Goal: Task Accomplishment & Management: Manage account settings

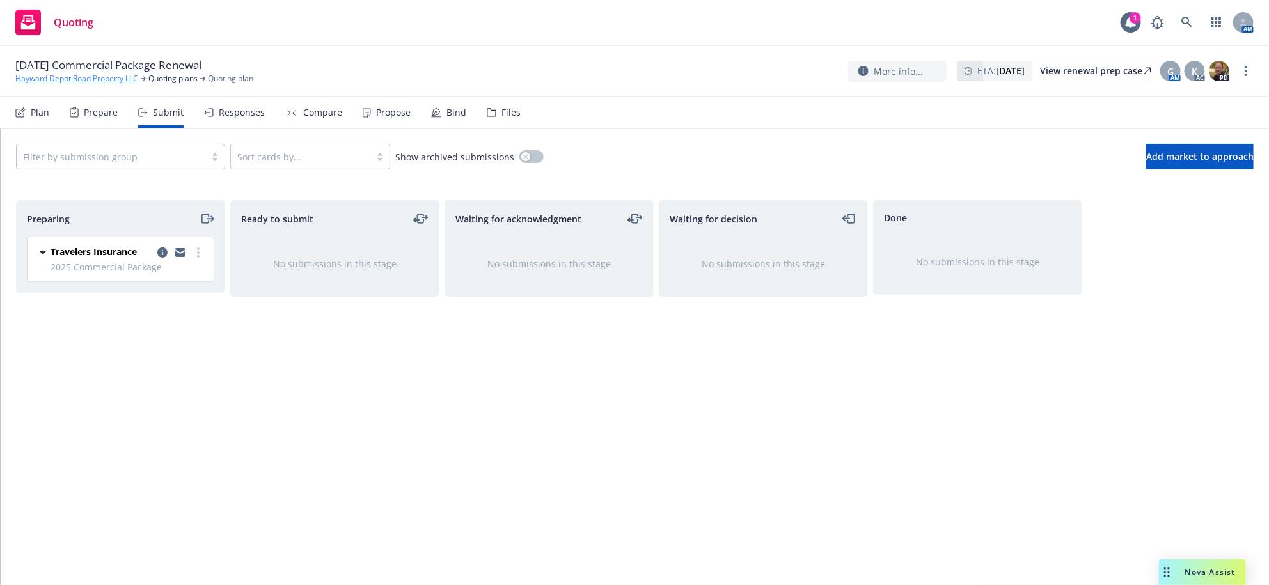
click at [100, 84] on link "Hayward Depot Road Property LLC" at bounding box center [76, 79] width 123 height 12
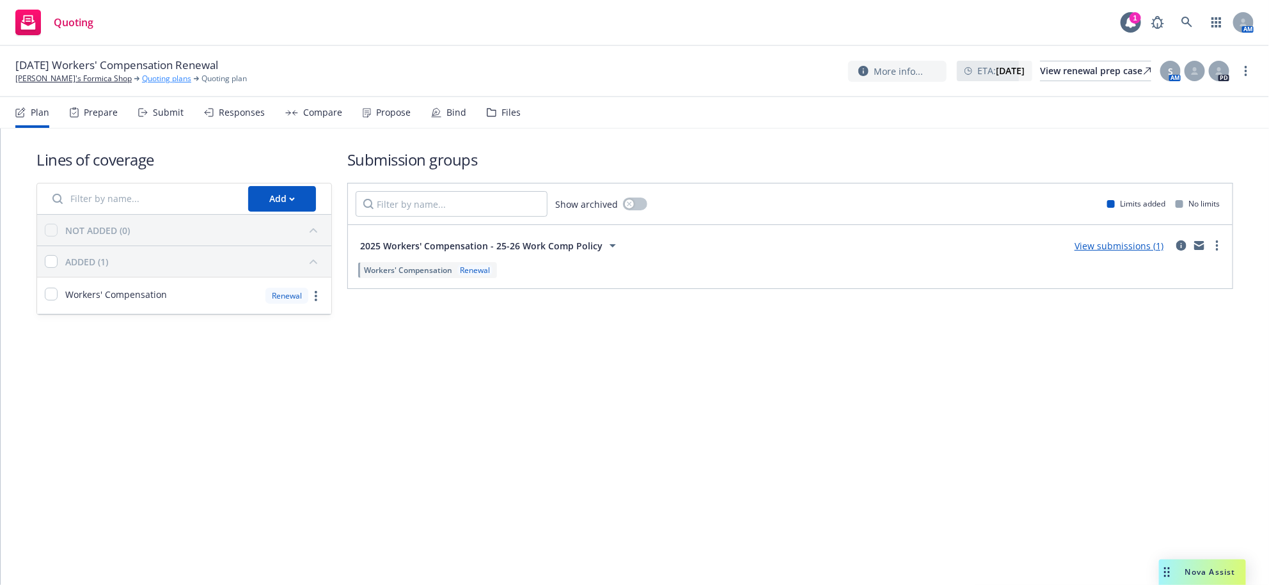
click at [142, 80] on link "Quoting plans" at bounding box center [166, 79] width 49 height 12
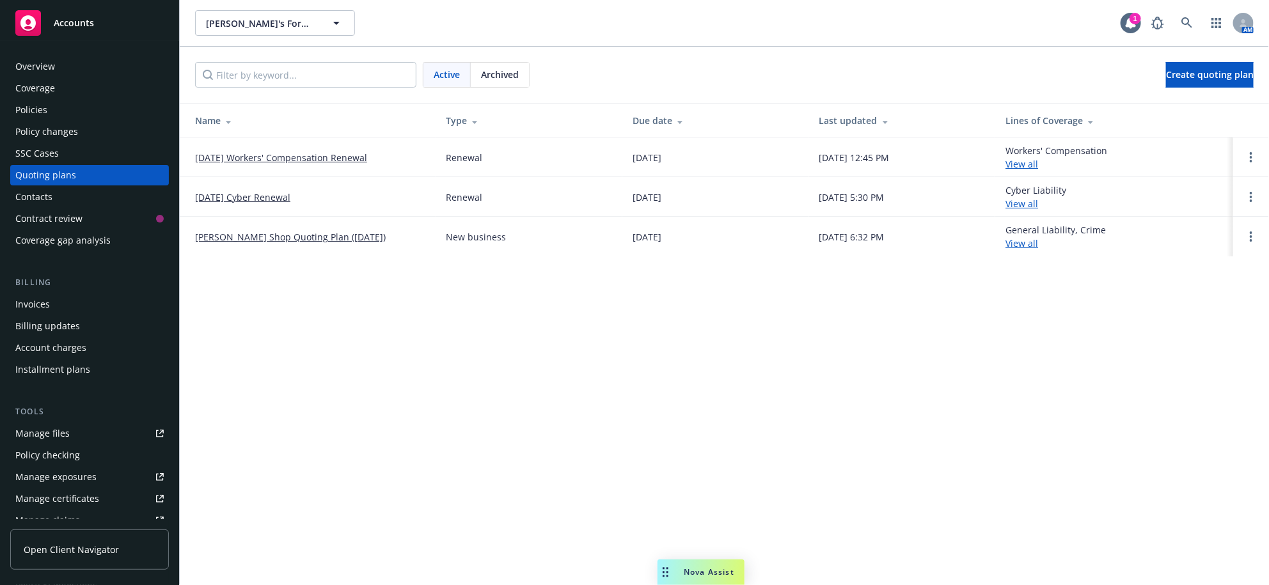
click at [237, 164] on link "10/01/25 Workers' Compensation Renewal" at bounding box center [281, 157] width 172 height 13
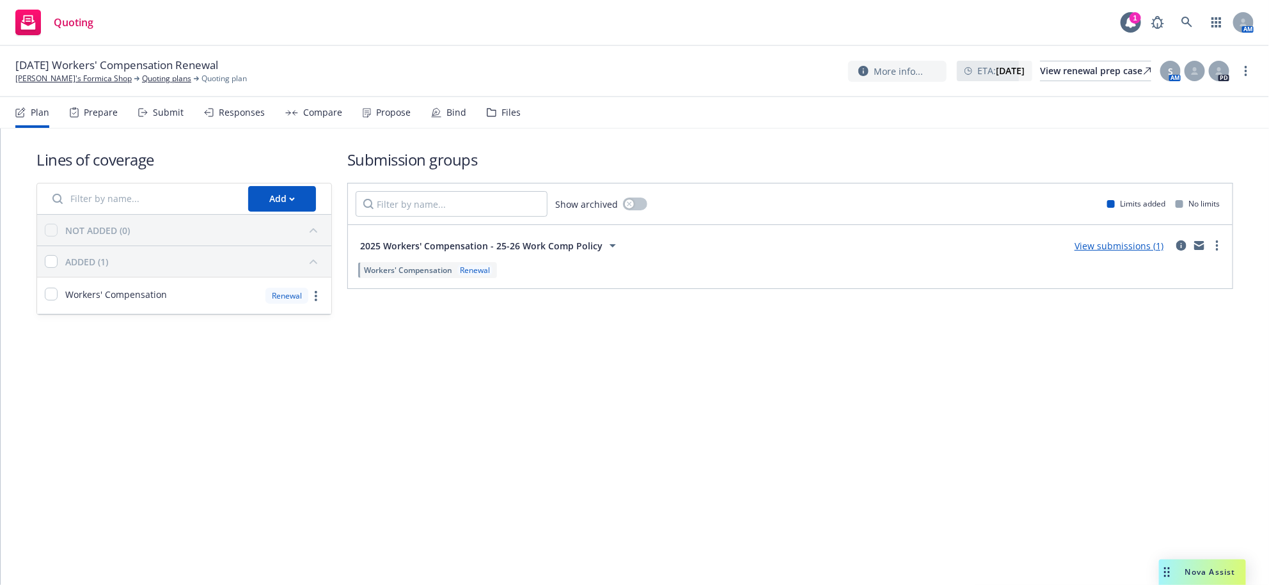
click at [182, 118] on div "Submit" at bounding box center [168, 112] width 31 height 10
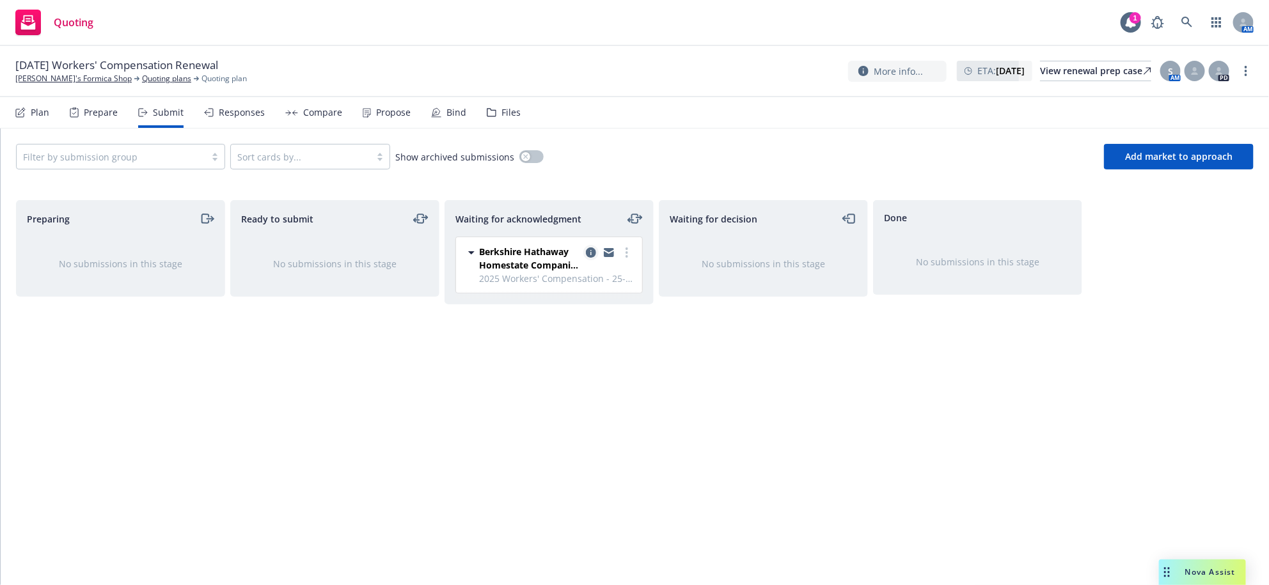
click at [590, 258] on icon "copy logging email" at bounding box center [591, 253] width 10 height 10
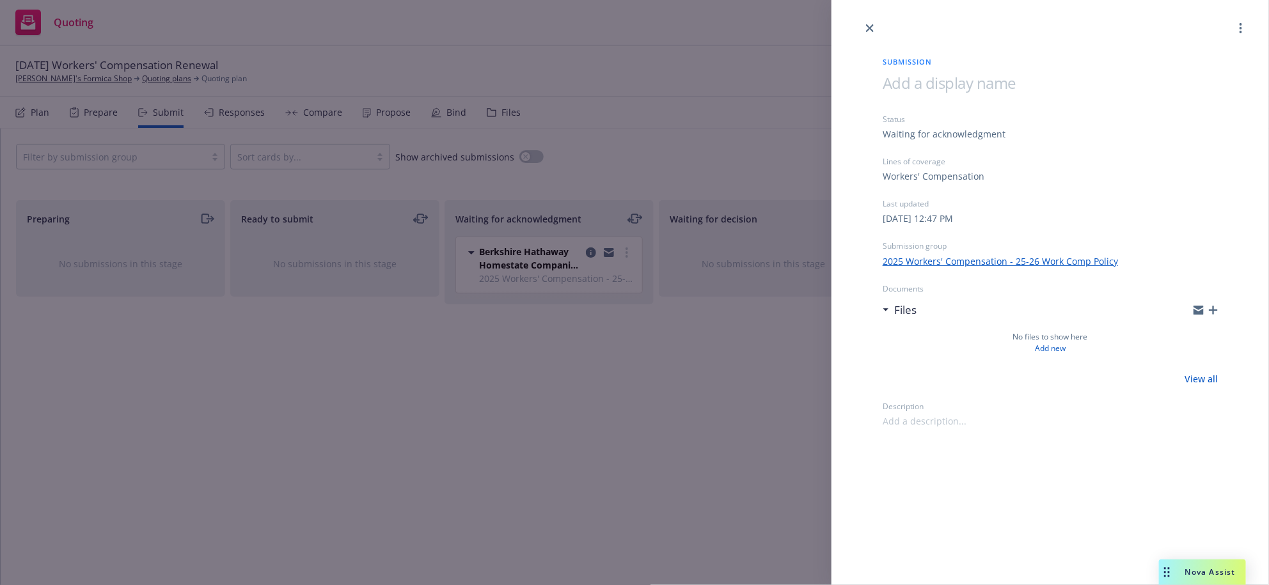
click at [1203, 324] on div "Files" at bounding box center [1050, 310] width 335 height 27
click at [1240, 23] on icon "more" at bounding box center [1241, 28] width 3 height 10
click at [873, 30] on icon "close" at bounding box center [870, 28] width 8 height 8
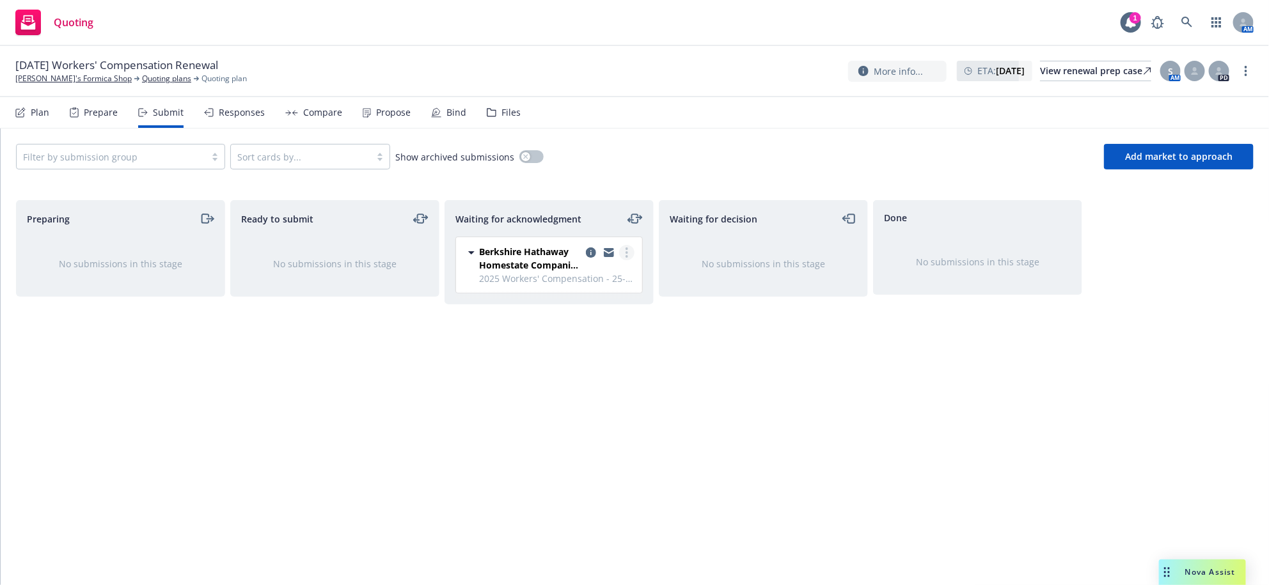
click at [631, 260] on link "more" at bounding box center [626, 252] width 15 height 15
click at [587, 381] on span "Add accepted decision" at bounding box center [570, 383] width 128 height 12
select select "12"
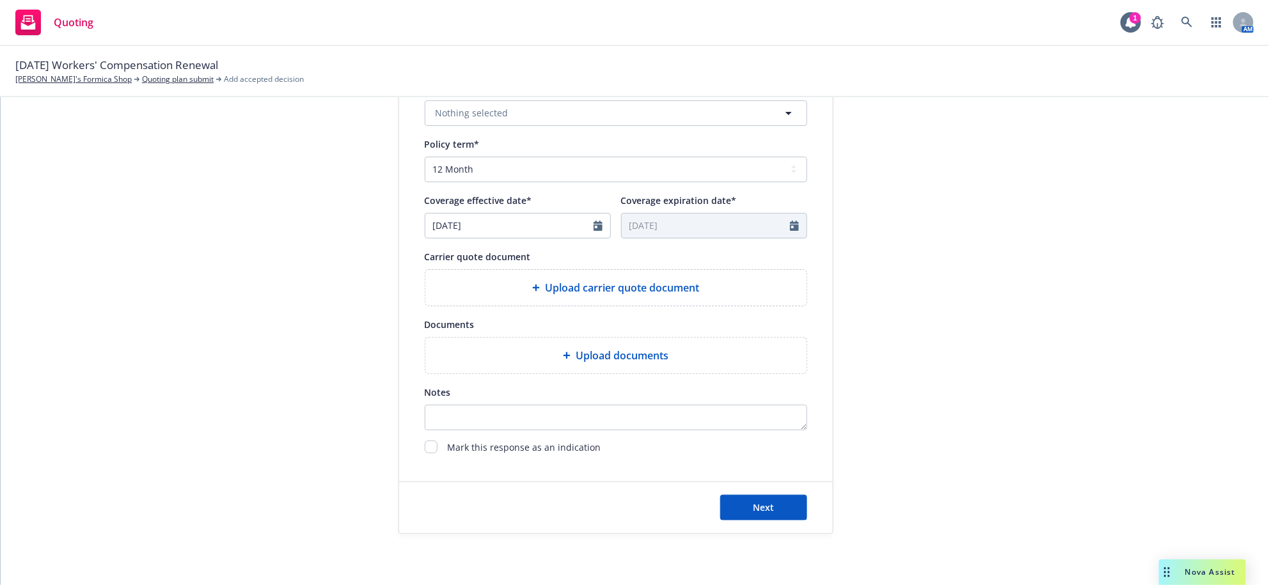
scroll to position [637, 0]
click at [589, 270] on div "Upload carrier quote document" at bounding box center [615, 288] width 381 height 36
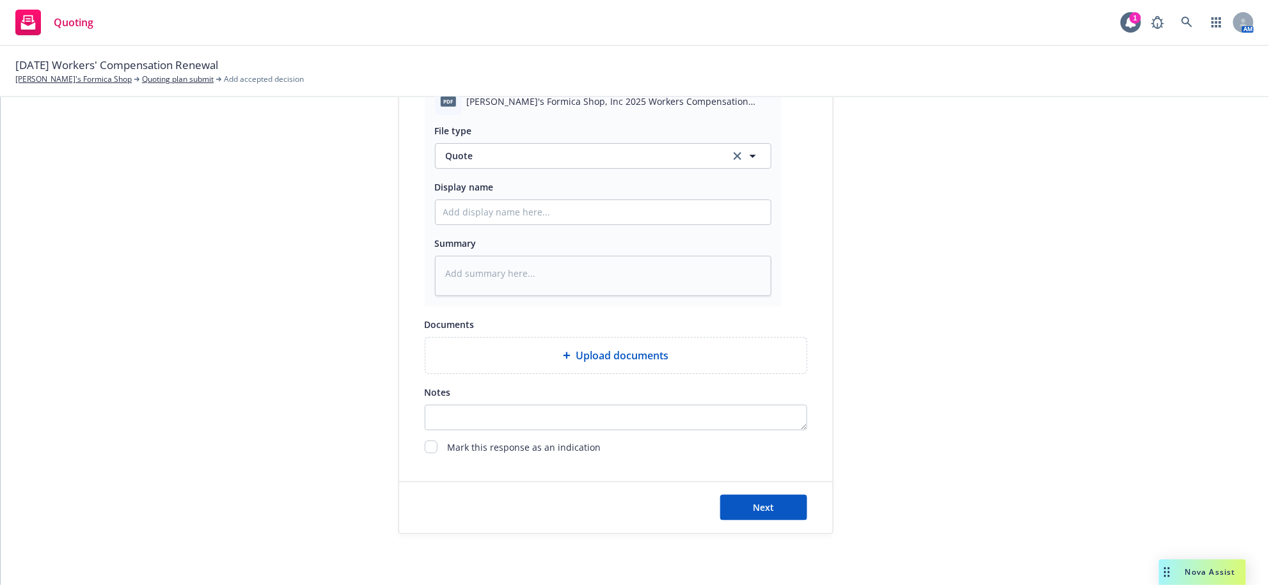
scroll to position [744, 0]
click at [605, 225] on input "Display name" at bounding box center [603, 212] width 335 height 24
type textarea "x"
type input "2"
type textarea "x"
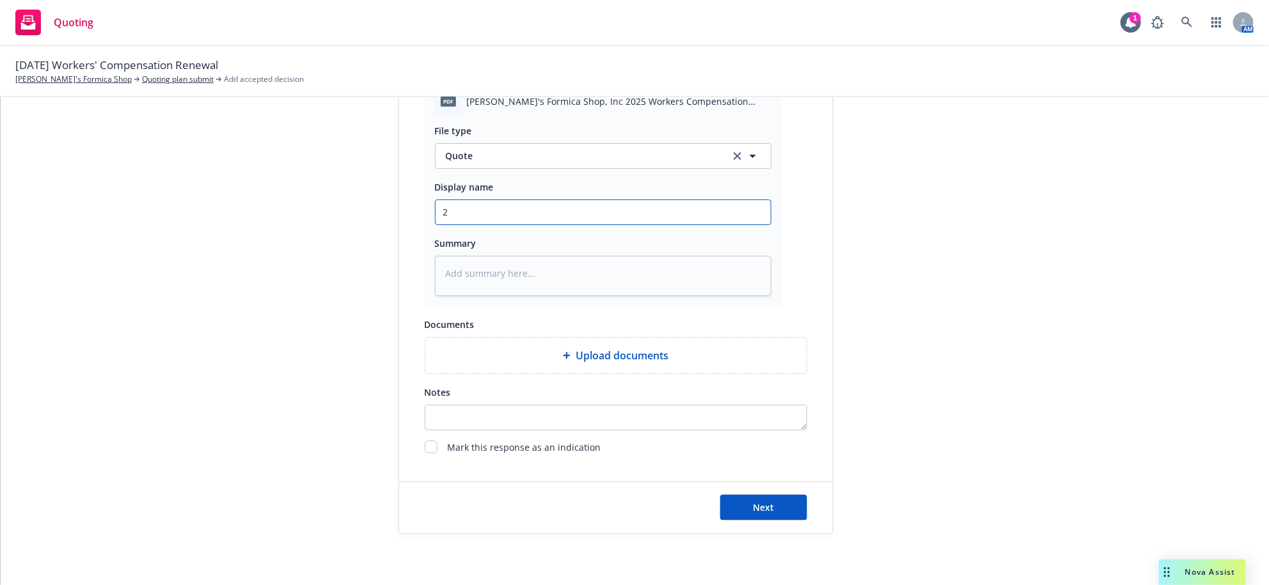
type input "25"
type textarea "x"
type input "25-"
type textarea "x"
type input "25--"
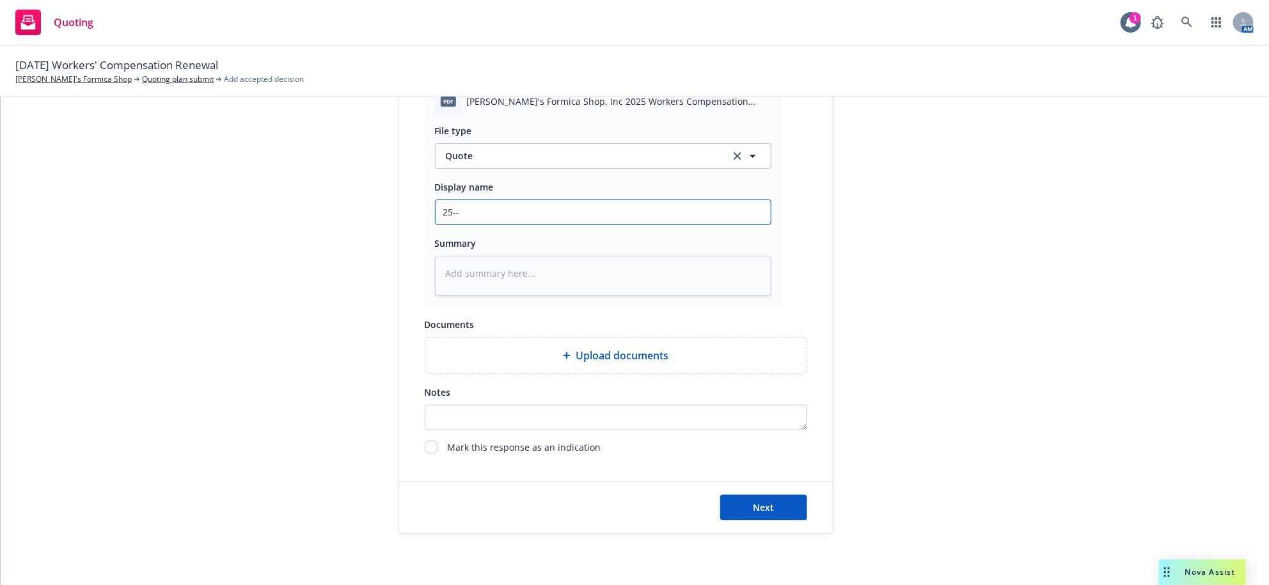
type textarea "x"
type input "25--2"
type textarea "x"
type input "25--"
type textarea "x"
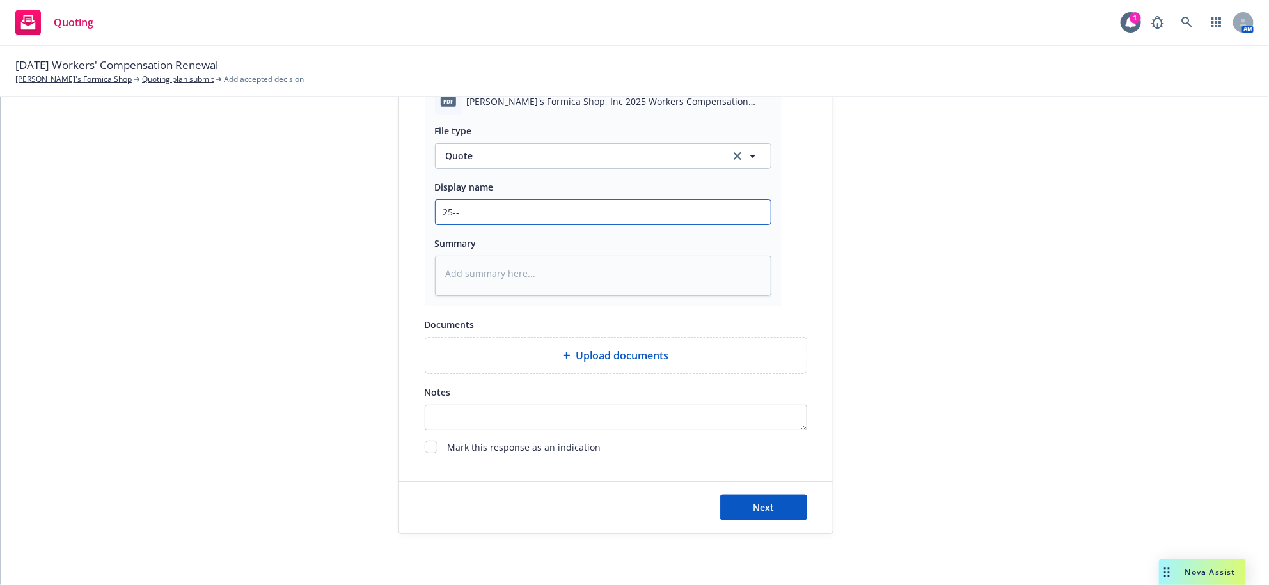
type input "25-"
type textarea "x"
type input "25-2"
type textarea "x"
type input "25-26"
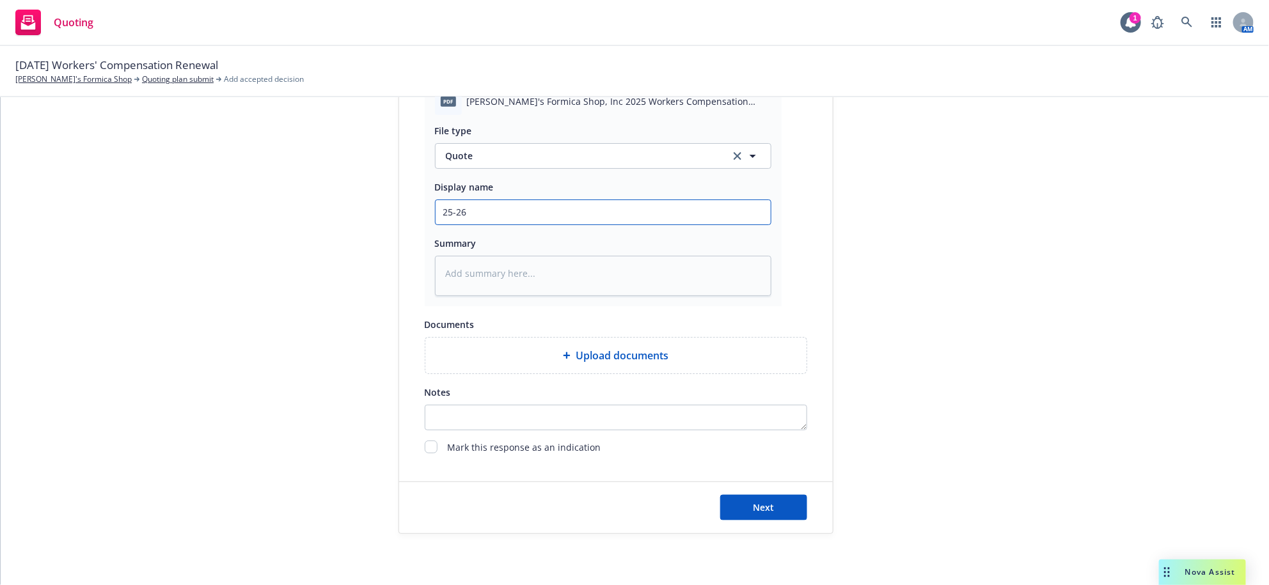
type textarea "x"
type input "25-26"
type textarea "x"
type input "25-26 B"
type textarea "x"
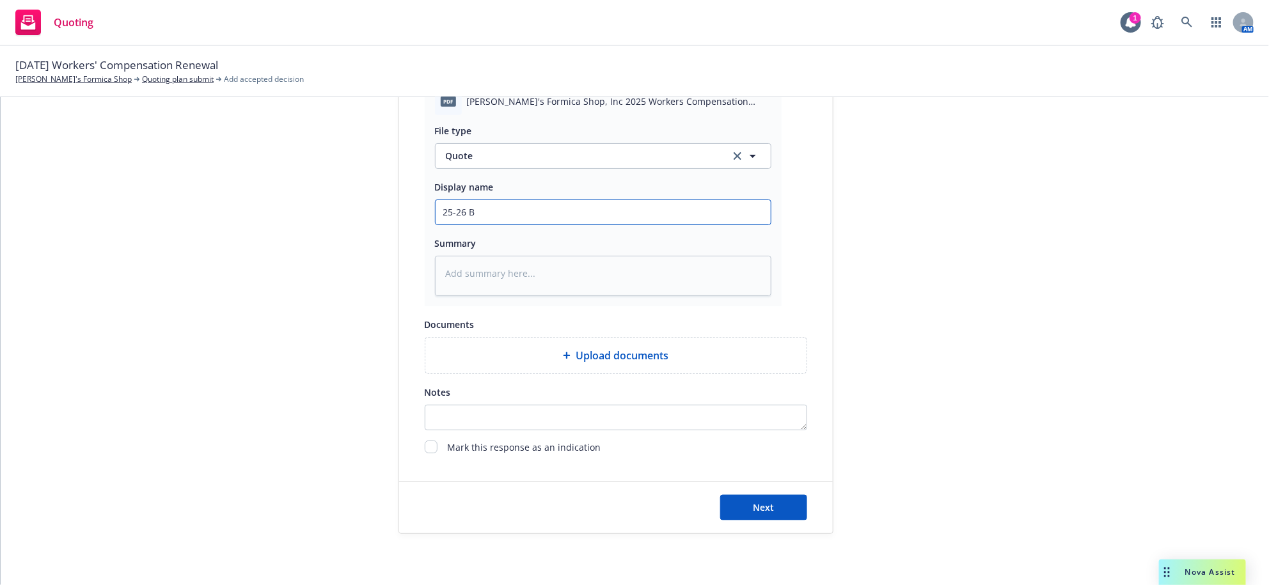
type input "25-26"
type textarea "x"
type input "25-26 W"
type textarea "x"
type input "25-26 WC"
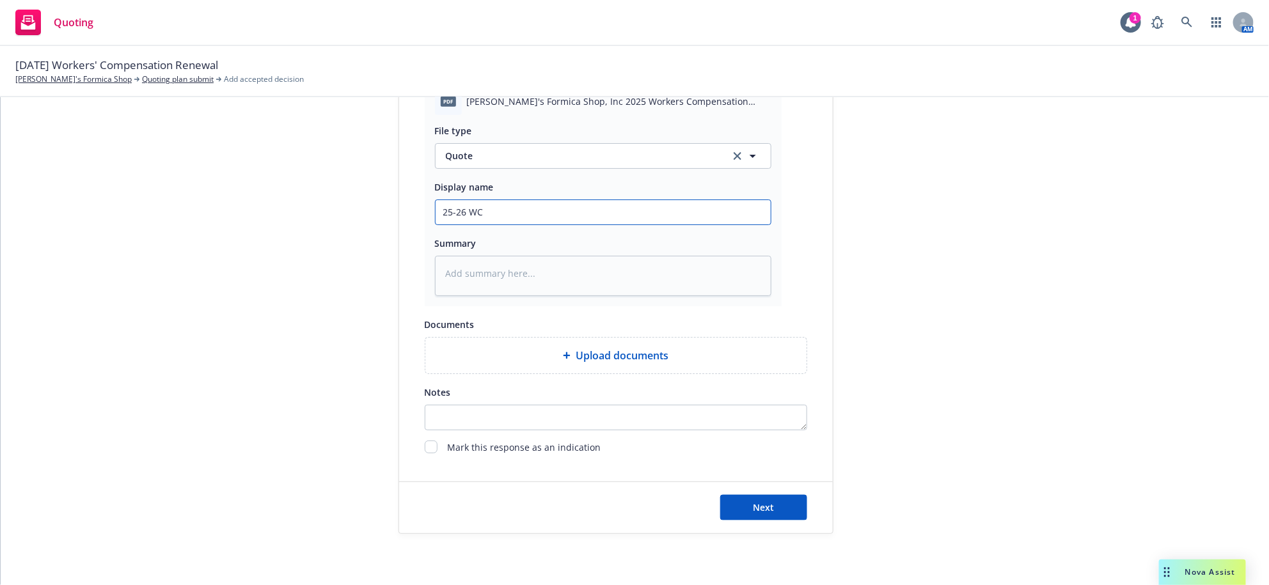
type textarea "x"
type input "25-26 WC B"
type textarea "x"
type input "25-26 WC BH"
type textarea "x"
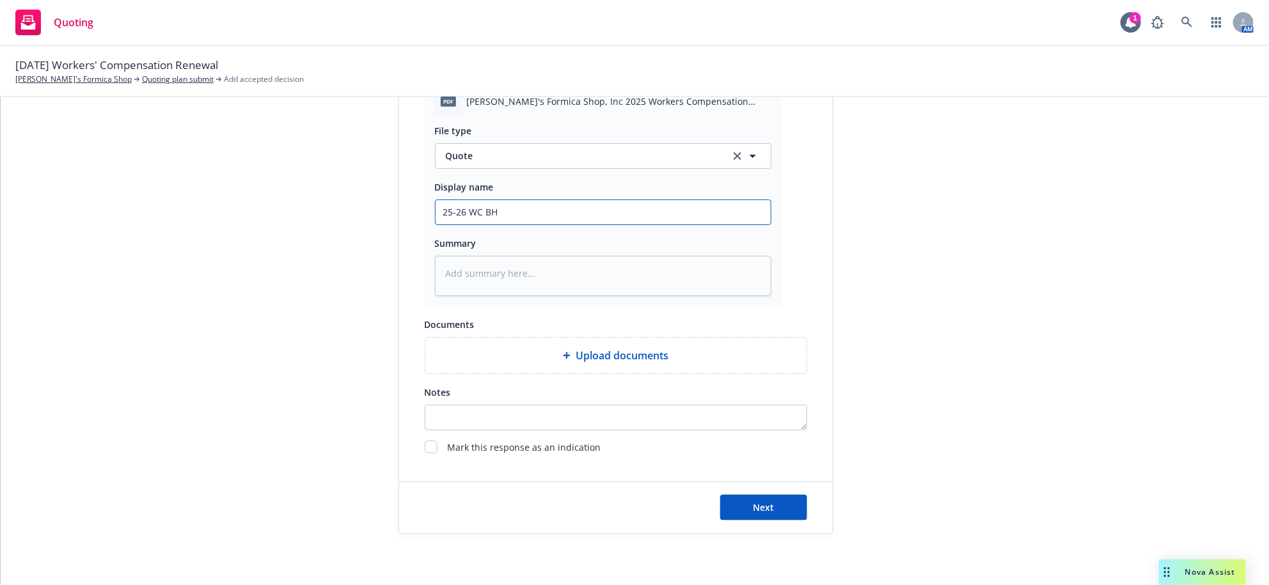
type input "25-26 WC BHH"
type textarea "x"
type input "25-26 WC BHHC"
type textarea "x"
type input "25-26 WC BHHC Q"
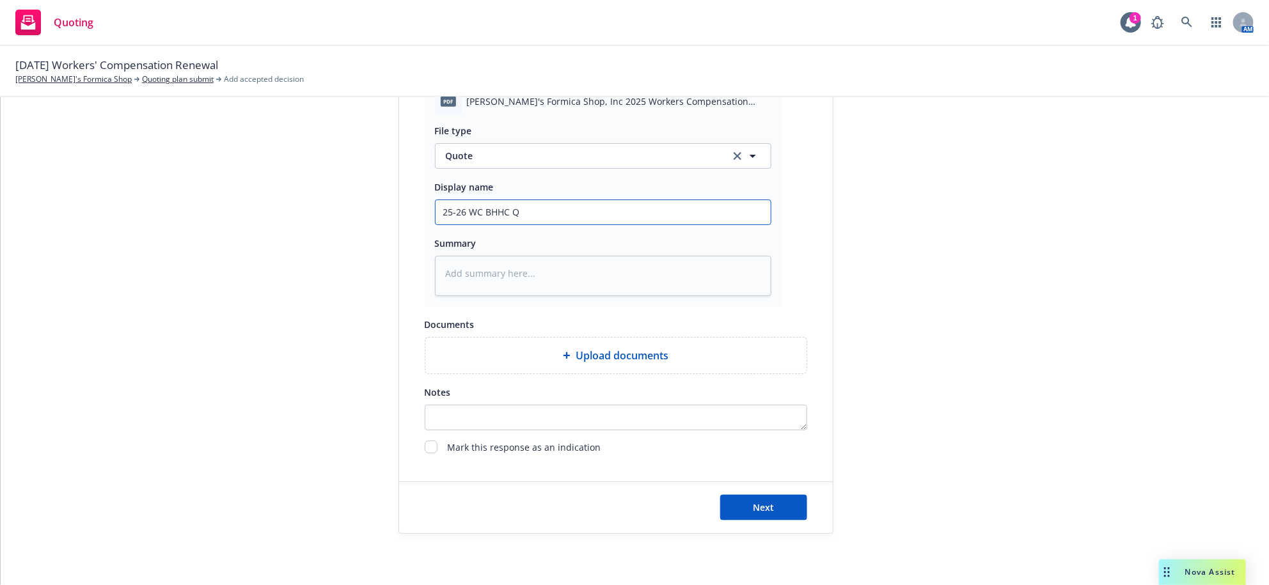
type textarea "x"
type input "25-26 WC BHHC Qu"
type textarea "x"
type input "25-26 WC BHHC Quo"
type textarea "x"
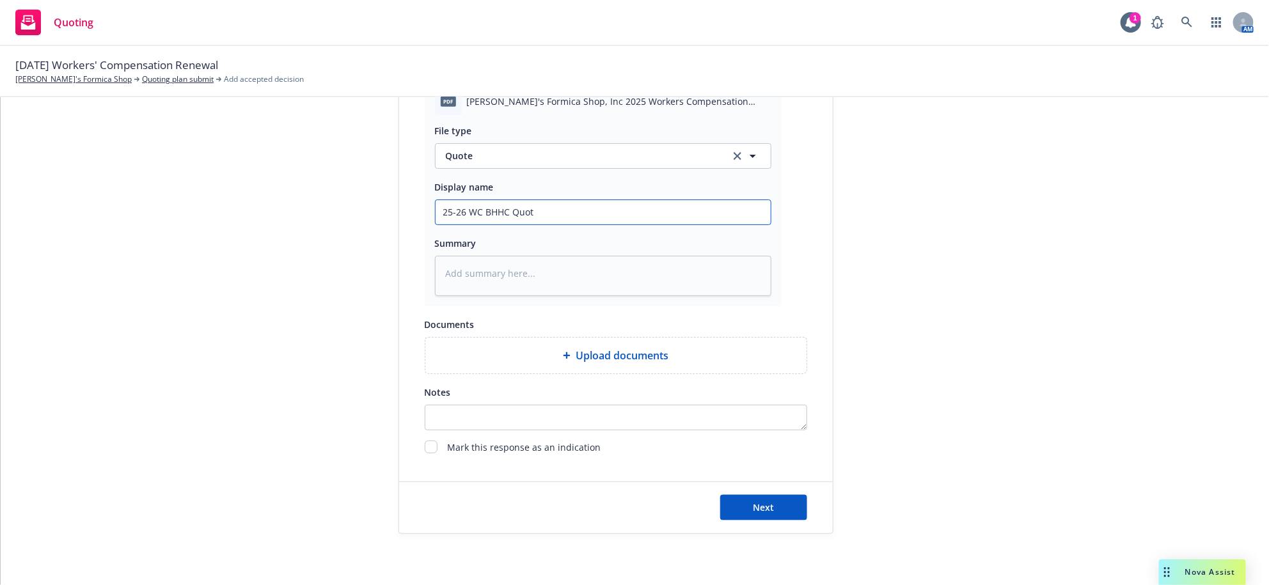
type input "25-26 WC BHHC Quote"
type textarea "x"
type input "25-26 WC BHHC Quote"
type textarea "x"
type input "25-26 WC BHHC Quote -"
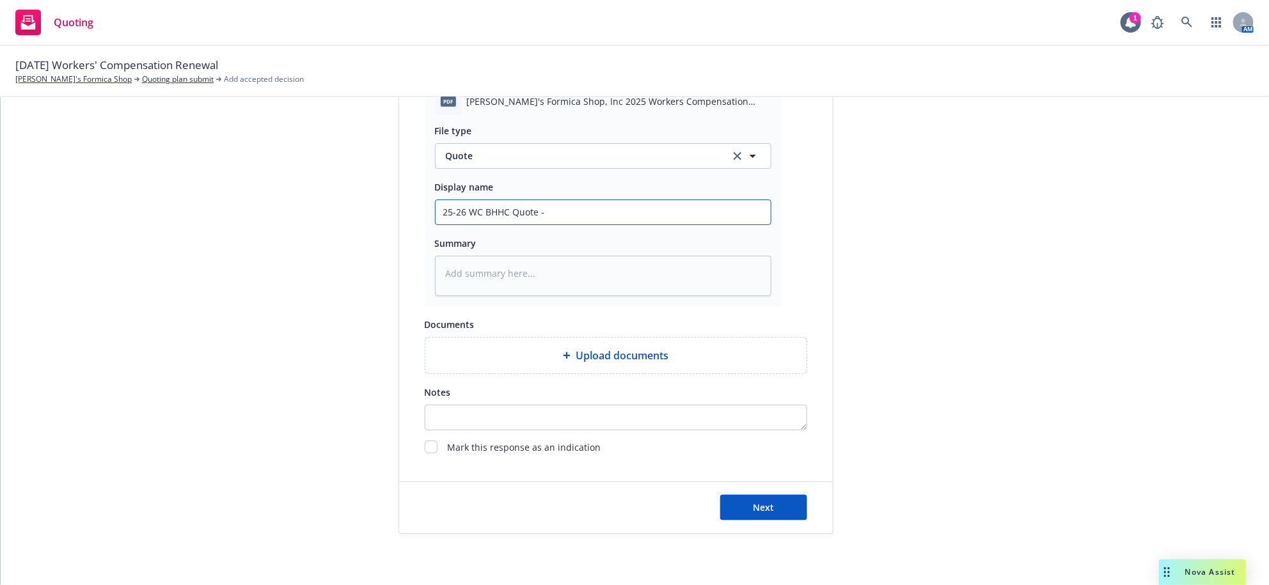
type textarea "x"
type input "25-26 WC BHHC Quote -"
type textarea "x"
type input "25-26 WC BHHC Quote - $"
type textarea "x"
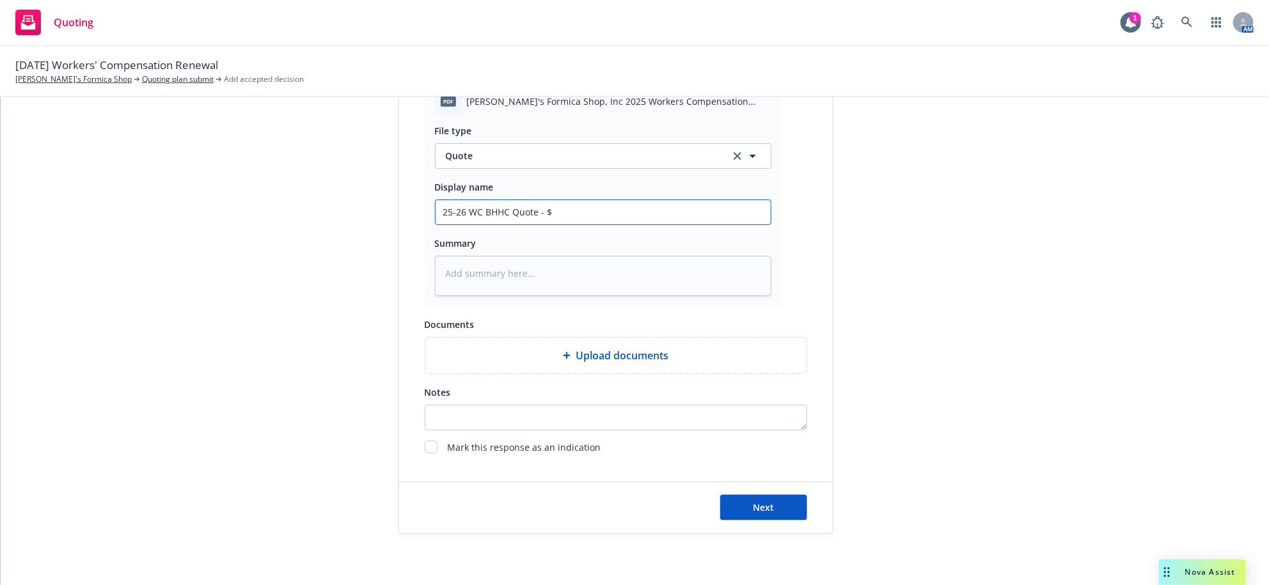
type input "25-26 WC BHHC Quote - $2"
type textarea "x"
type input "25-26 WC BHHC Quote - $23"
type textarea "x"
type input "25-26 WC BHHC Quote - $23,"
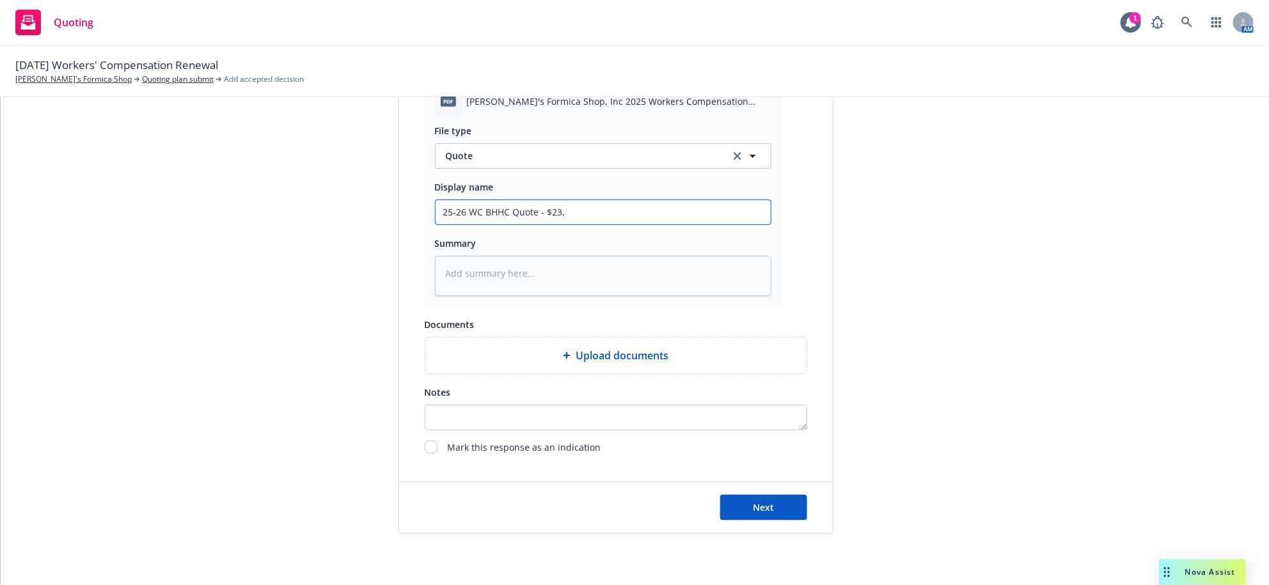
type textarea "x"
type input "25-26 WC BHHC Quote - $23,3"
type textarea "x"
type input "25-26 WC BHHC Quote - $23,38"
type textarea "x"
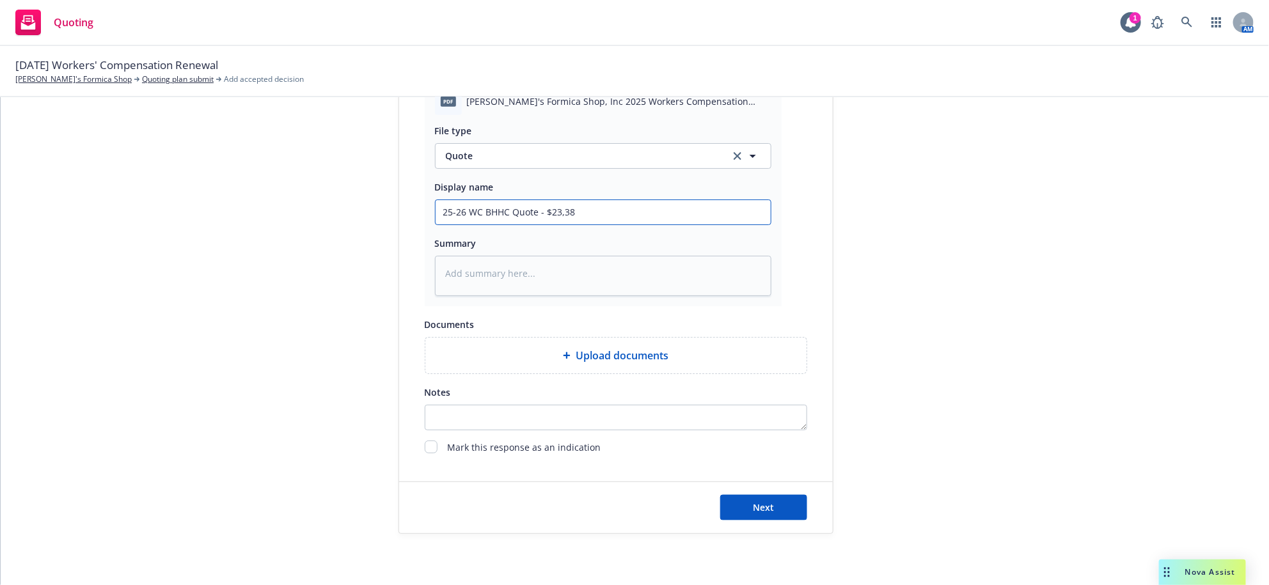
type input "25-26 WC BHHC Quote - $23,389"
type textarea "x"
type input "25-26 WC BHHC Quote - $23,389"
type textarea "x"
type input "25-26 WC BHHC Quote - $23,389 #"
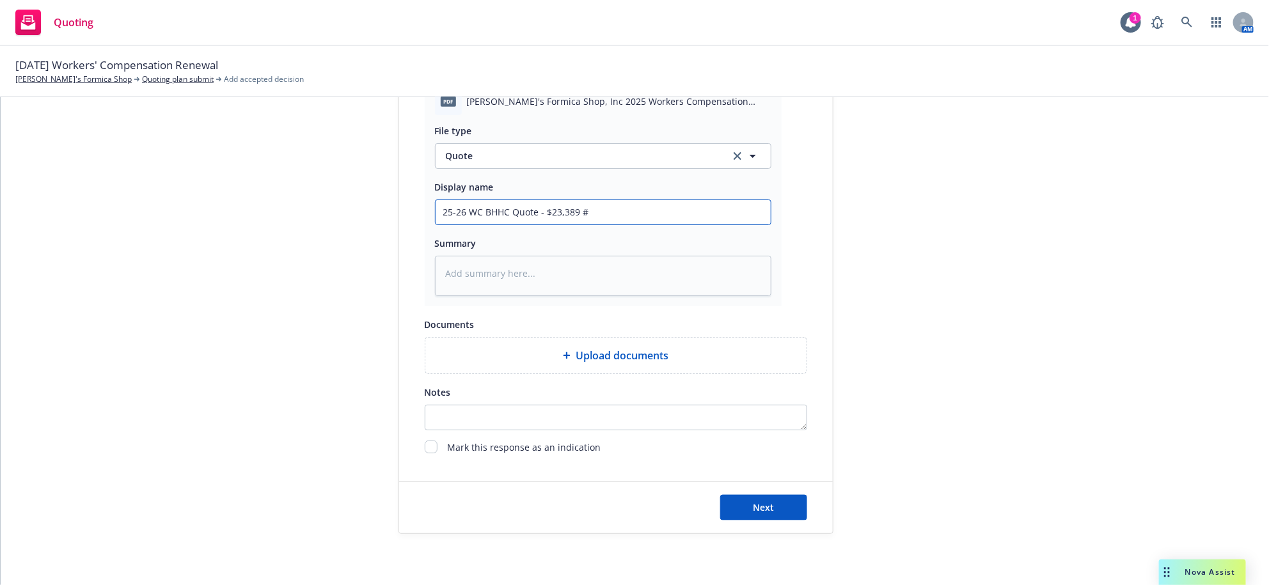
type textarea "x"
type input "25-26 WC BHHC Quote - $23,389"
type textarea "x"
type input "25-26 WC BHHC Quote - $23,389 @"
type textarea "x"
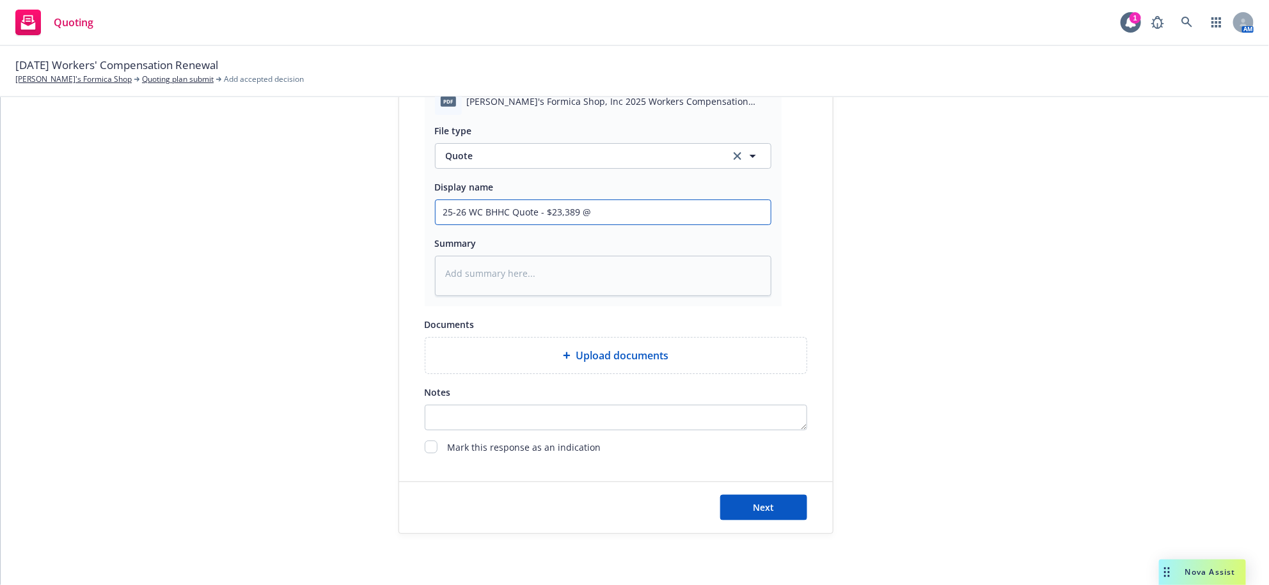
type input "25-26 WC BHHC Quote - $23,389 @"
type textarea "x"
type input "25-26 WC BHHC Quote - $23,389 @ 1"
type textarea "x"
type input "25-26 WC BHHC Quote - $23,389 @ 15"
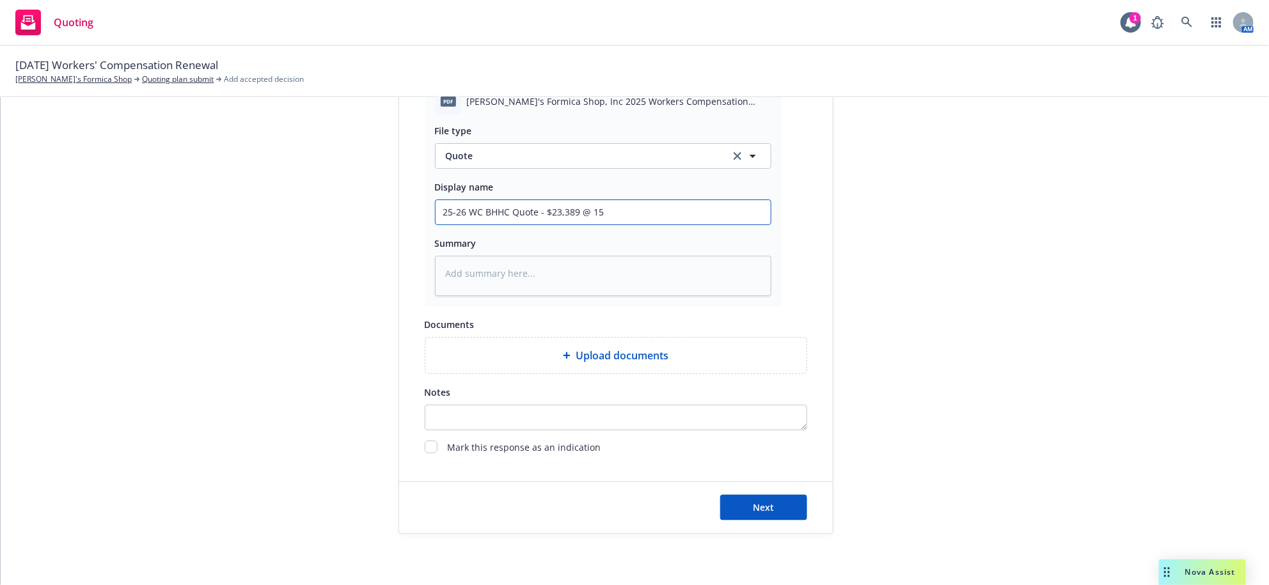
type textarea "x"
type input "25-26 WC BHHC Quote - $23,389 @ 15%"
click at [765, 510] on button "Next" at bounding box center [763, 508] width 87 height 26
type textarea "x"
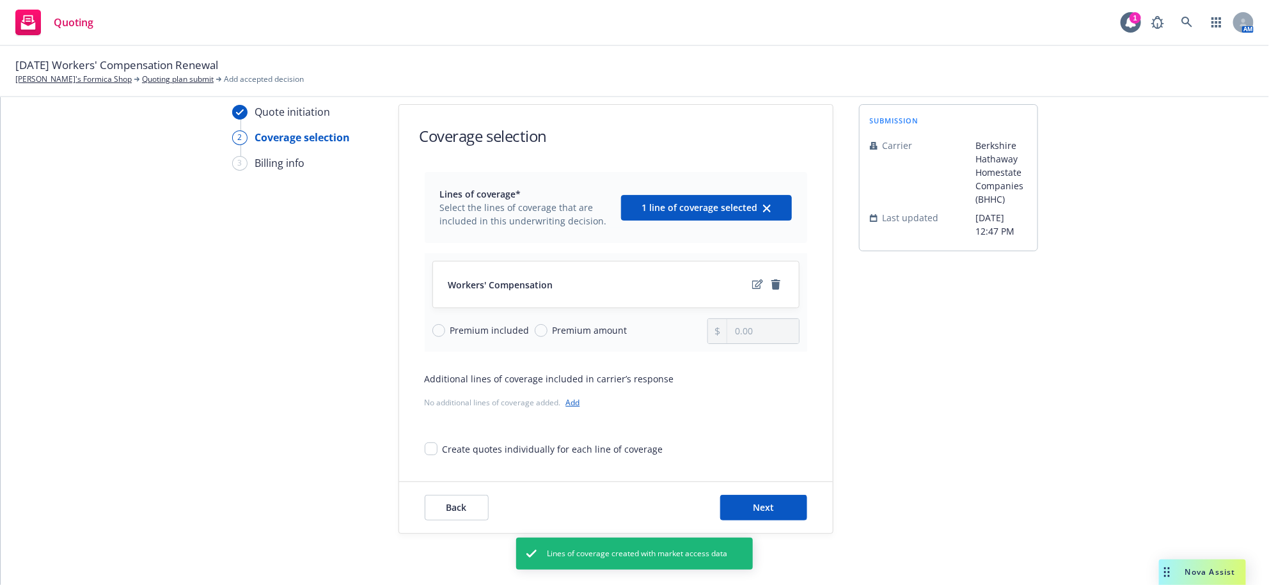
scroll to position [98, 0]
click at [544, 324] on input "Premium amount" at bounding box center [541, 330] width 13 height 13
radio input "true"
click at [754, 319] on input "0.00" at bounding box center [762, 331] width 71 height 24
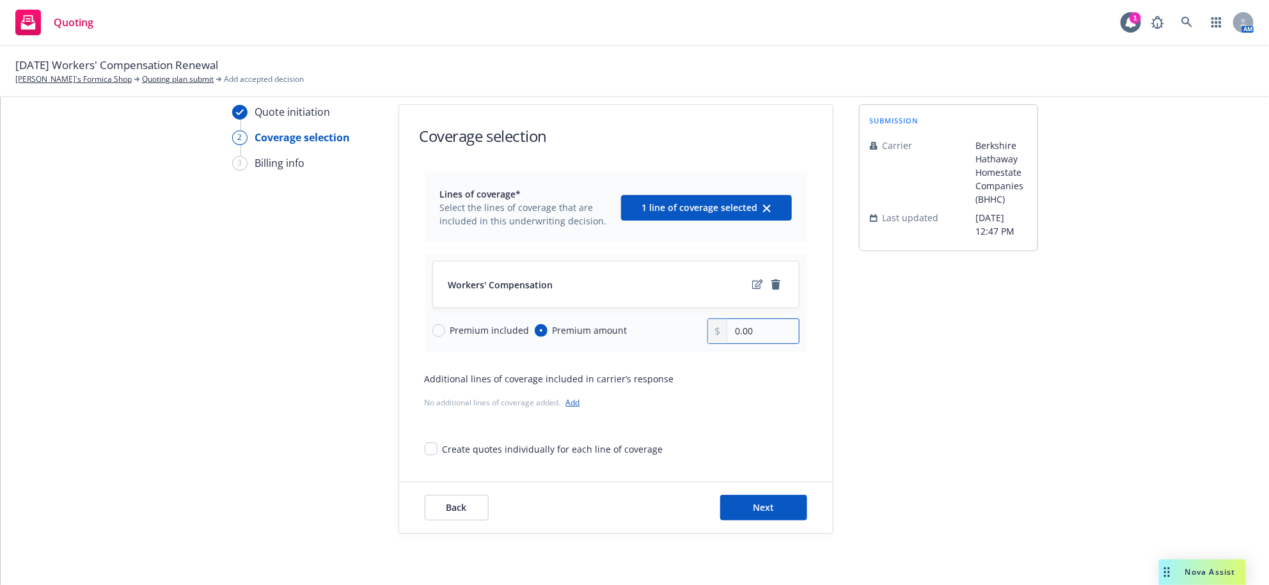
click at [746, 319] on input "0.00" at bounding box center [762, 331] width 71 height 24
type input "22,268.00"
click at [736, 511] on button "Next" at bounding box center [763, 508] width 87 height 26
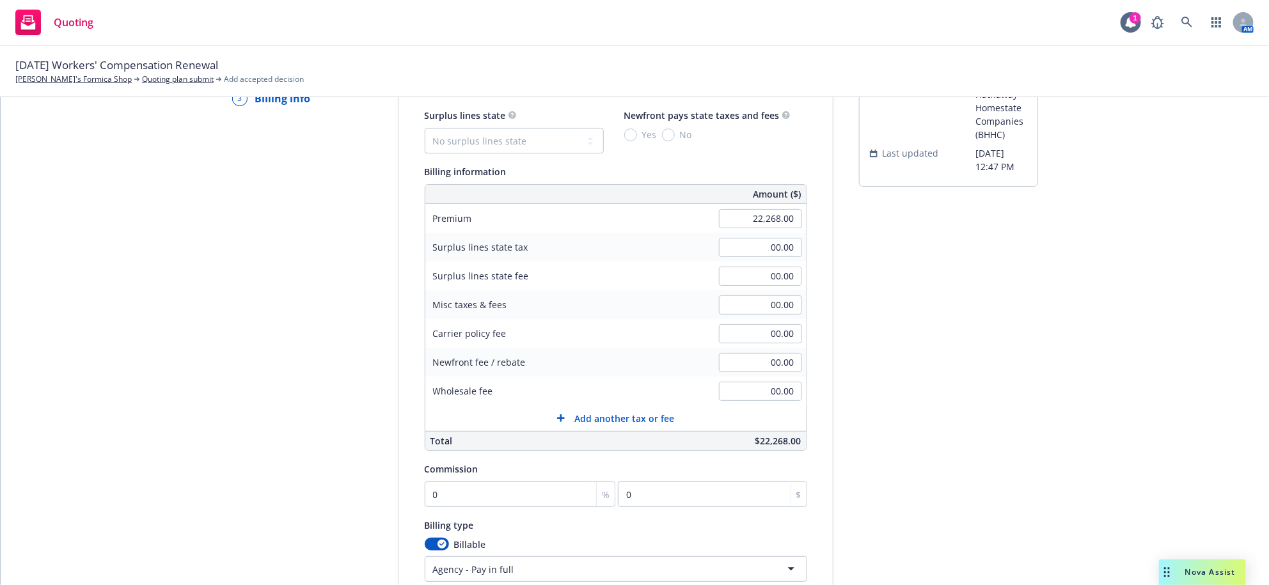
scroll to position [213, 0]
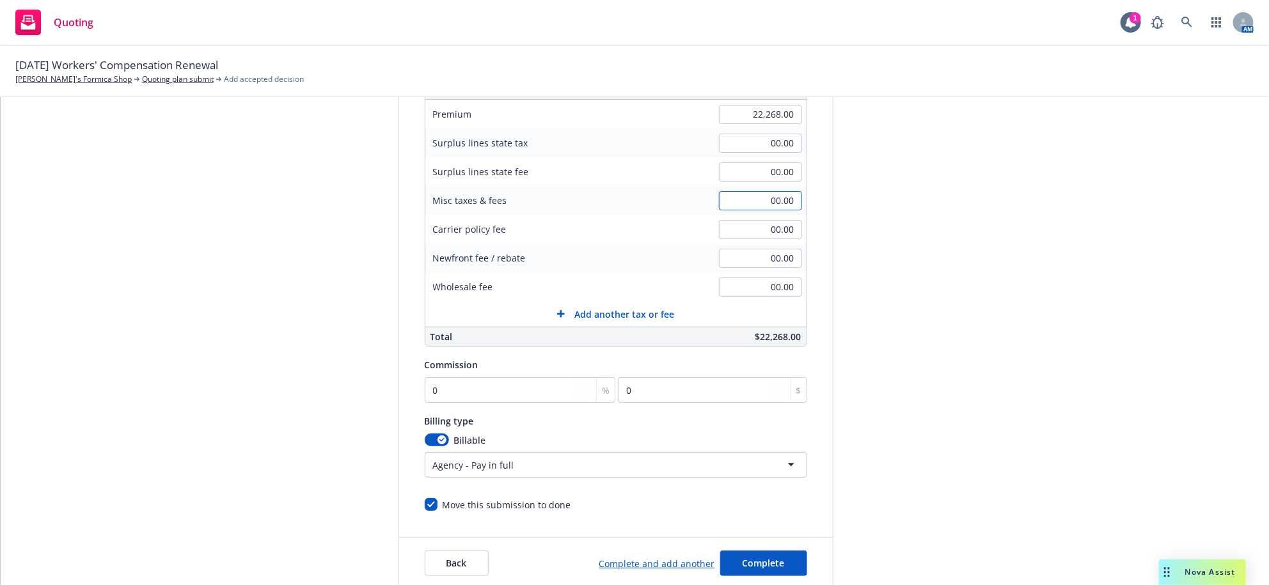
click at [743, 210] on input "00.00" at bounding box center [760, 200] width 83 height 19
click at [747, 210] on input "00.00" at bounding box center [760, 200] width 83 height 19
click at [745, 210] on input "00.00" at bounding box center [760, 200] width 83 height 19
type input "1,121.00"
click at [466, 403] on input "0" at bounding box center [520, 390] width 191 height 26
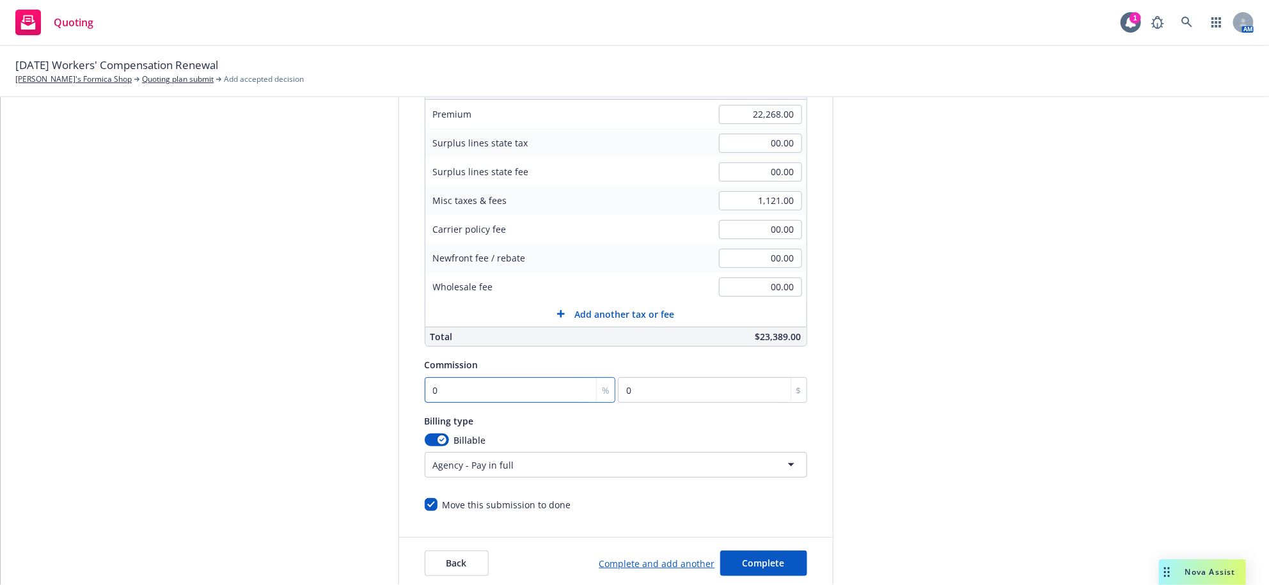
click at [466, 403] on input "0" at bounding box center [520, 390] width 191 height 26
type input "15"
type input "3340.2"
type input "15"
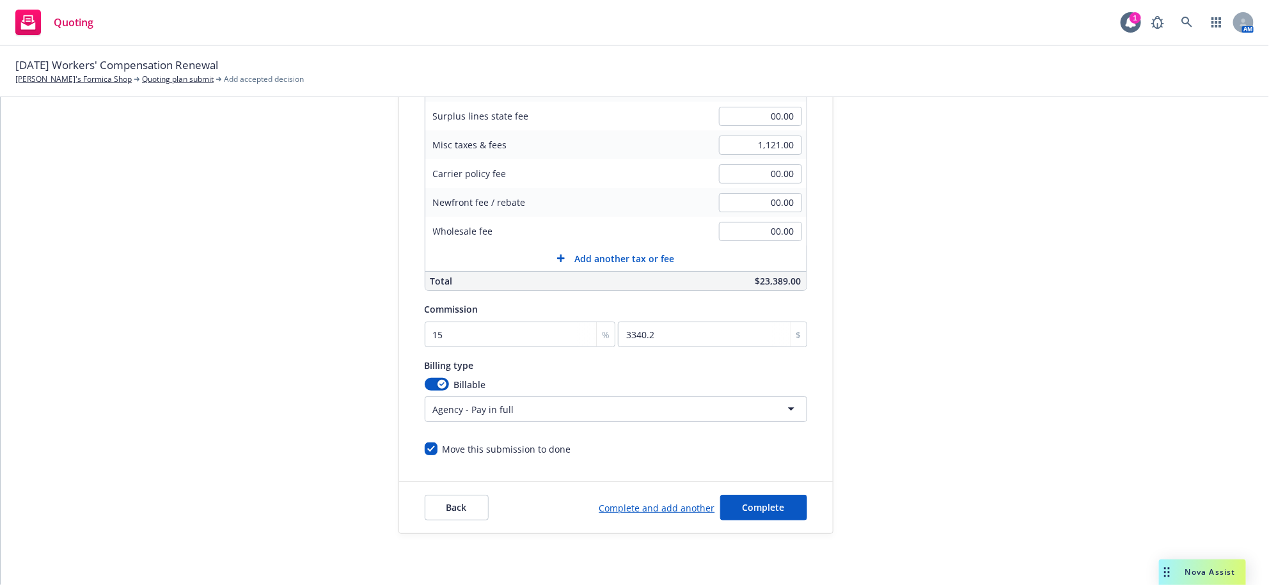
scroll to position [367, 0]
click at [441, 378] on button "button" at bounding box center [437, 384] width 24 height 13
click at [428, 380] on div "button" at bounding box center [431, 384] width 9 height 9
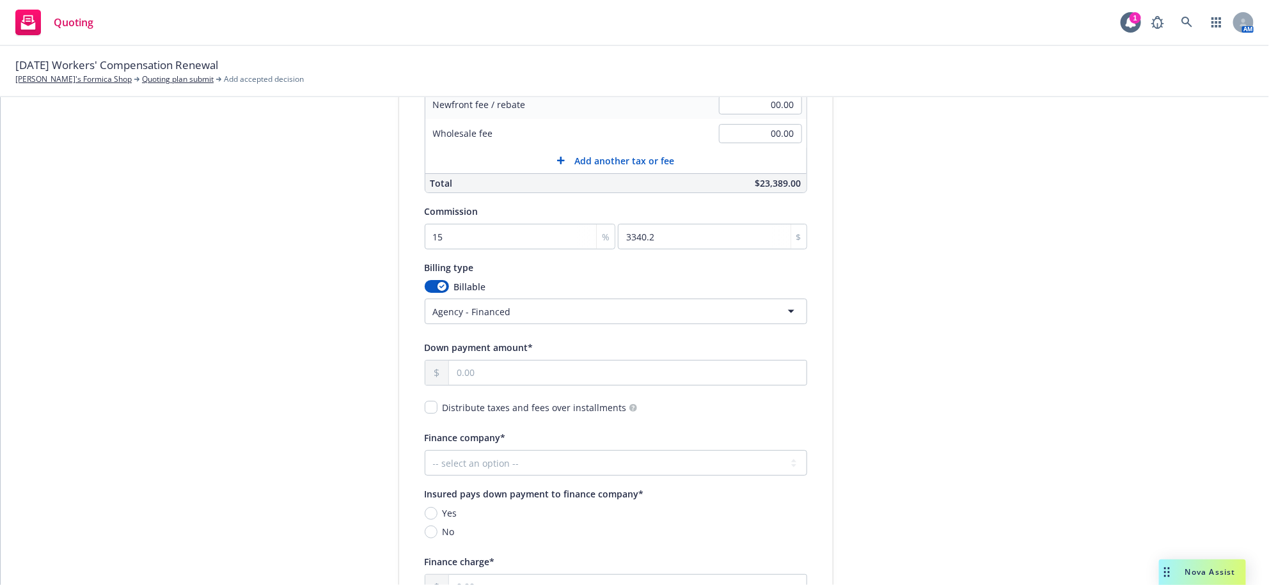
click at [481, 402] on html "Quoting 1 AM 10/01/25 Workers' Compensation Renewal John's Formica Shop Quoting…" at bounding box center [634, 292] width 1269 height 585
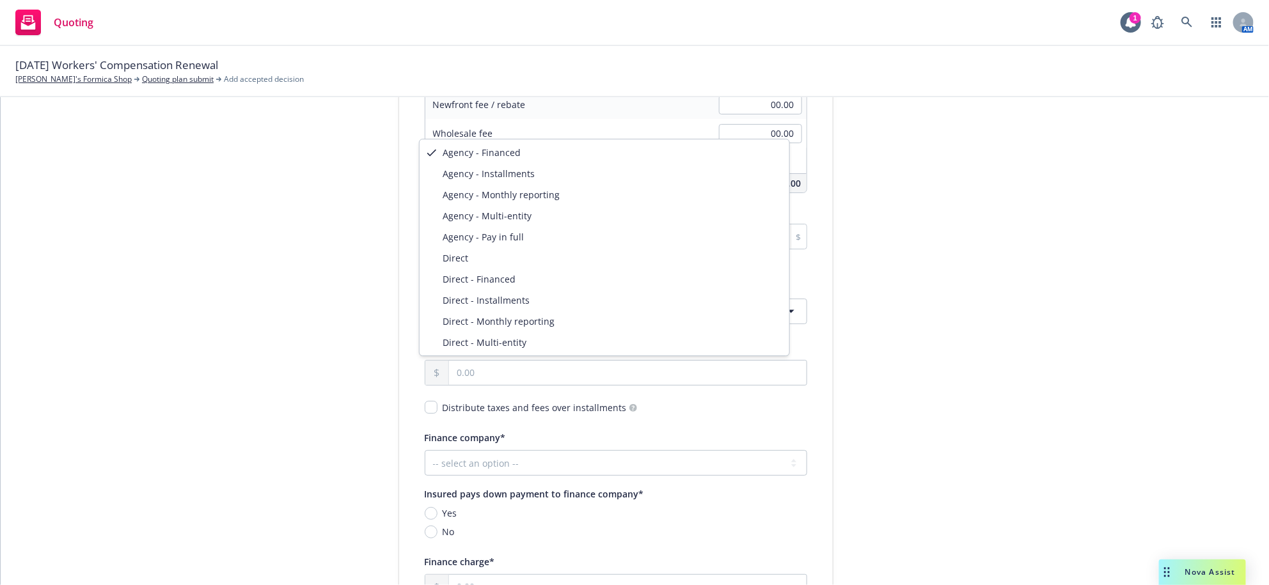
select select "DIRECT"
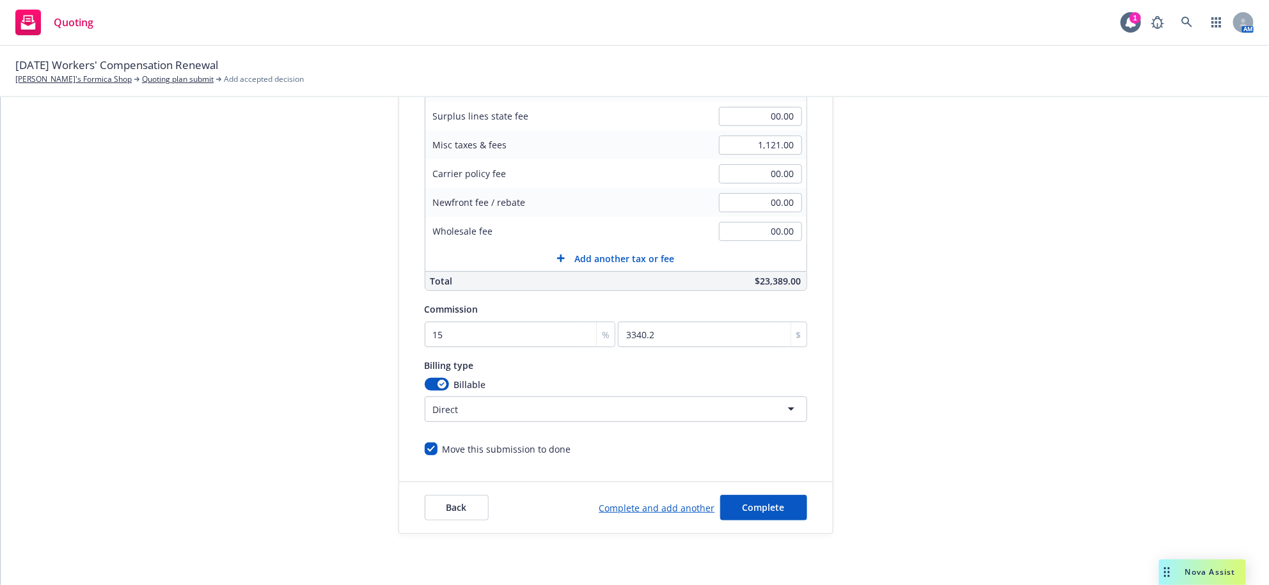
click at [975, 346] on div "submission Carrier Berkshire Hathaway Homestate Companies (BHHC) Last updated 8…" at bounding box center [948, 207] width 179 height 654
click at [740, 498] on button "Complete" at bounding box center [763, 508] width 87 height 26
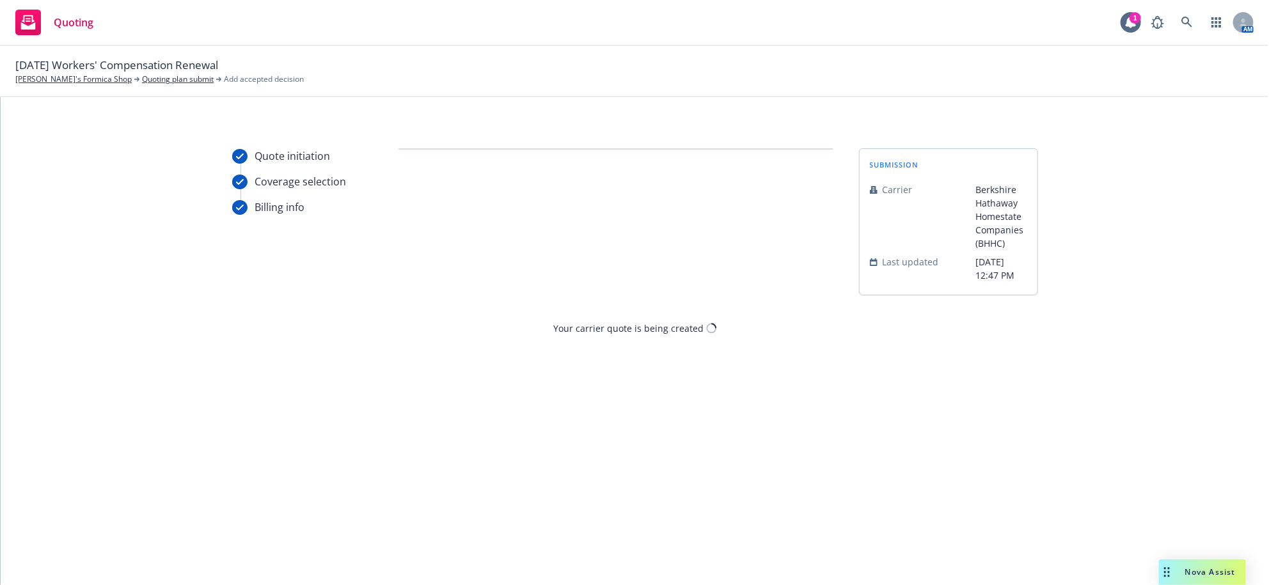
scroll to position [0, 0]
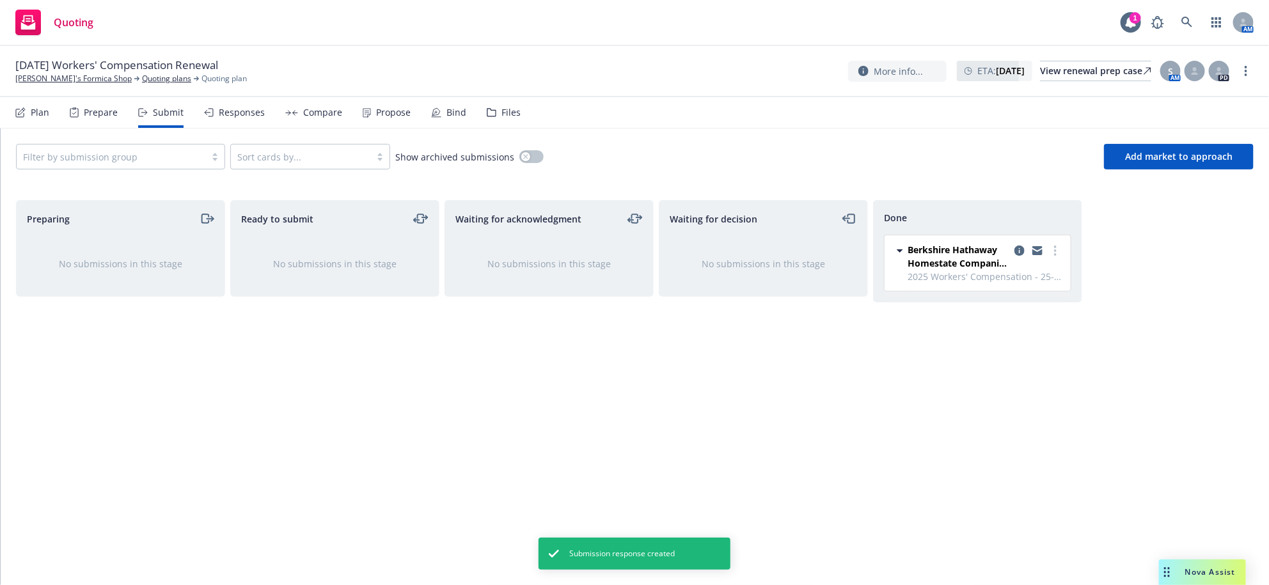
click at [40, 118] on div "Plan" at bounding box center [40, 112] width 19 height 10
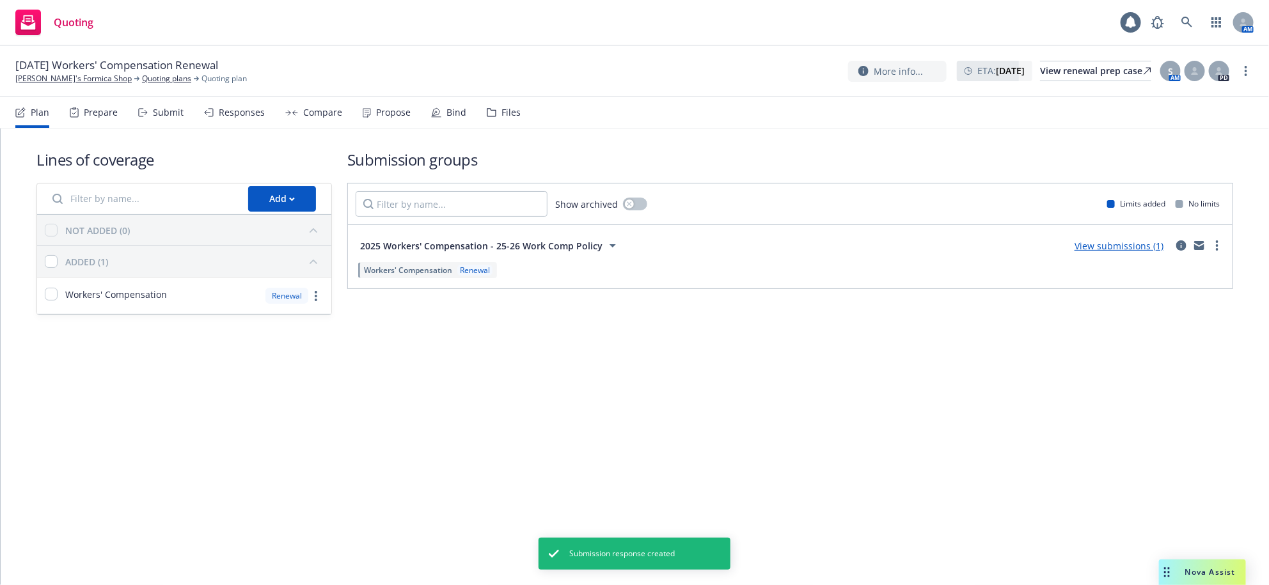
click at [418, 276] on span "Workers' Compensation" at bounding box center [408, 270] width 88 height 11
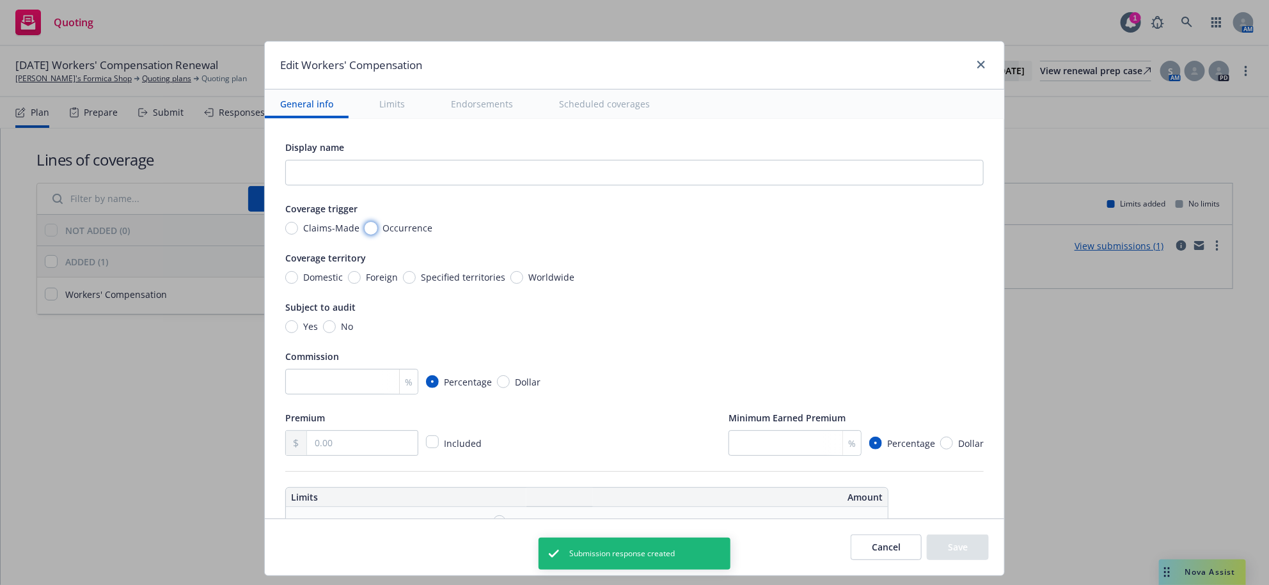
click at [368, 235] on input "Occurrence" at bounding box center [371, 228] width 13 height 13
radio input "true"
drag, startPoint x: 285, startPoint y: 317, endPoint x: 289, endPoint y: 330, distance: 13.2
click at [285, 284] on input "Domestic" at bounding box center [291, 277] width 13 height 13
radio input "true"
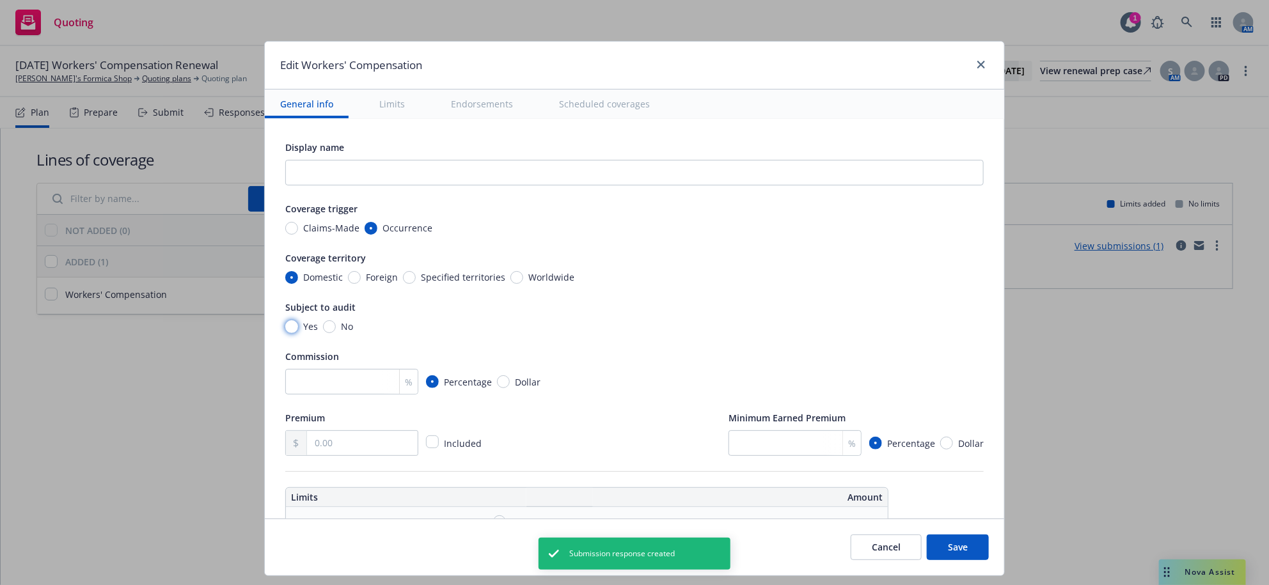
click at [287, 333] on input "Yes" at bounding box center [291, 327] width 13 height 13
radio input "true"
click at [308, 395] on input "number" at bounding box center [351, 382] width 133 height 26
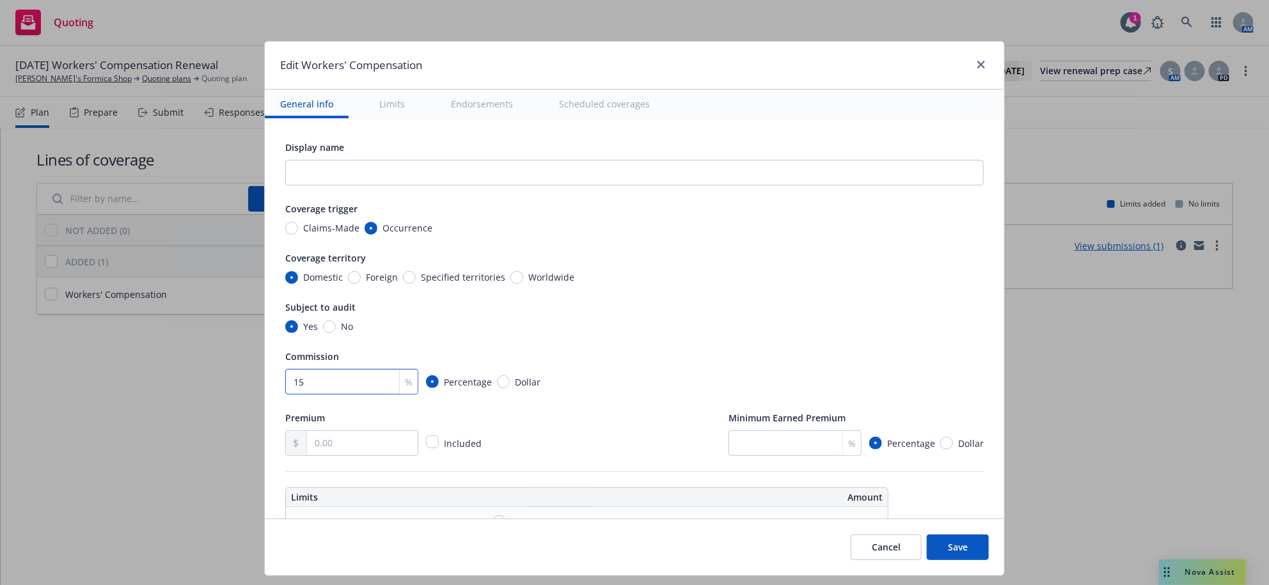
type input "15"
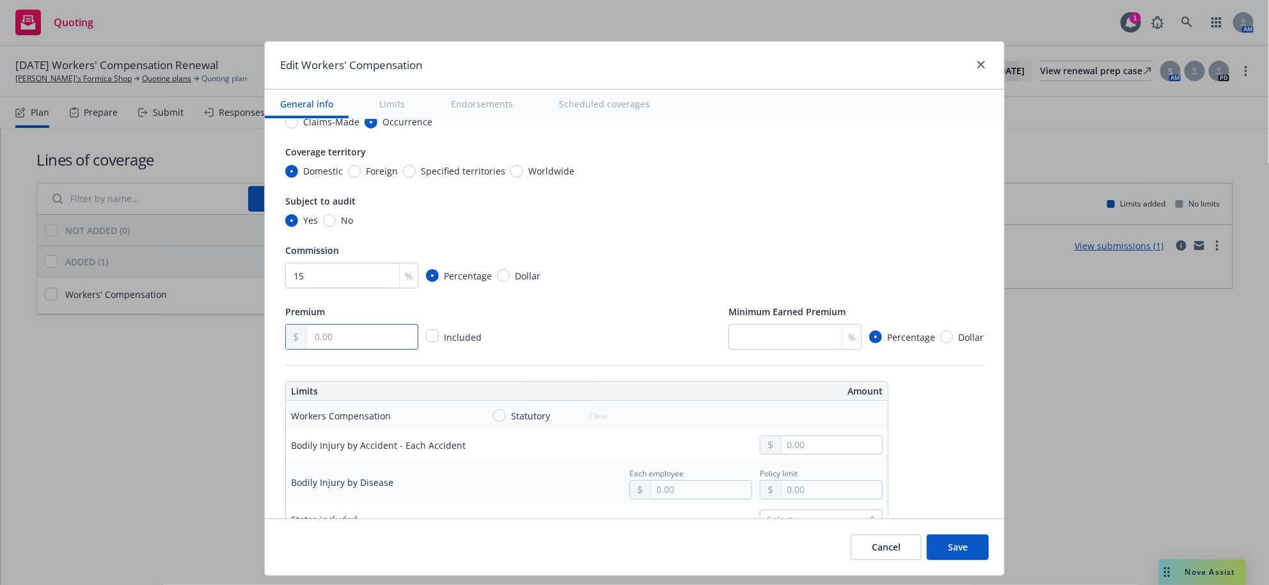
click at [384, 349] on input "text" at bounding box center [362, 337] width 111 height 24
type input "22,268.00"
click at [940, 344] on input "Dollar" at bounding box center [946, 337] width 13 height 13
radio input "true"
click at [772, 349] on input "text" at bounding box center [805, 337] width 111 height 24
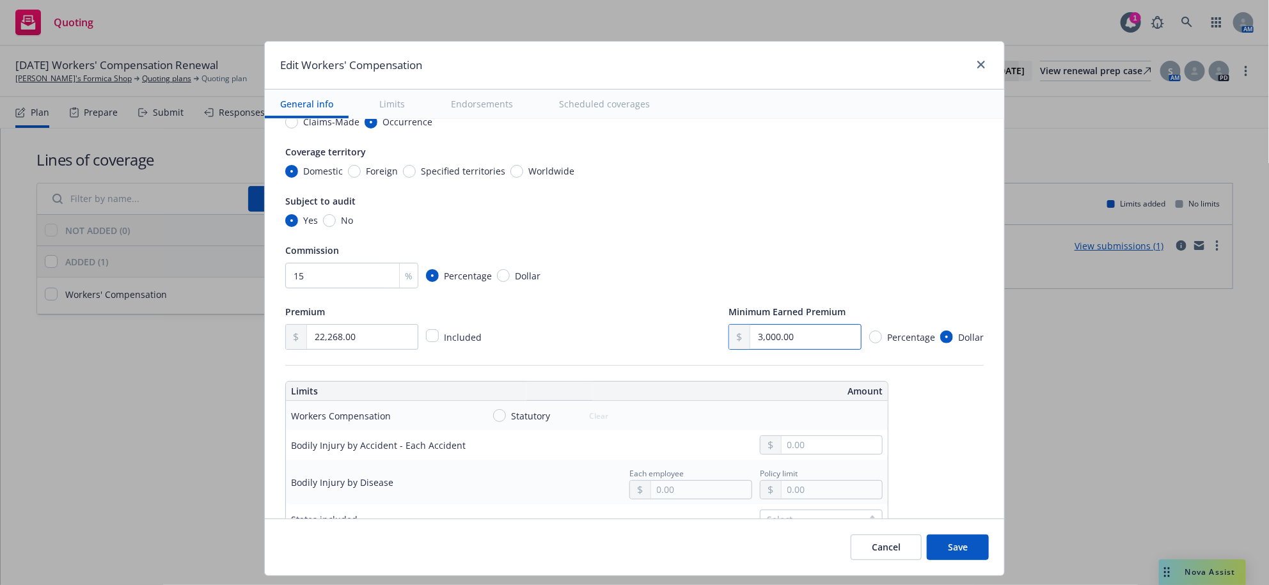
type input "3,000.00"
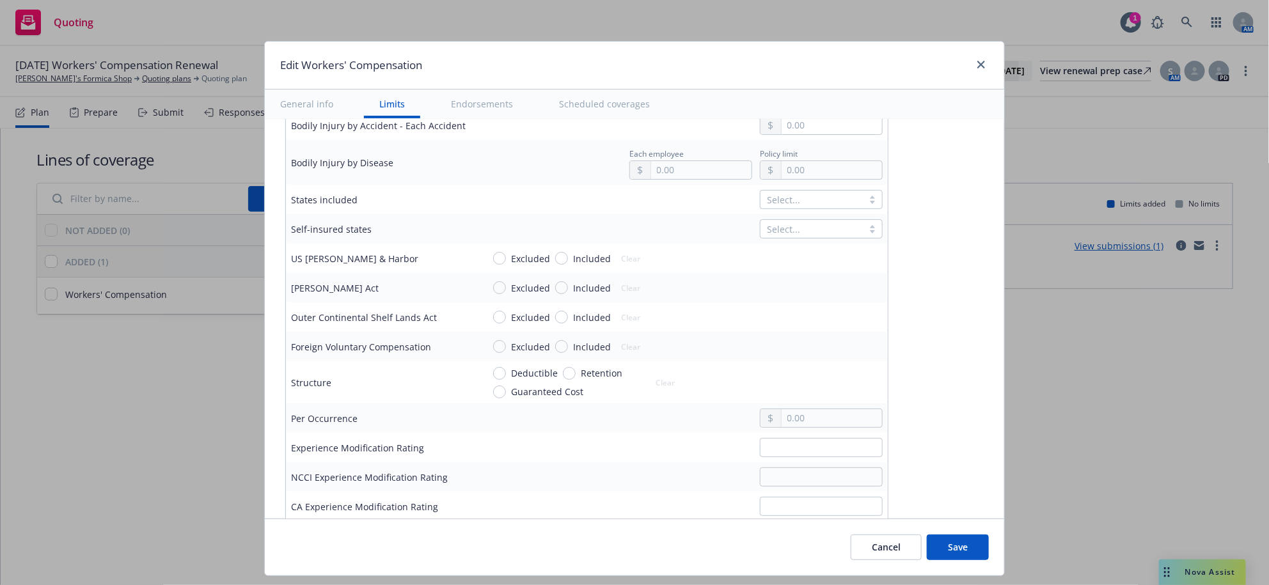
drag, startPoint x: 495, startPoint y: 182, endPoint x: 554, endPoint y: 181, distance: 59.5
click at [496, 102] on input "Statutory" at bounding box center [499, 96] width 13 height 13
radio input "true"
click at [882, 134] on input "text" at bounding box center [832, 125] width 100 height 18
type input "1,000,000.00"
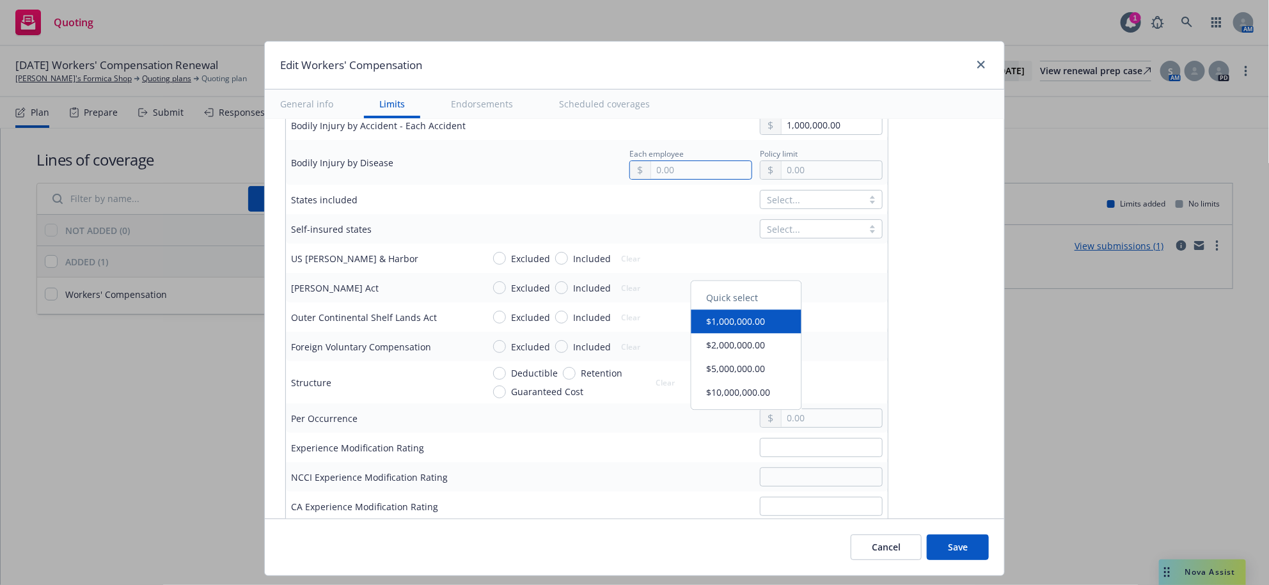
click at [752, 179] on input "text" at bounding box center [701, 170] width 100 height 18
type input "1,000,000.00"
click at [747, 339] on button "$1,000,000.00" at bounding box center [747, 328] width 110 height 24
click at [882, 179] on input "text" at bounding box center [832, 170] width 100 height 18
type input "1,000,000.00"
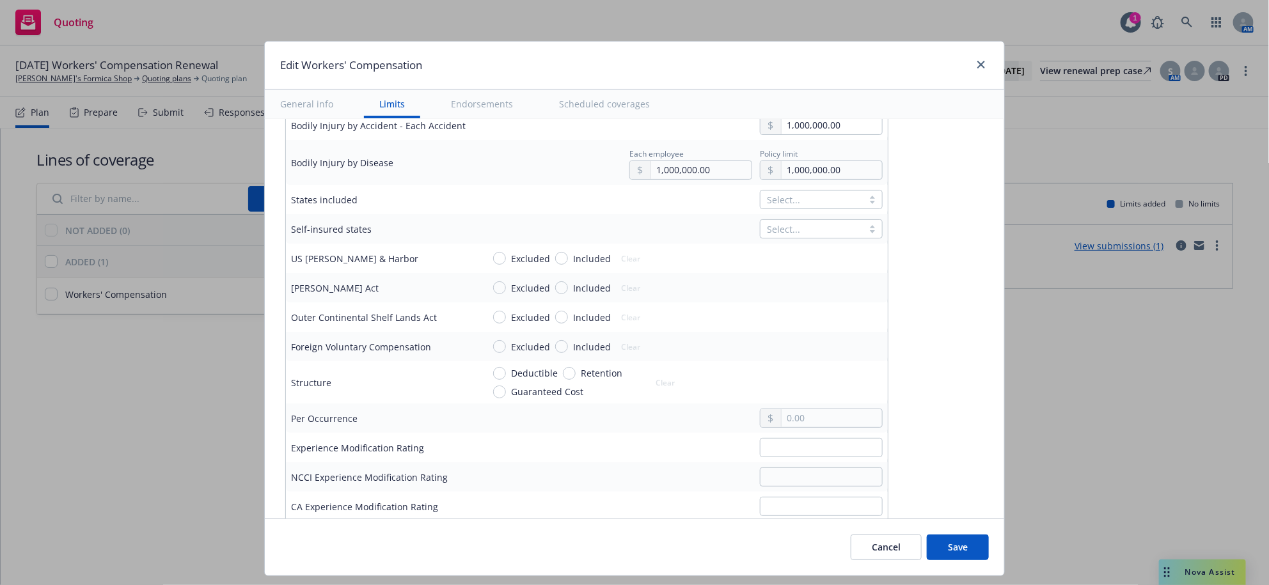
click at [889, 333] on button "$1,000,000.00" at bounding box center [910, 327] width 110 height 24
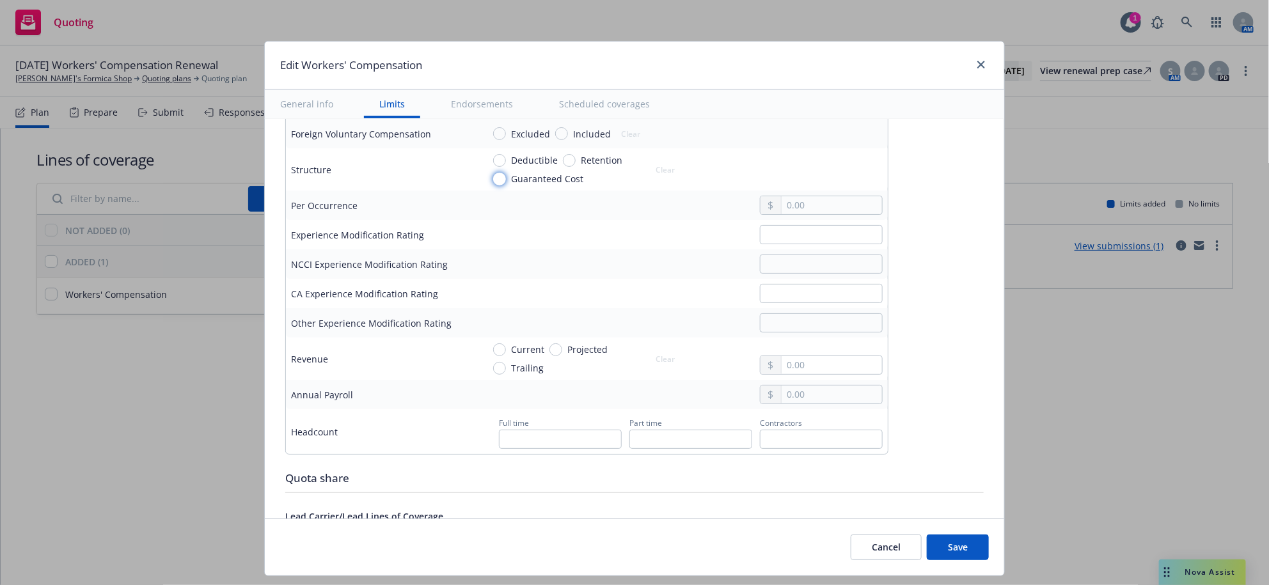
click at [500, 186] on input "Guaranteed Cost" at bounding box center [499, 179] width 13 height 13
radio input "true"
click at [853, 244] on input "text" at bounding box center [821, 234] width 123 height 19
type input "76"
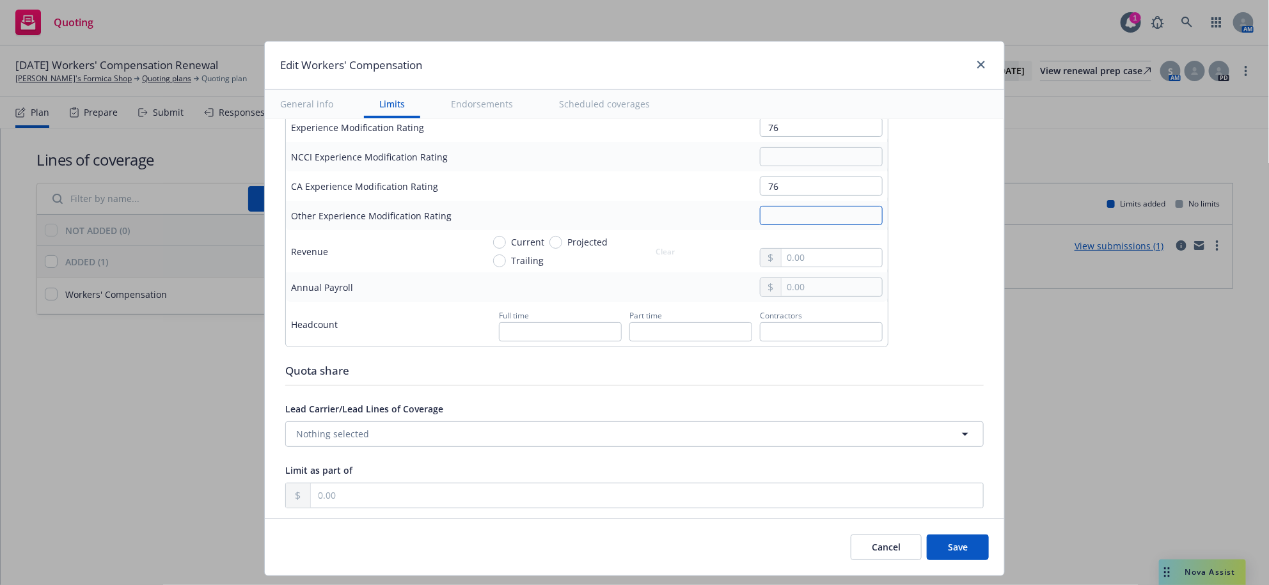
scroll to position [853, 0]
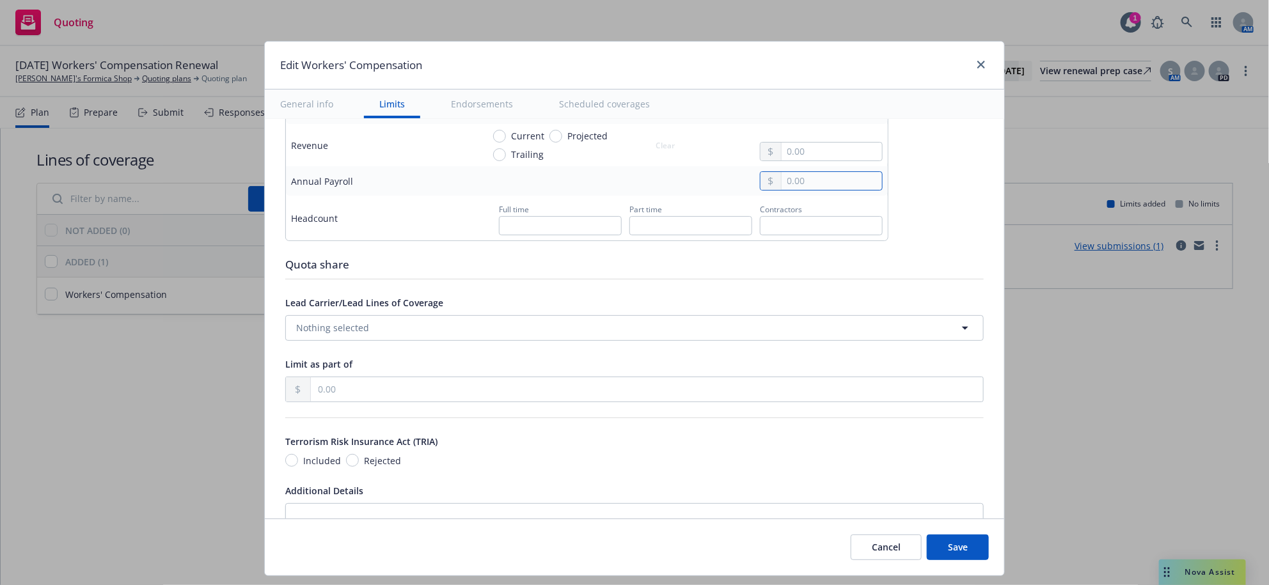
click at [844, 190] on input "text" at bounding box center [832, 181] width 100 height 18
click at [882, 190] on input "text" at bounding box center [832, 181] width 100 height 18
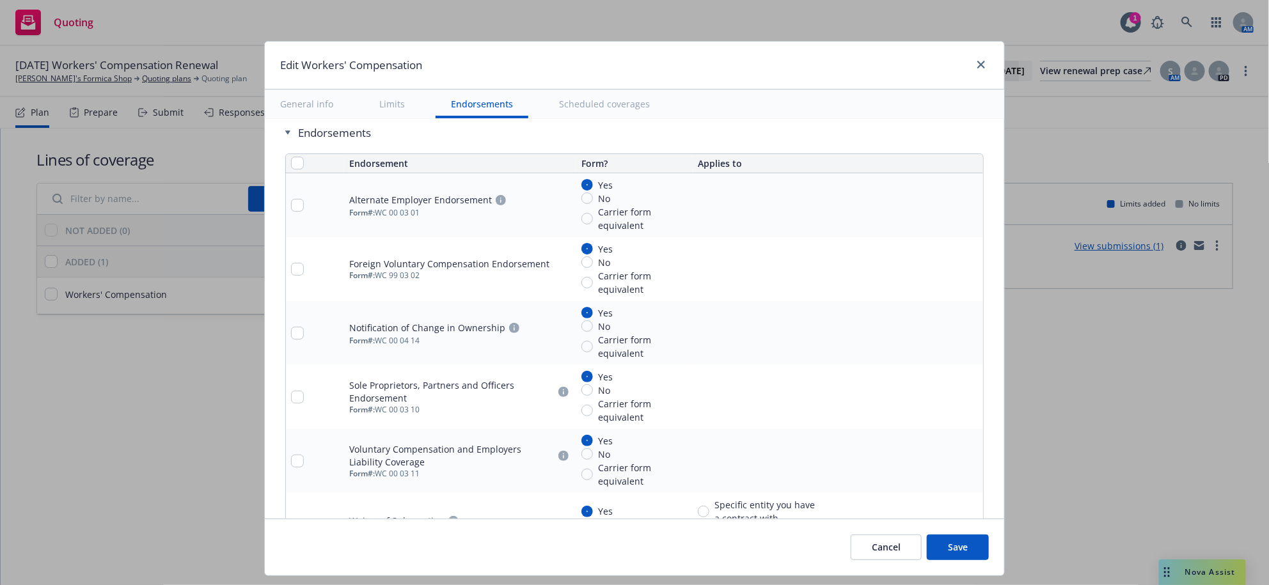
scroll to position [1173, 0]
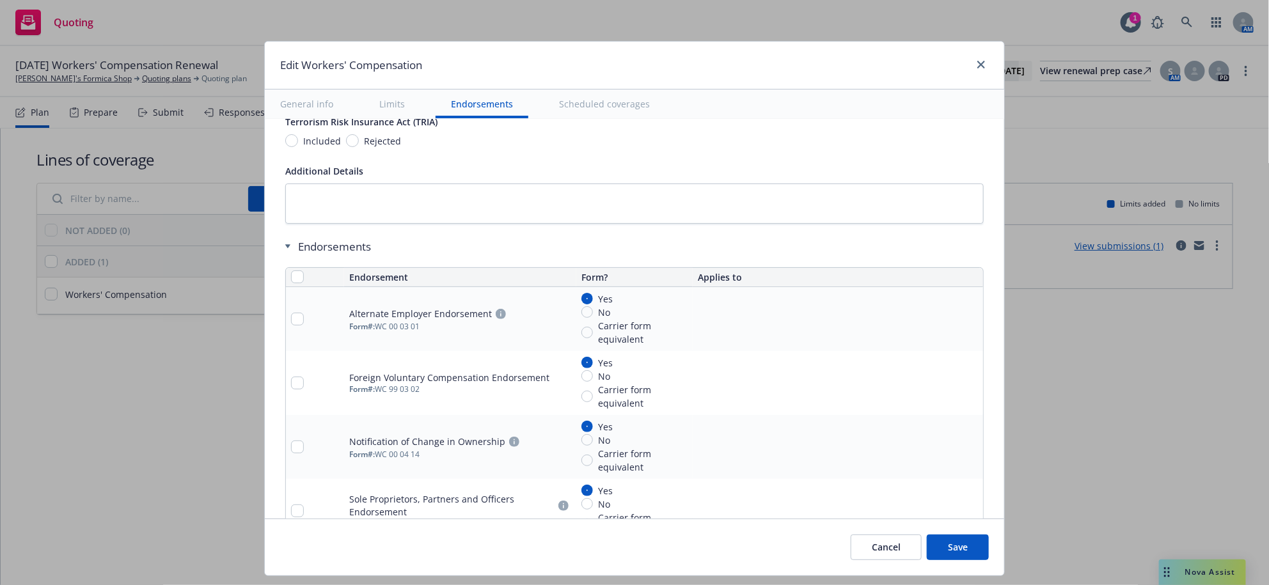
type input "756,000.00"
click at [285, 148] on div "Terrorism Risk Insurance Act (TRIA) Included Rejected" at bounding box center [634, 131] width 699 height 34
click at [287, 147] on input "Included" at bounding box center [291, 140] width 13 height 13
radio input "true"
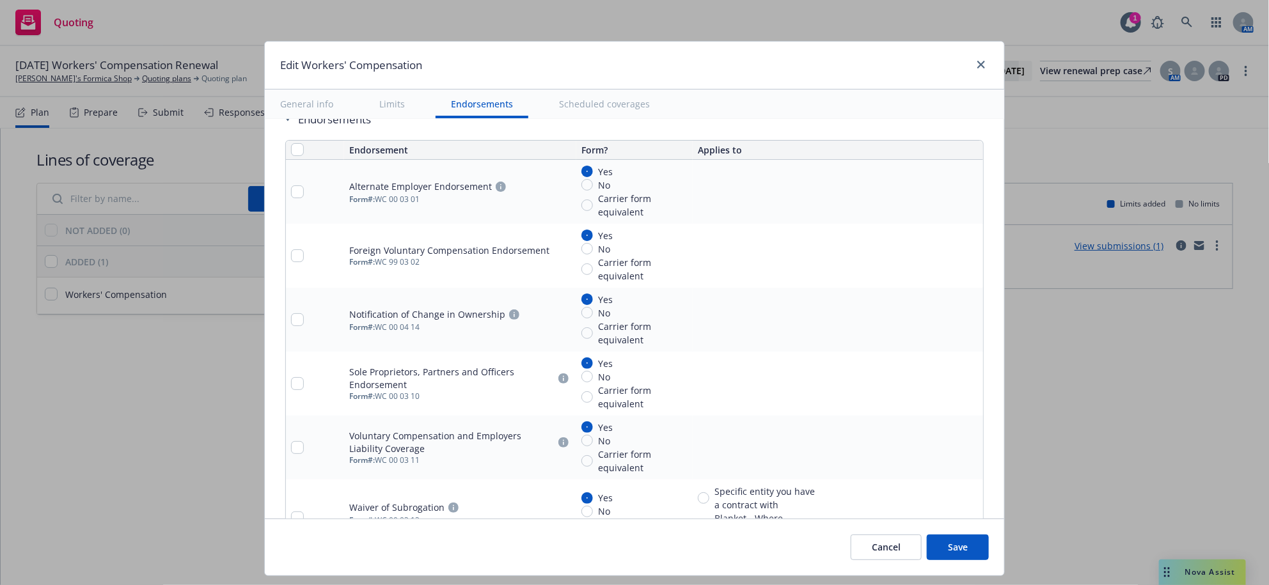
scroll to position [1493, 0]
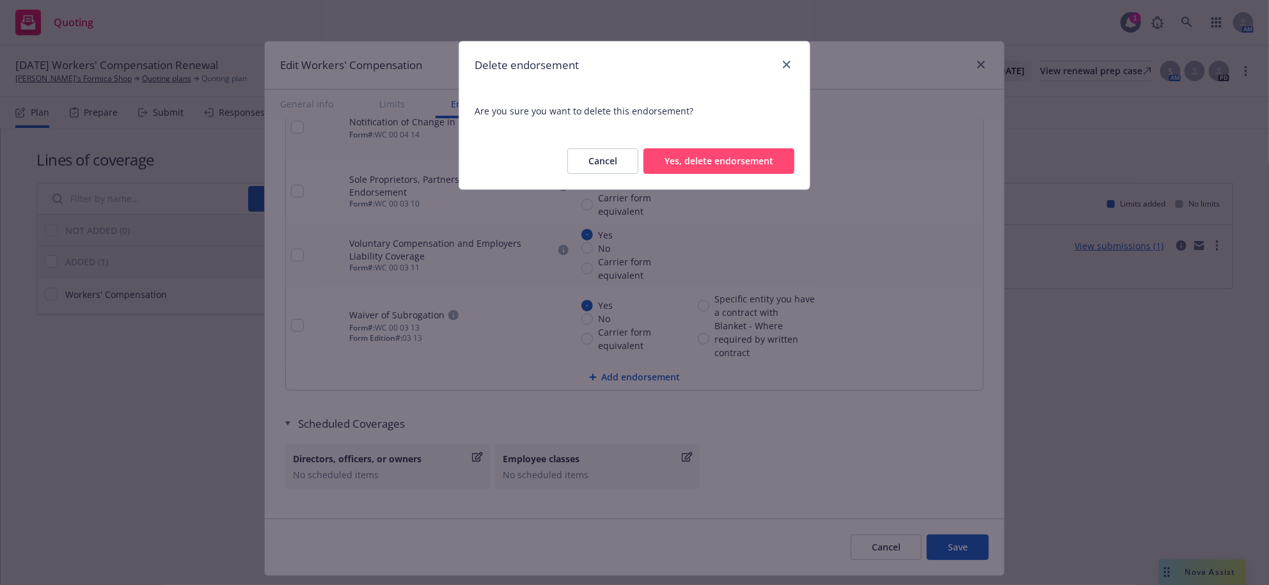
drag, startPoint x: 757, startPoint y: 182, endPoint x: 741, endPoint y: 189, distance: 17.5
click at [757, 174] on button "Yes, delete endorsement" at bounding box center [719, 161] width 151 height 26
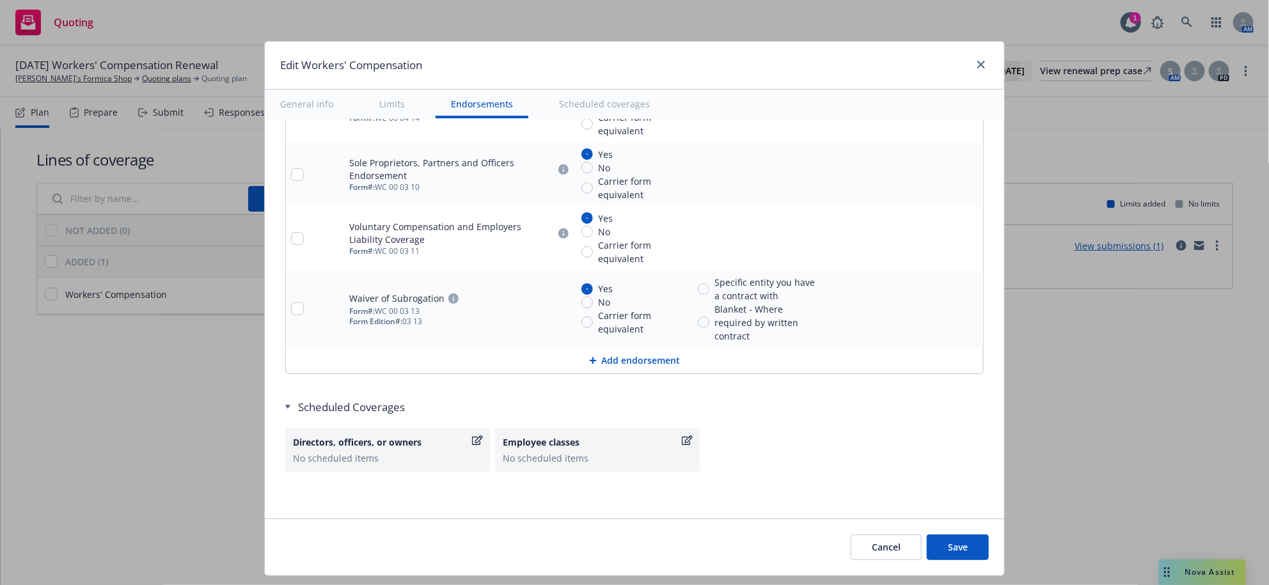
click at [966, 52] on icon "remove" at bounding box center [970, 47] width 9 height 10
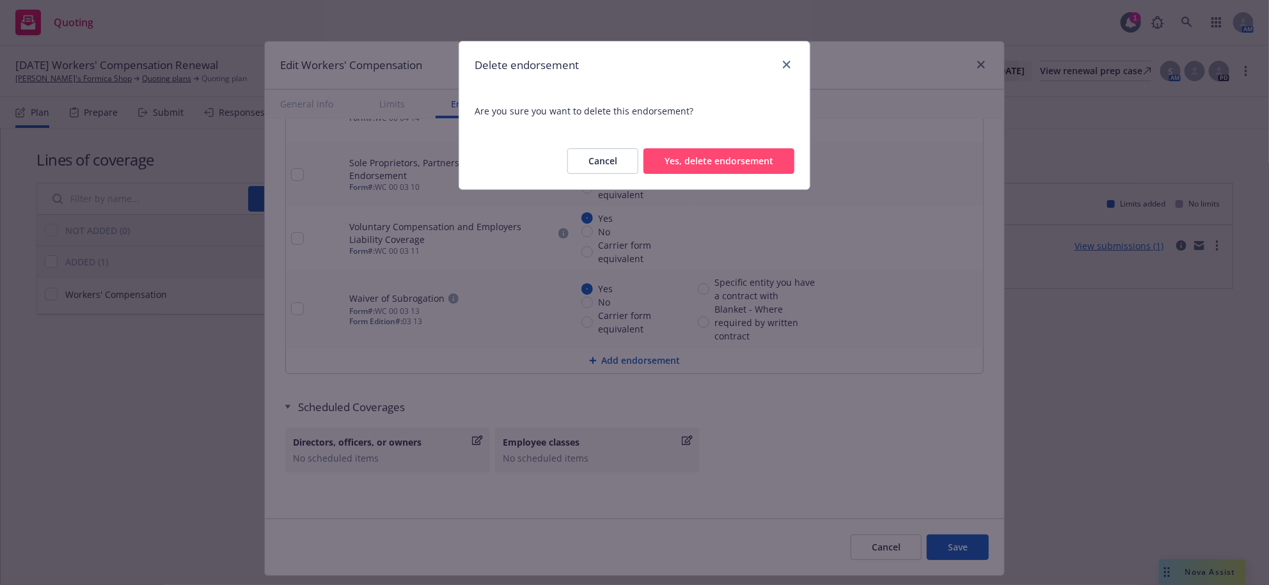
click at [745, 174] on button "Yes, delete endorsement" at bounding box center [719, 161] width 151 height 26
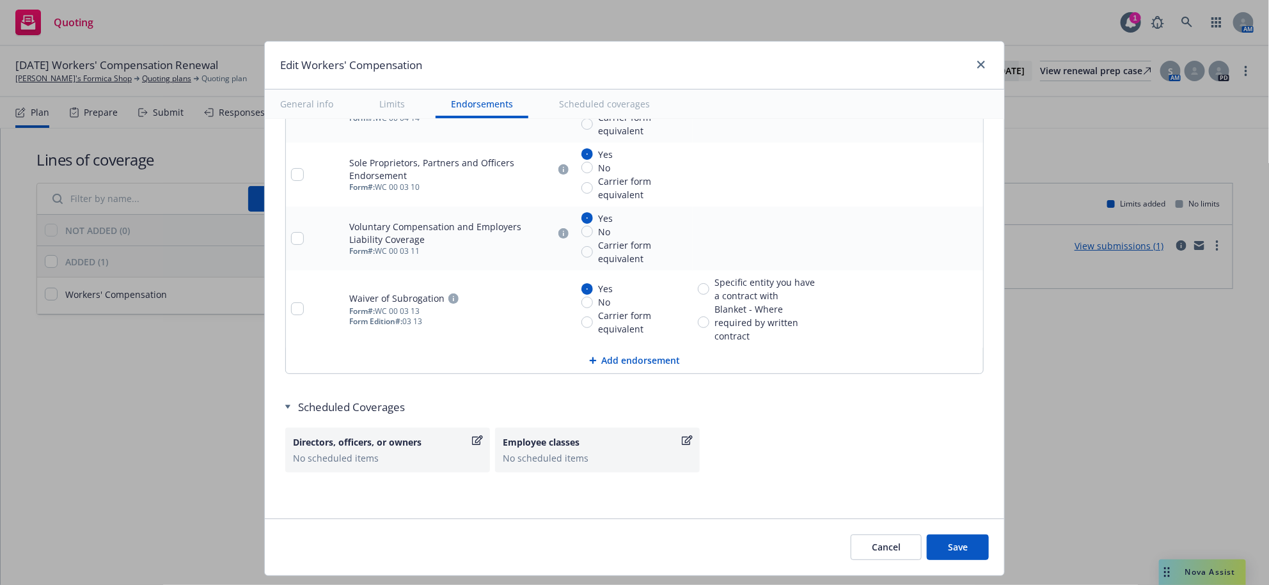
click at [966, 116] on icon "remove" at bounding box center [970, 111] width 9 height 10
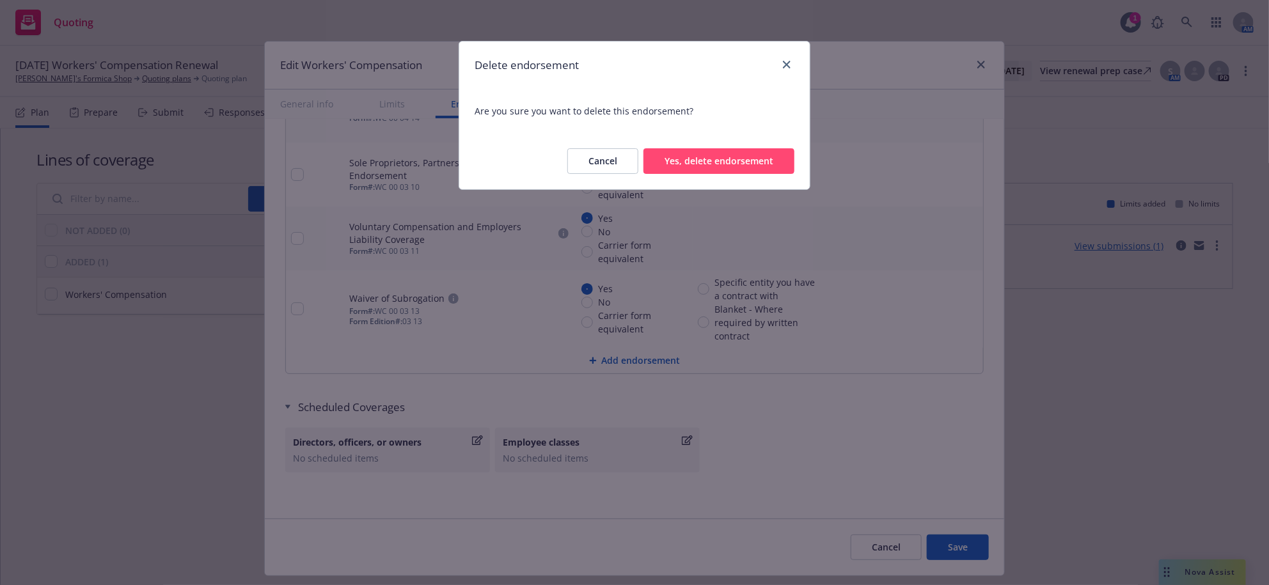
click at [713, 174] on button "Yes, delete endorsement" at bounding box center [719, 161] width 151 height 26
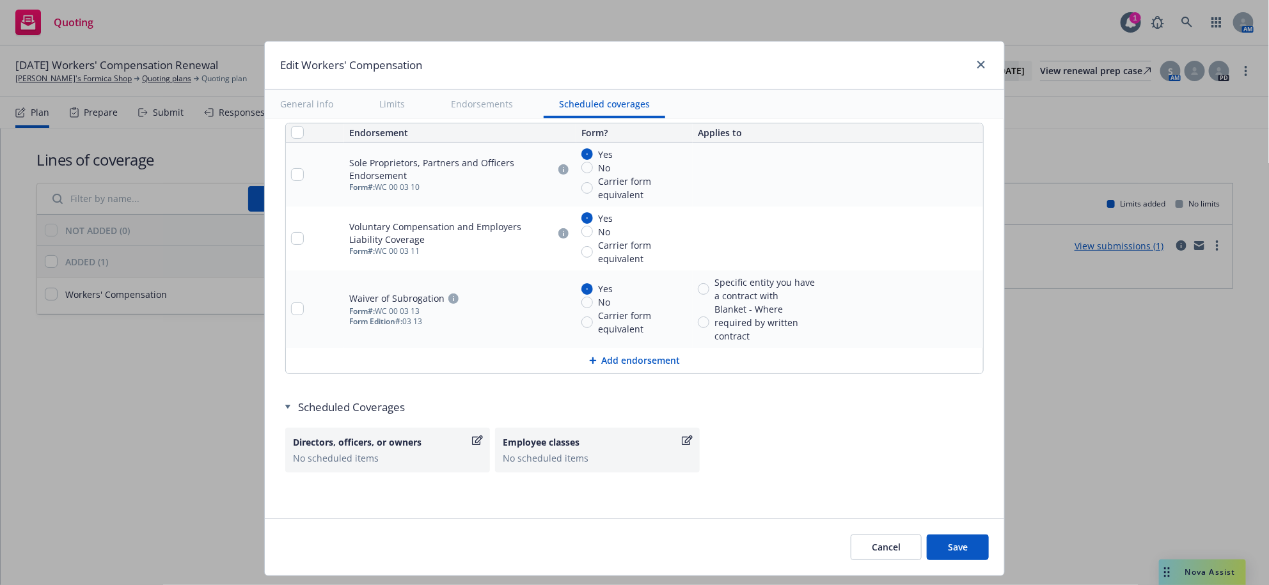
click at [965, 314] on icon "remove" at bounding box center [970, 309] width 10 height 10
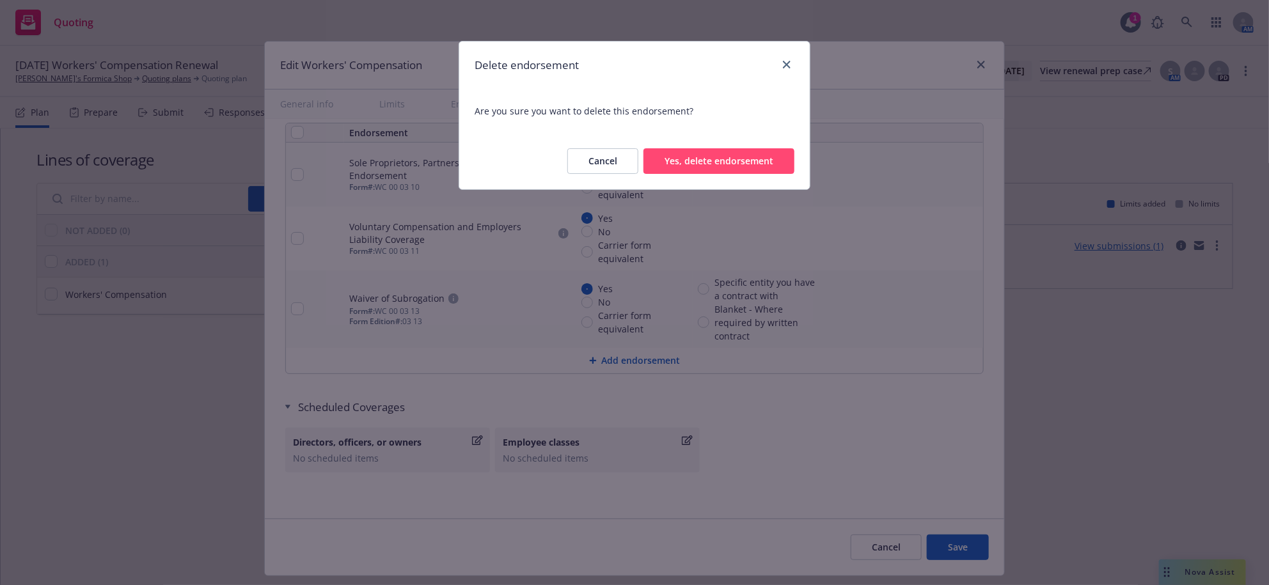
drag, startPoint x: 687, startPoint y: 178, endPoint x: 830, endPoint y: 214, distance: 147.7
click at [687, 174] on button "Yes, delete endorsement" at bounding box center [719, 161] width 151 height 26
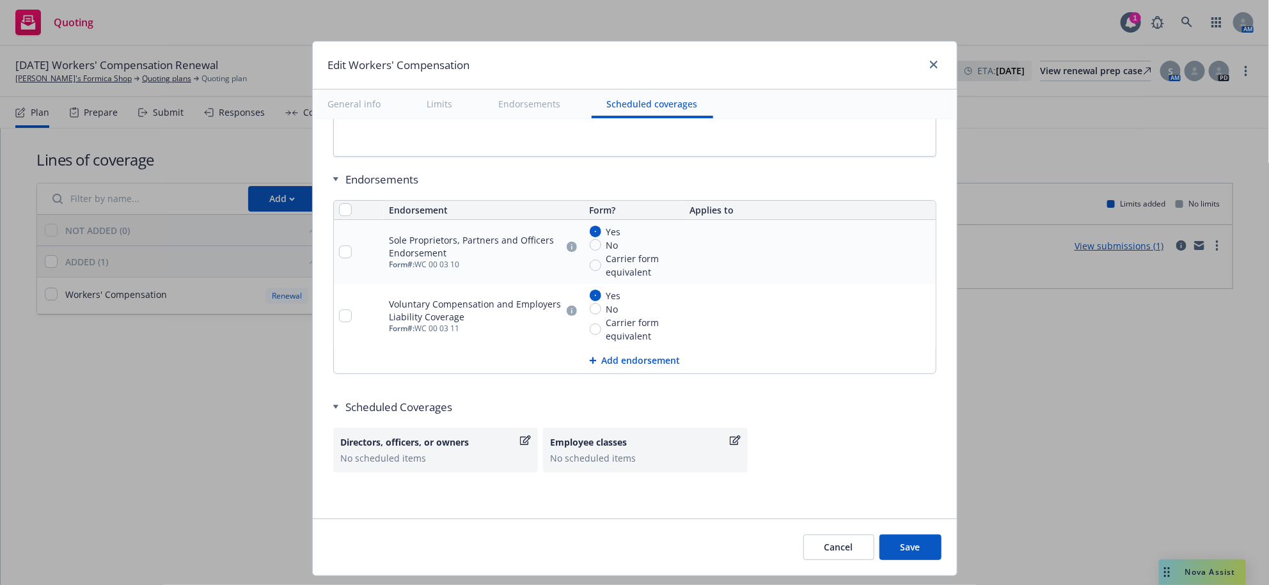
click at [931, 308] on button at bounding box center [922, 315] width 15 height 15
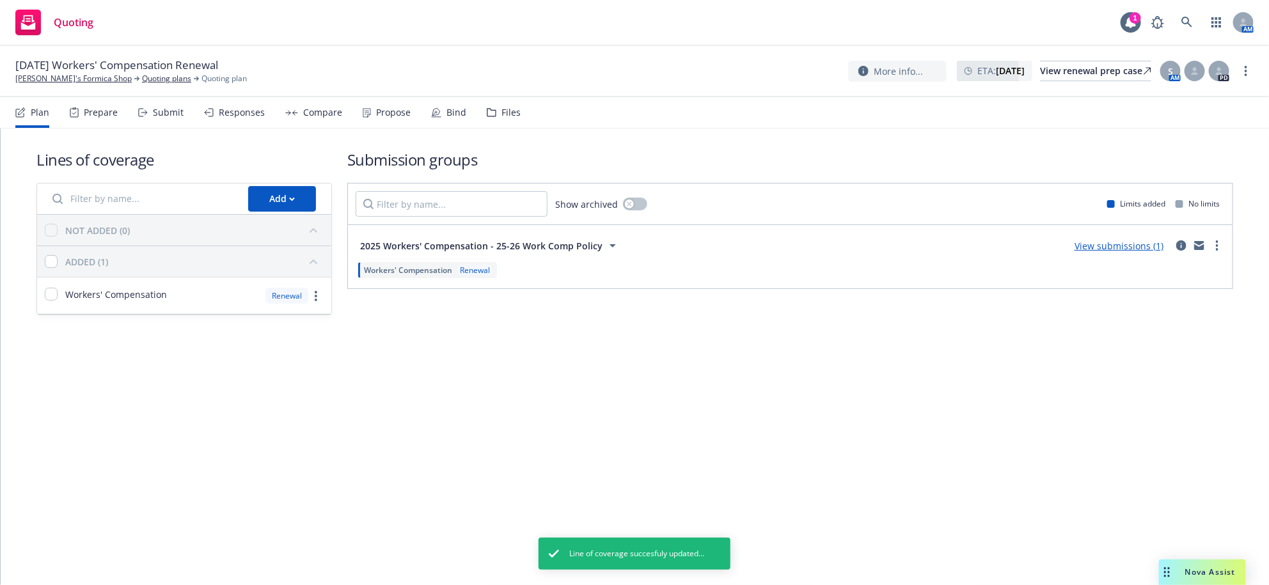
click at [418, 276] on span "Workers' Compensation" at bounding box center [408, 270] width 88 height 11
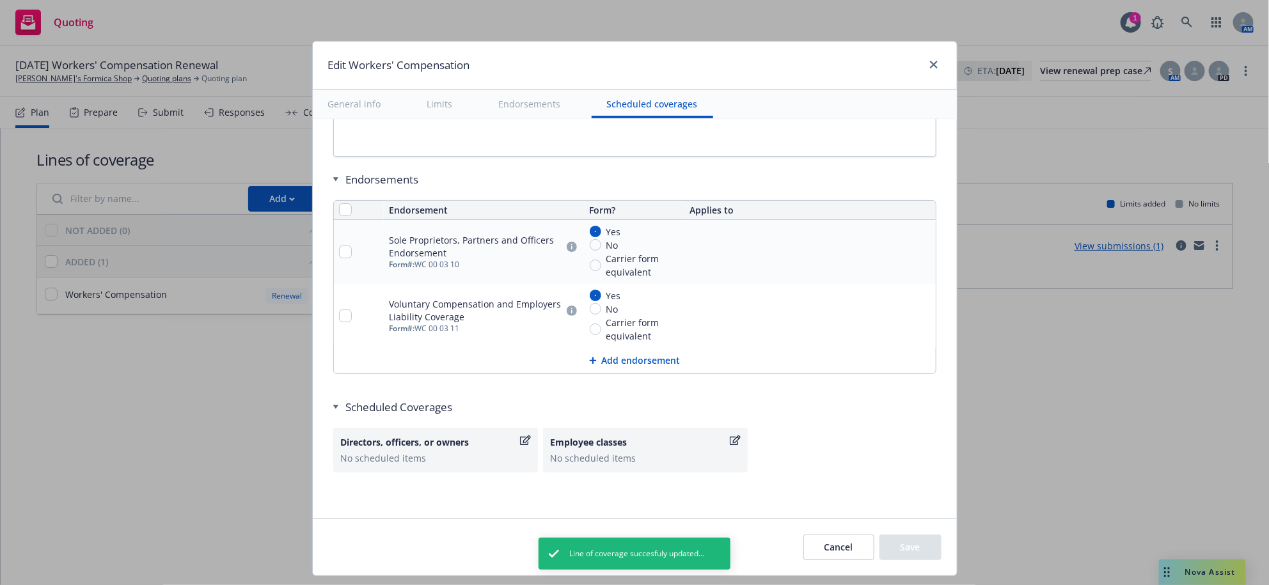
scroll to position [1495, 0]
click at [928, 311] on icon "remove" at bounding box center [923, 316] width 9 height 10
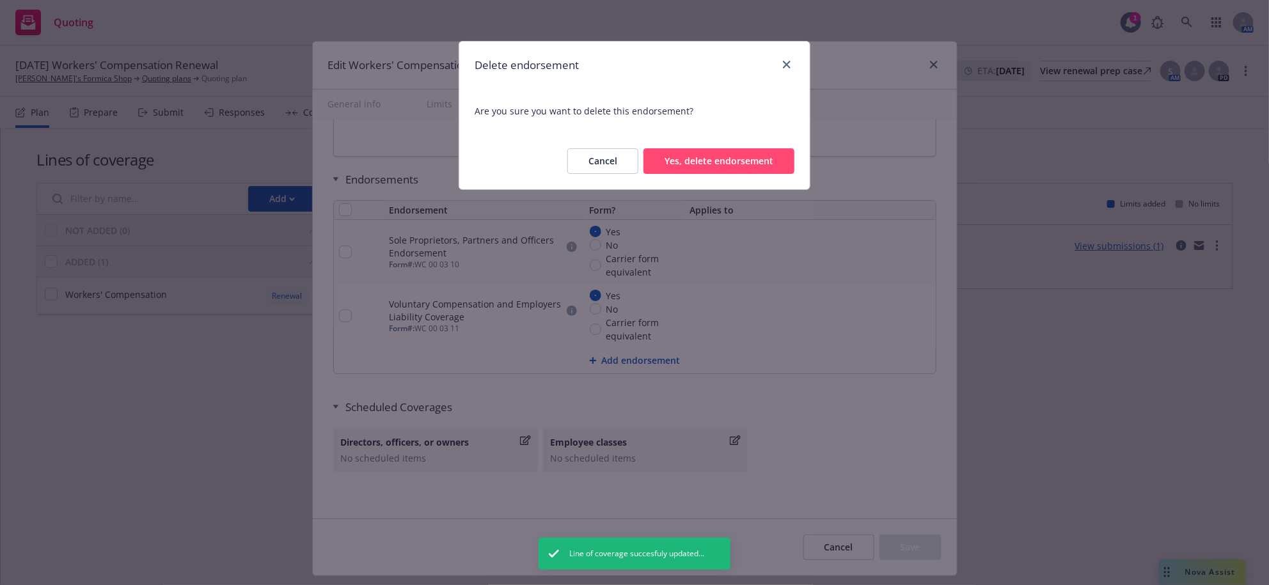
click at [684, 174] on button "Yes, delete endorsement" at bounding box center [719, 161] width 151 height 26
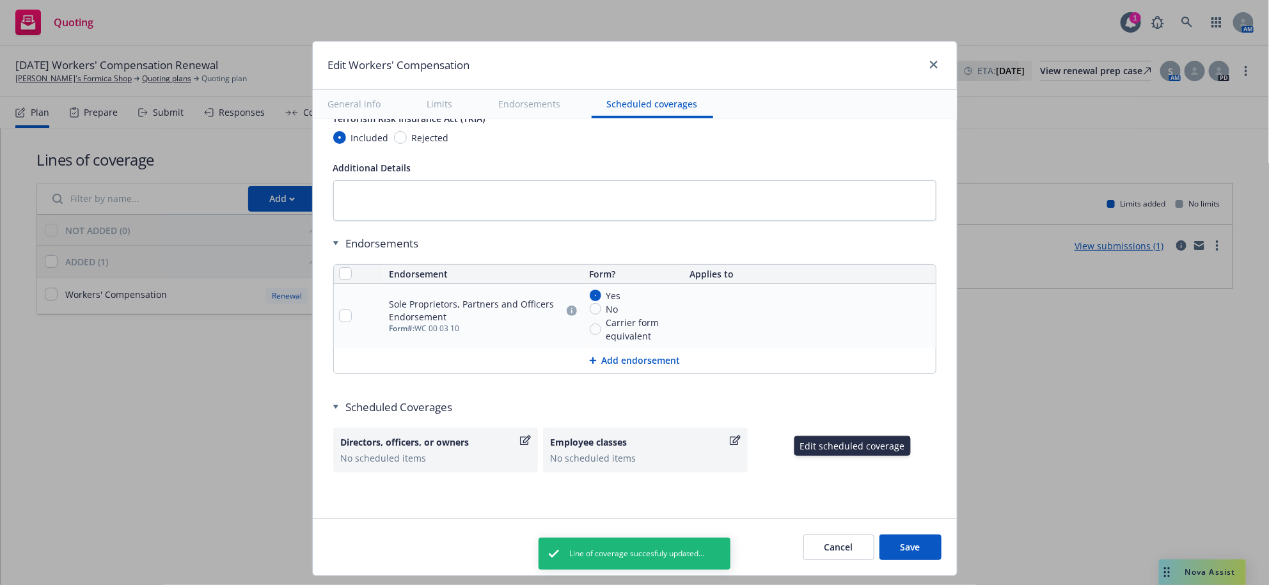
click at [740, 443] on div "button" at bounding box center [735, 441] width 10 height 10
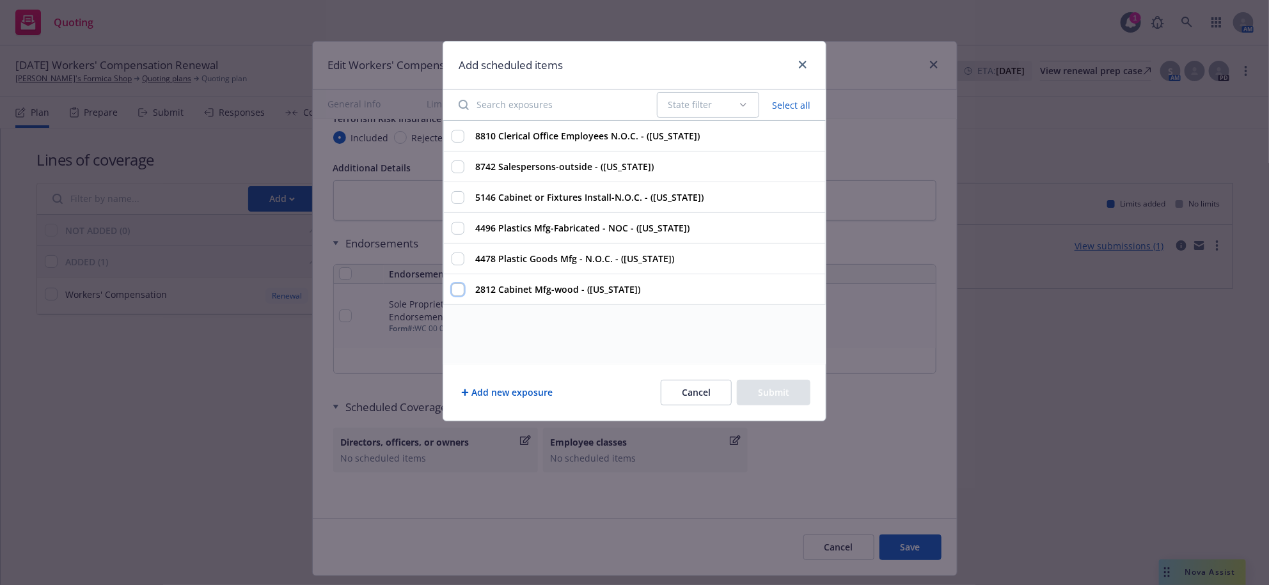
click at [456, 296] on input "2812 Cabinet Mfg-wood - (California)" at bounding box center [458, 289] width 13 height 13
checkbox input "true"
click at [455, 235] on input "4496 Plastics Mfg-Fabricated - NOC - (California)" at bounding box center [458, 228] width 13 height 13
checkbox input "true"
click at [454, 266] on input "4478 Plastic Goods Mfg - N.O.C. - (California)" at bounding box center [458, 259] width 13 height 13
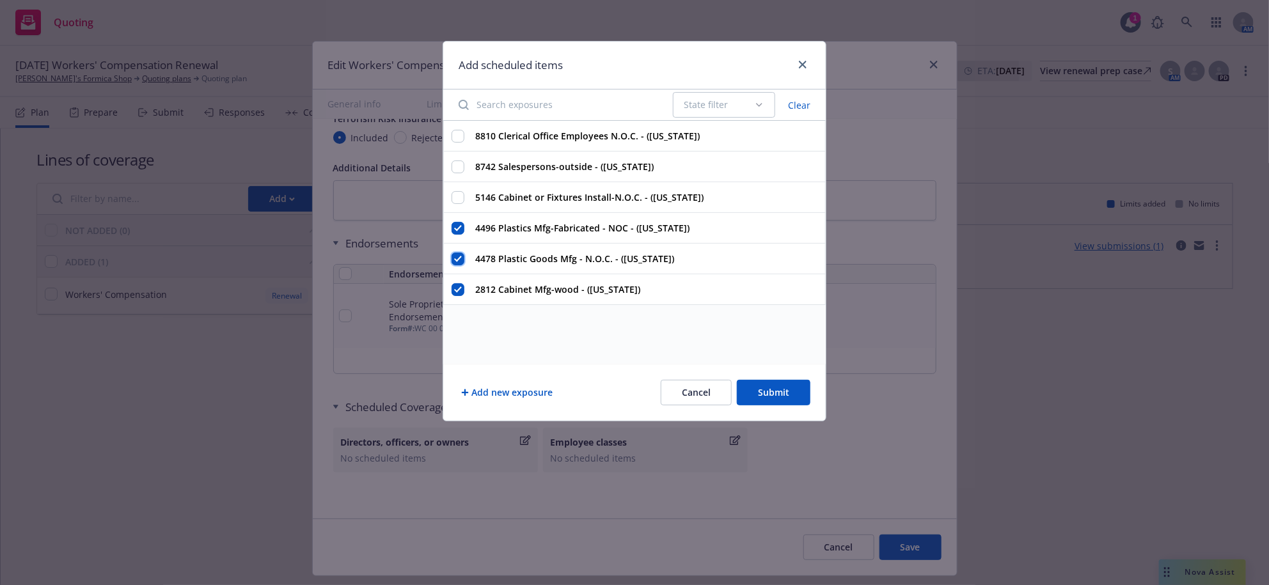
checkbox input "true"
click at [456, 204] on input "5146 Cabinet or Fixtures Install-N.O.C. - (California)" at bounding box center [458, 197] width 13 height 13
checkbox input "true"
click at [461, 173] on input "8742 Salespersons-outside - (California)" at bounding box center [458, 167] width 13 height 13
checkbox input "true"
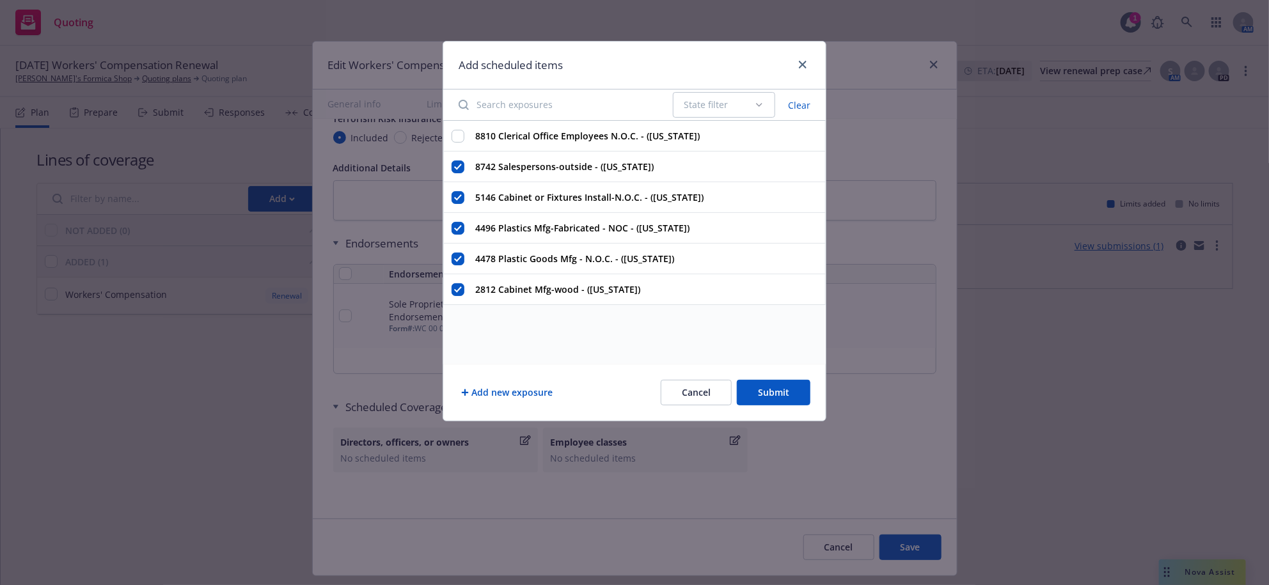
click at [461, 152] on div "8810 Clerical Office Employees N.O.C. - (California)" at bounding box center [634, 136] width 383 height 31
click at [461, 143] on input "8810 Clerical Office Employees N.O.C. - (California)" at bounding box center [458, 136] width 13 height 13
checkbox input "true"
drag, startPoint x: 753, startPoint y: 407, endPoint x: 755, endPoint y: 344, distance: 62.7
click at [753, 406] on button "Submit" at bounding box center [774, 393] width 74 height 26
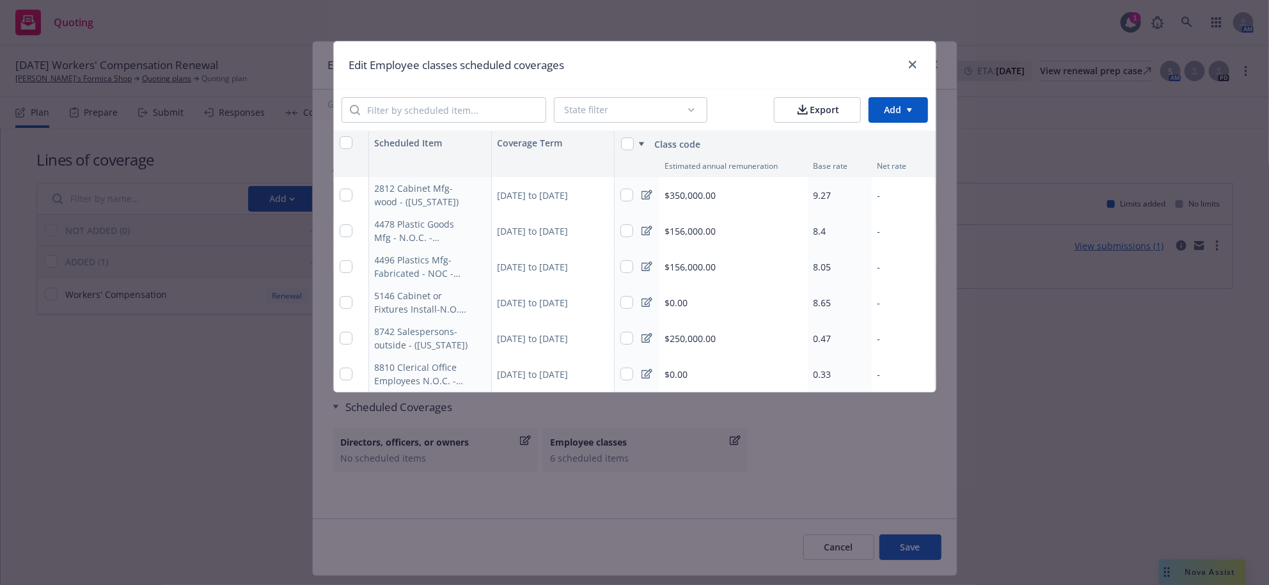
click at [642, 236] on icon at bounding box center [647, 231] width 11 height 10
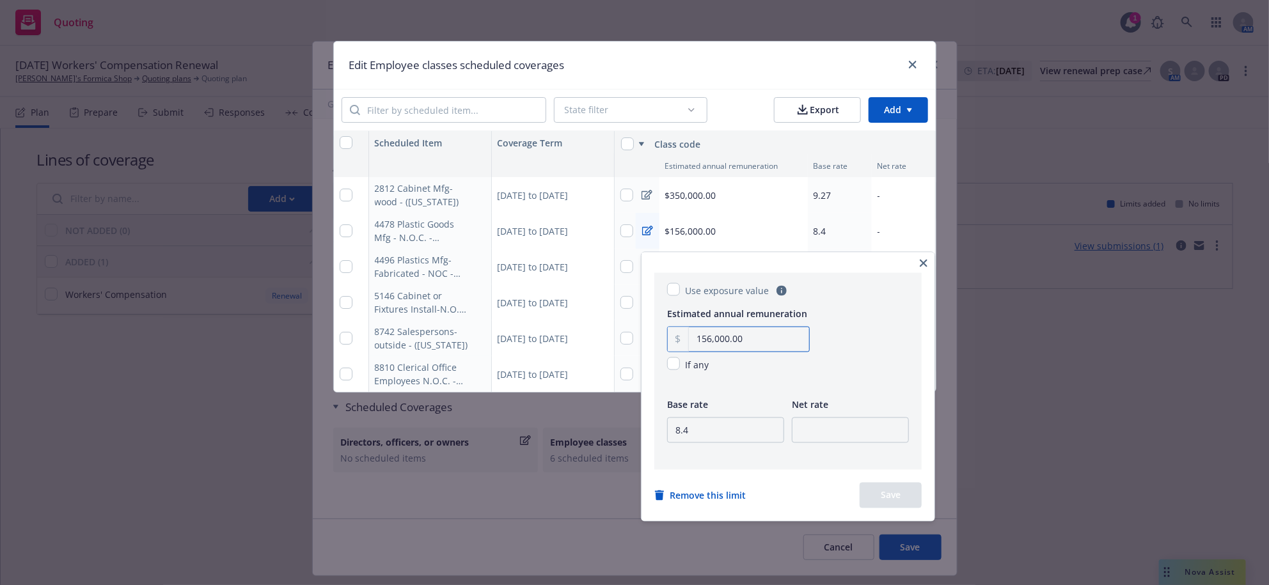
click at [751, 352] on input "156,000.00" at bounding box center [749, 340] width 120 height 24
click at [680, 370] on input "checkbox" at bounding box center [673, 364] width 13 height 13
checkbox input "true"
click at [702, 443] on input "8.4" at bounding box center [725, 431] width 117 height 26
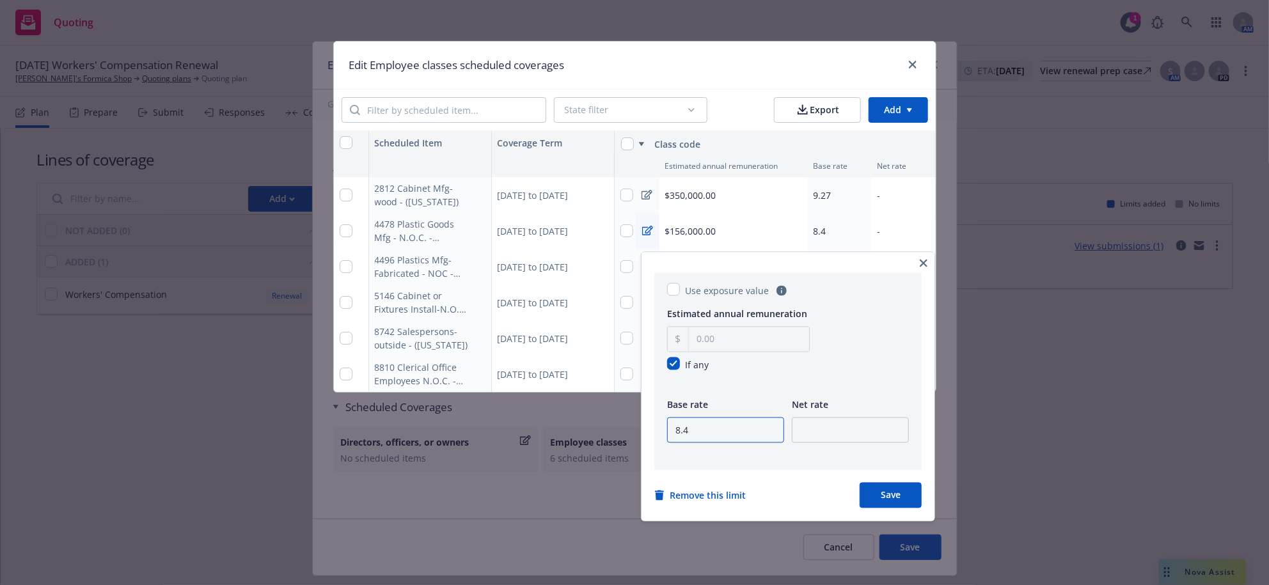
click at [702, 443] on input "8.4" at bounding box center [725, 431] width 117 height 26
type input "8.95"
type input "3.96"
click at [922, 509] on button "Save" at bounding box center [891, 496] width 62 height 26
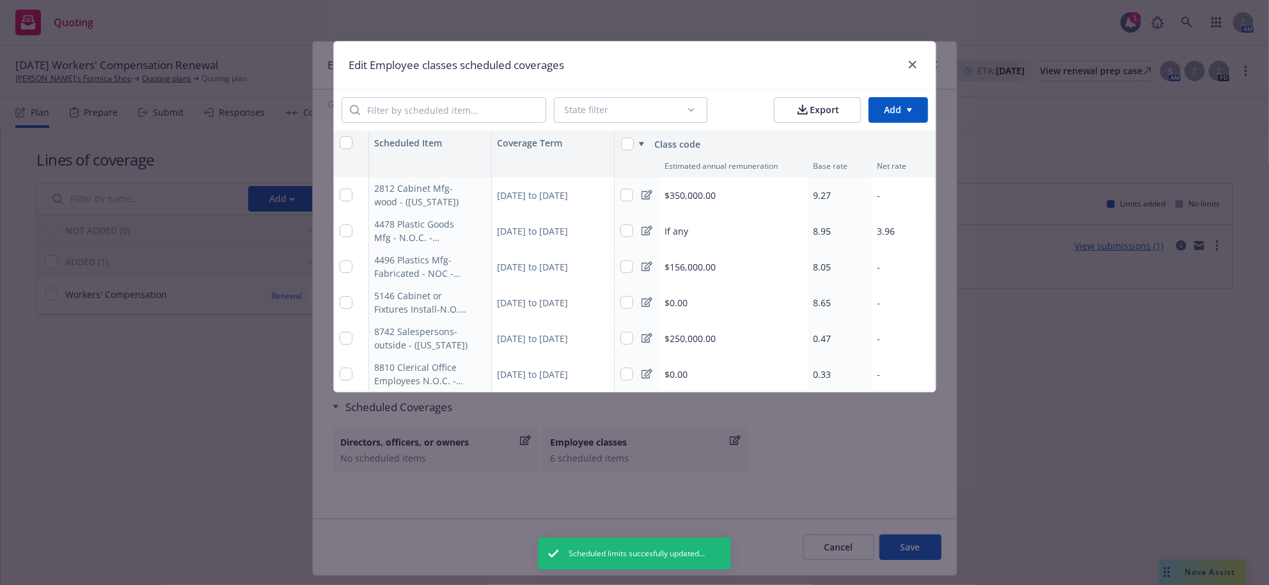
click at [642, 200] on icon at bounding box center [647, 195] width 11 height 10
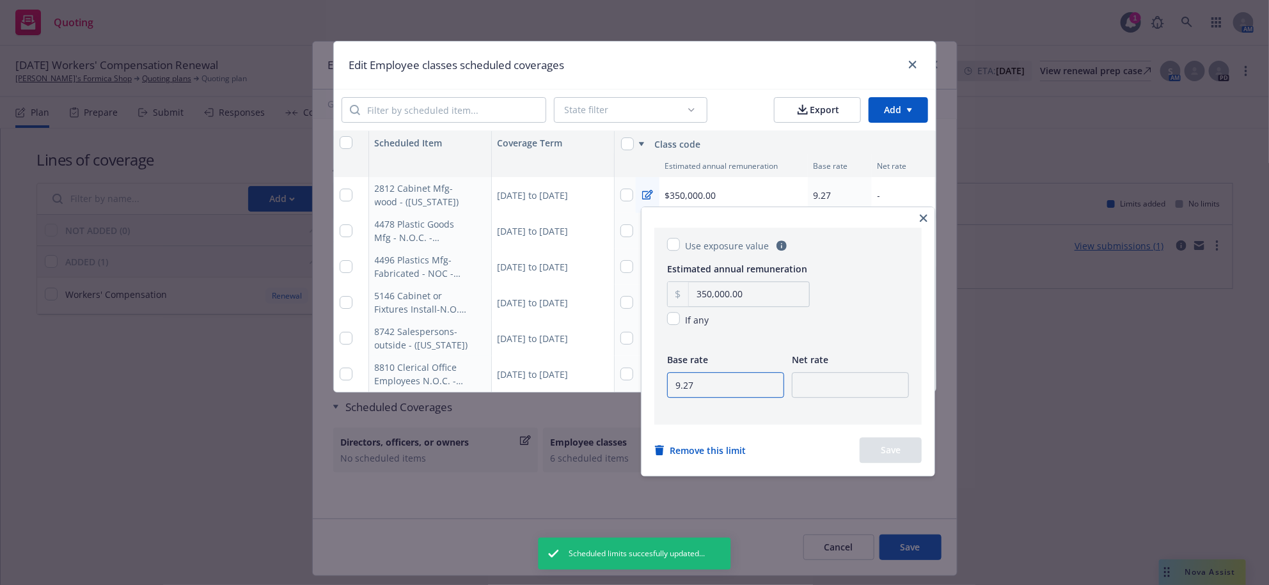
click at [720, 398] on input "9.27" at bounding box center [725, 385] width 117 height 26
type input "8"
type input "9.85"
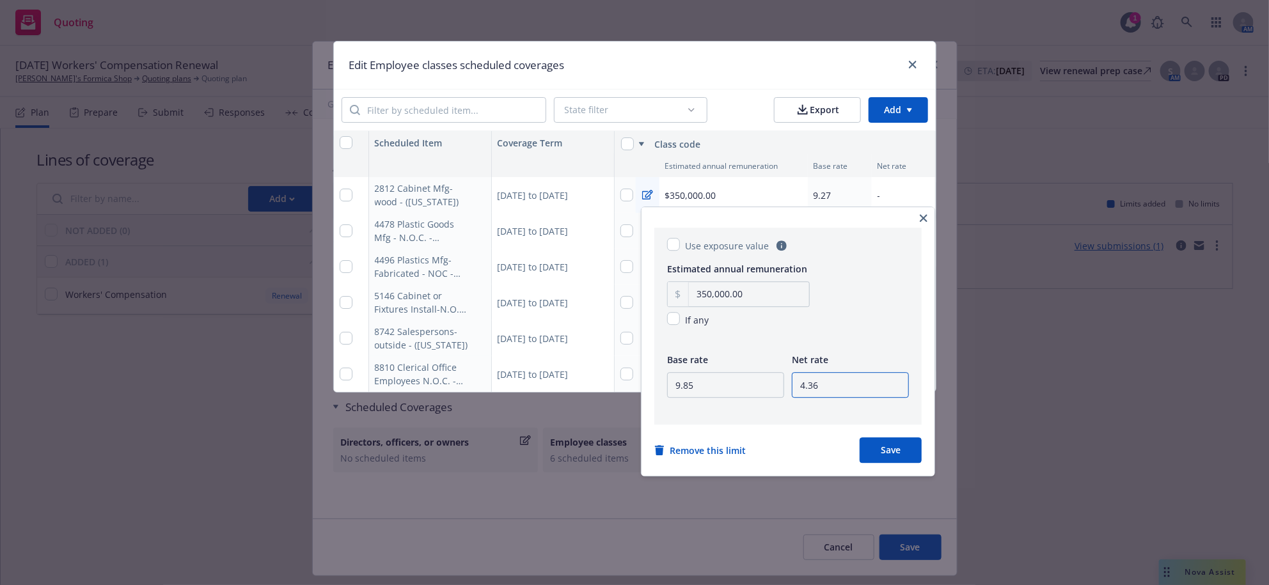
type input "4.36"
click at [914, 463] on button "Save" at bounding box center [891, 451] width 62 height 26
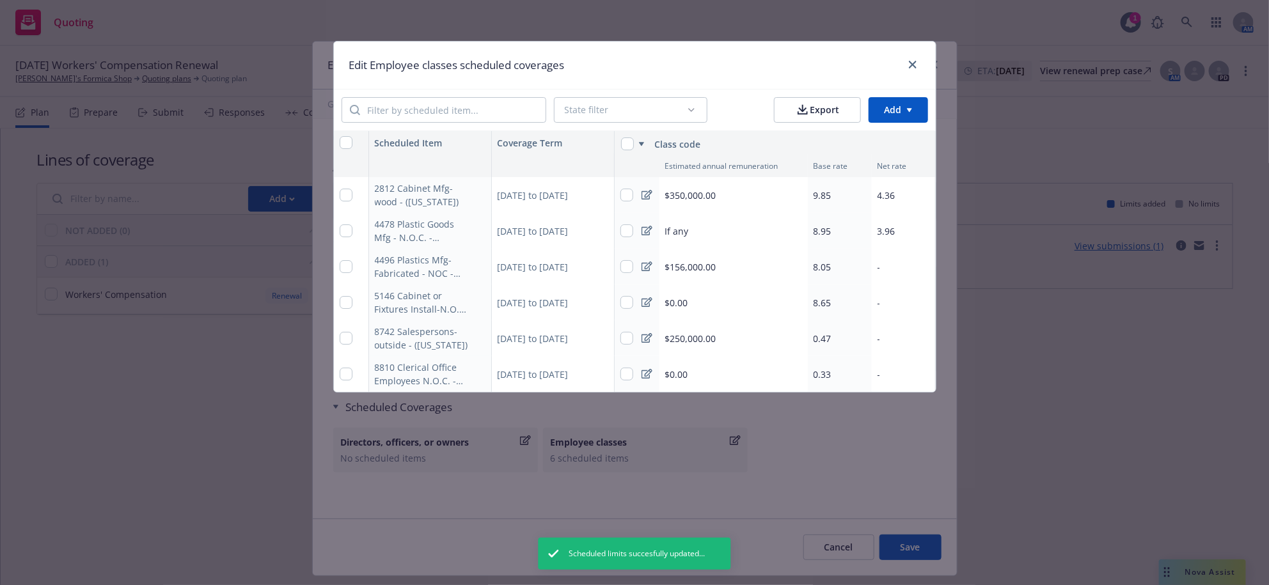
click at [642, 271] on icon at bounding box center [647, 267] width 11 height 10
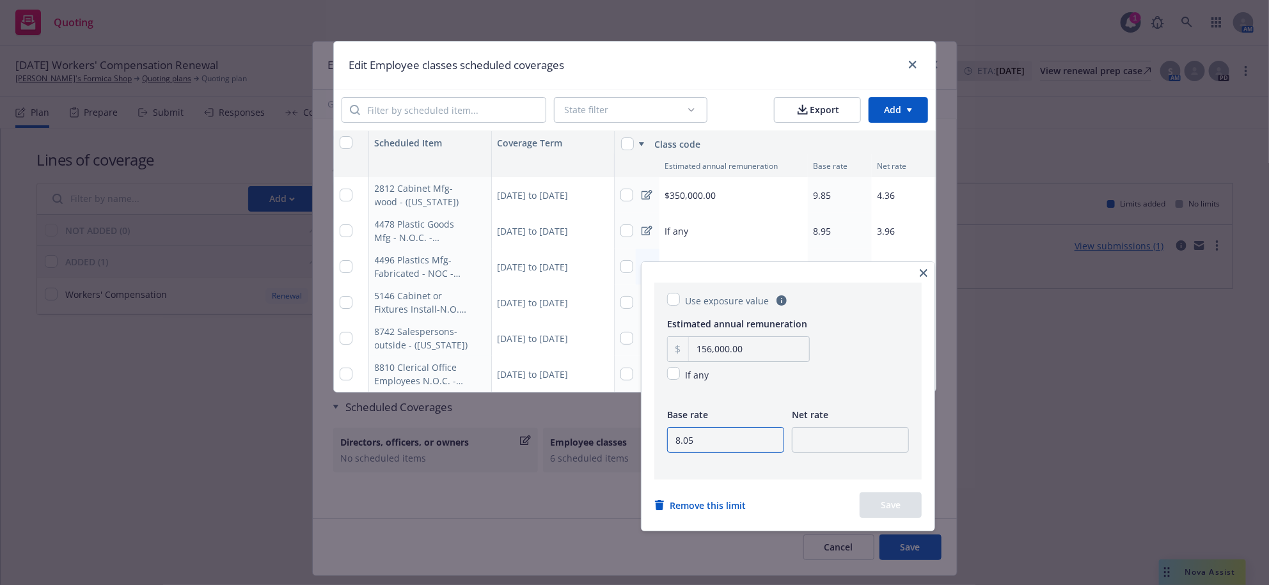
click at [728, 453] on input "8.05" at bounding box center [725, 440] width 117 height 26
type input "9.24"
type input "4.09"
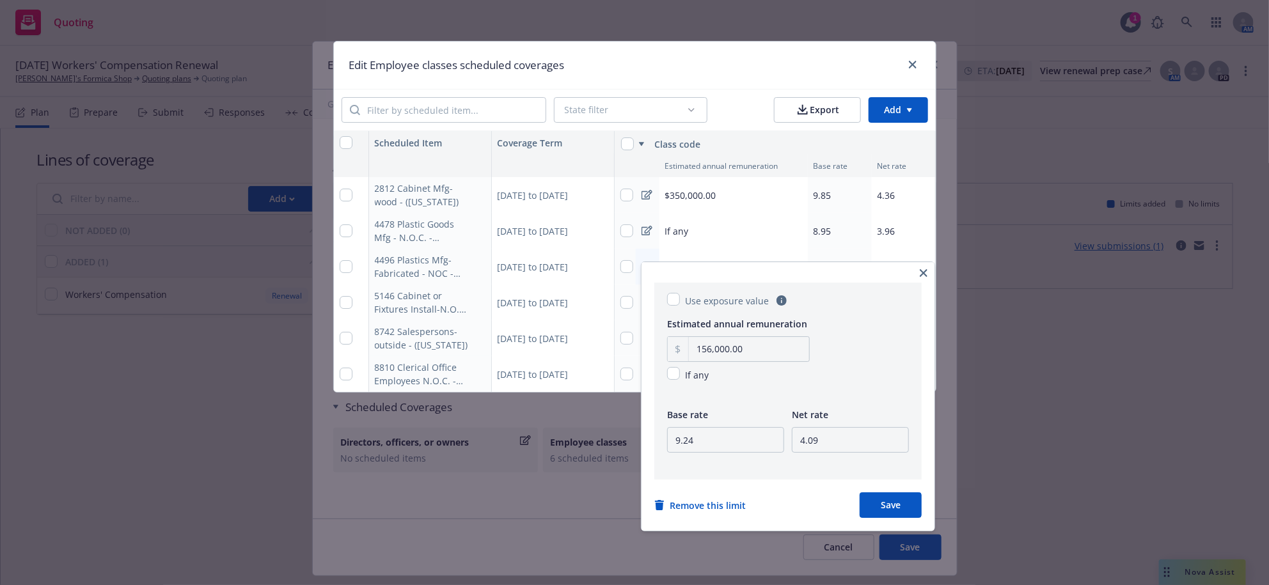
click at [910, 518] on button "Save" at bounding box center [891, 506] width 62 height 26
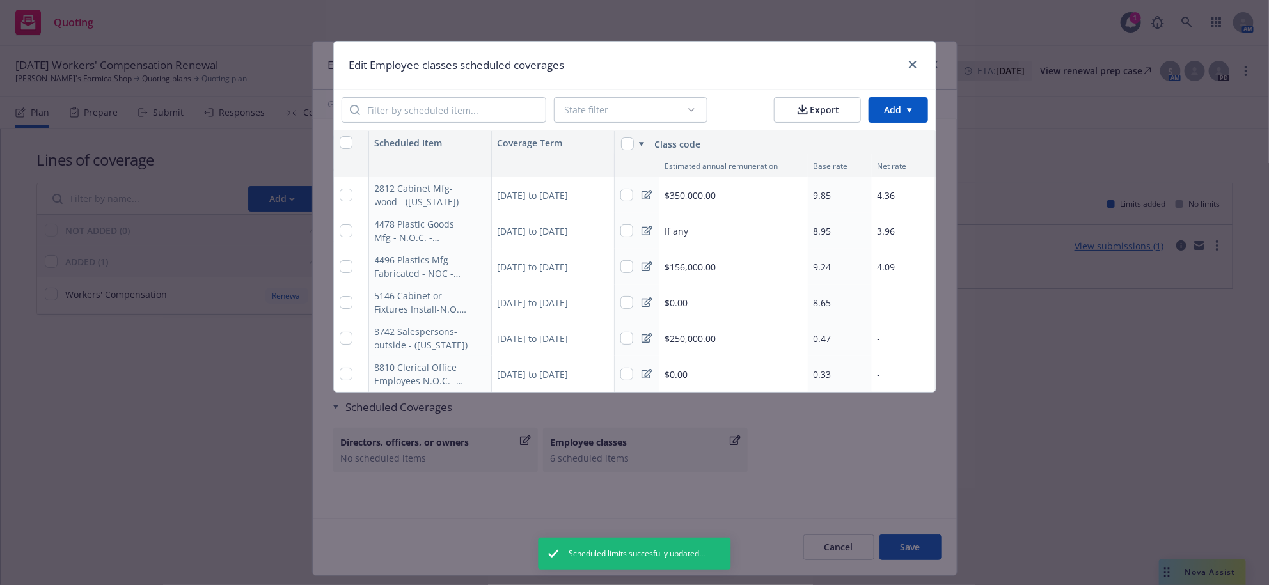
click at [642, 308] on icon at bounding box center [647, 302] width 11 height 10
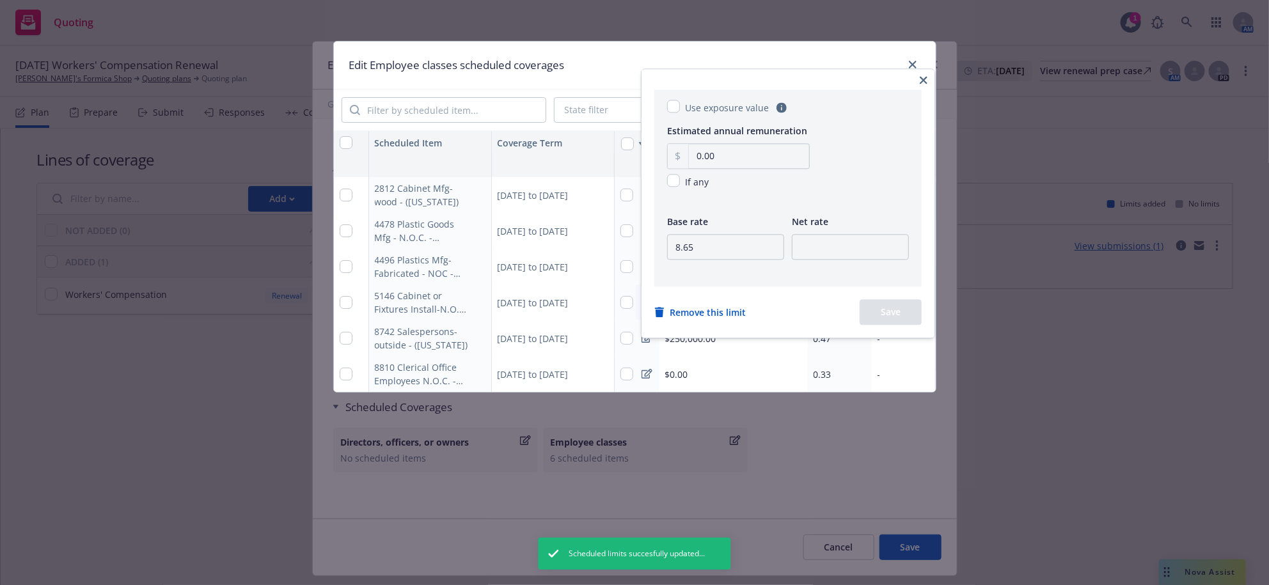
click at [679, 189] on div "If any" at bounding box center [738, 181] width 143 height 15
click at [679, 187] on input "checkbox" at bounding box center [673, 180] width 13 height 13
checkbox input "true"
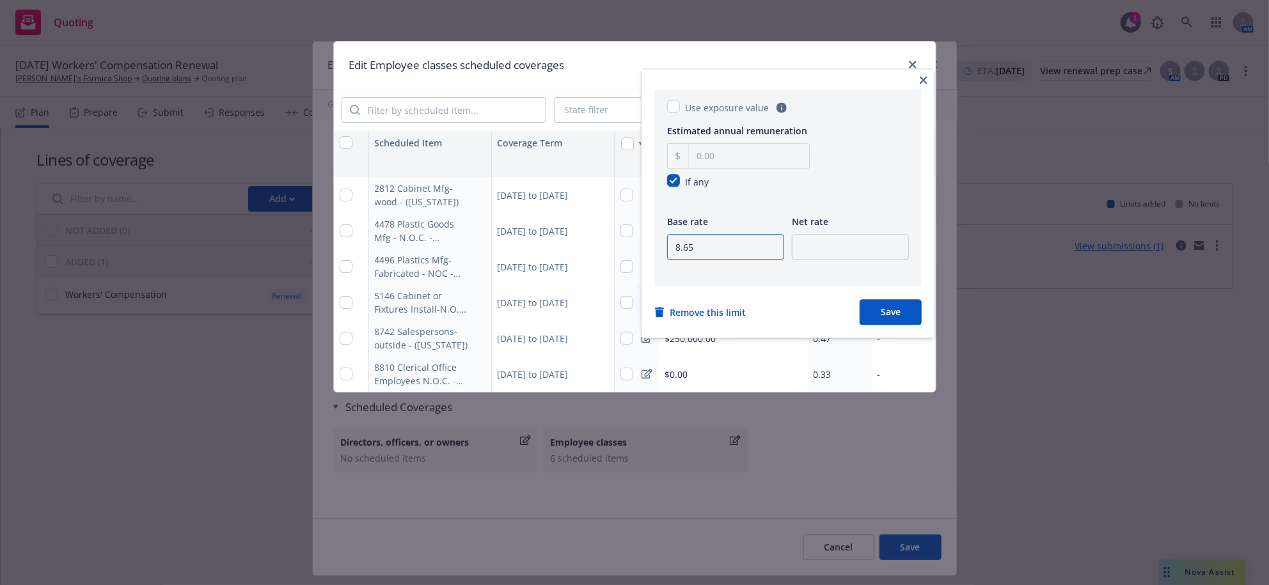
click at [704, 260] on input "8.65" at bounding box center [725, 247] width 117 height 26
type input "9.87"
type input "4.37"
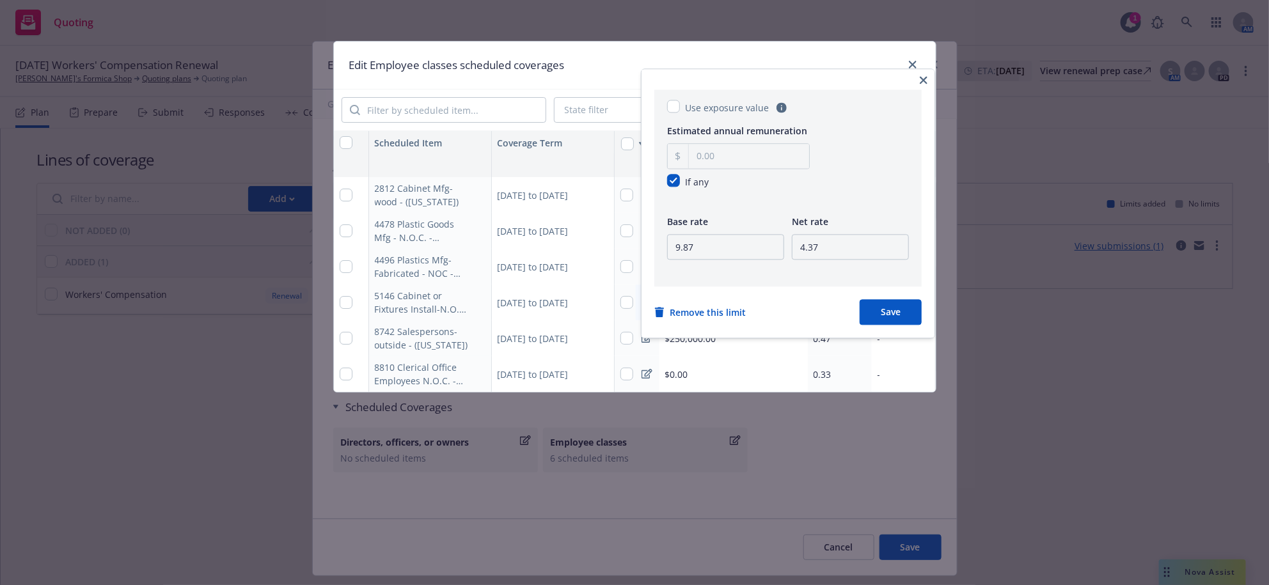
click at [881, 325] on button "Save" at bounding box center [891, 312] width 62 height 26
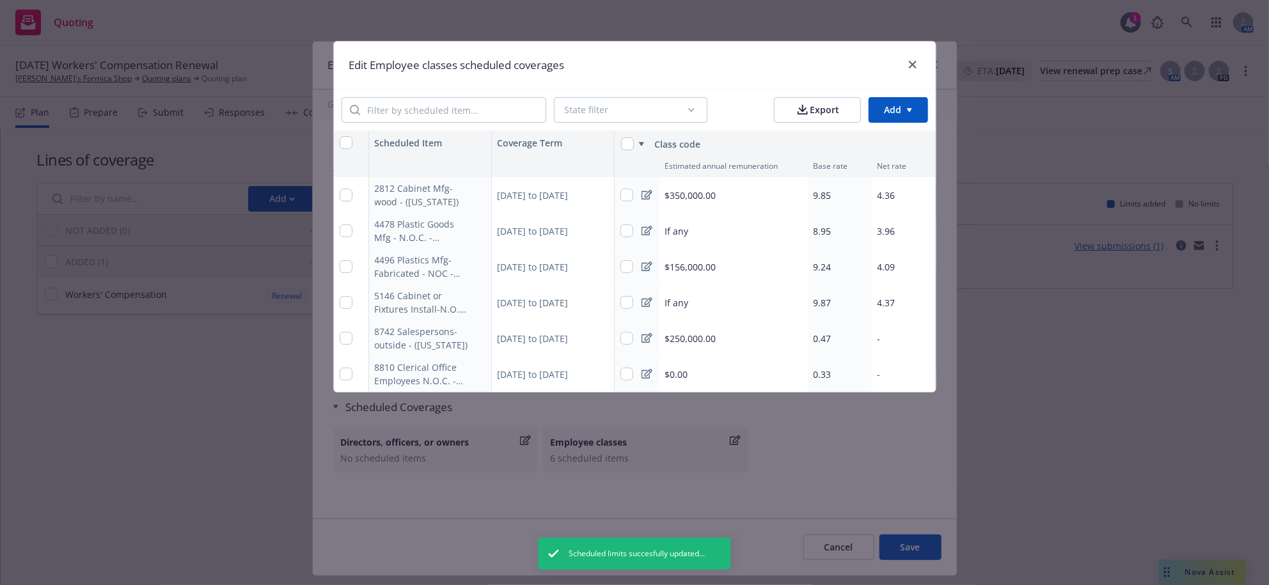
click at [642, 344] on icon at bounding box center [647, 338] width 11 height 10
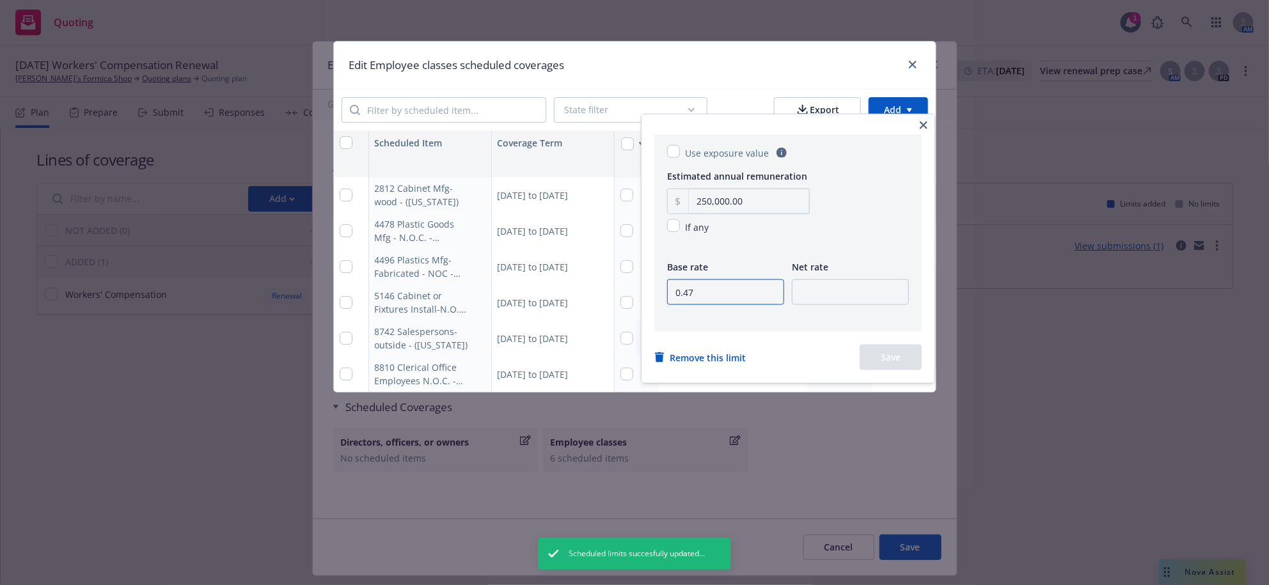
click at [705, 305] on input "0.47" at bounding box center [725, 293] width 117 height 26
type input ".56"
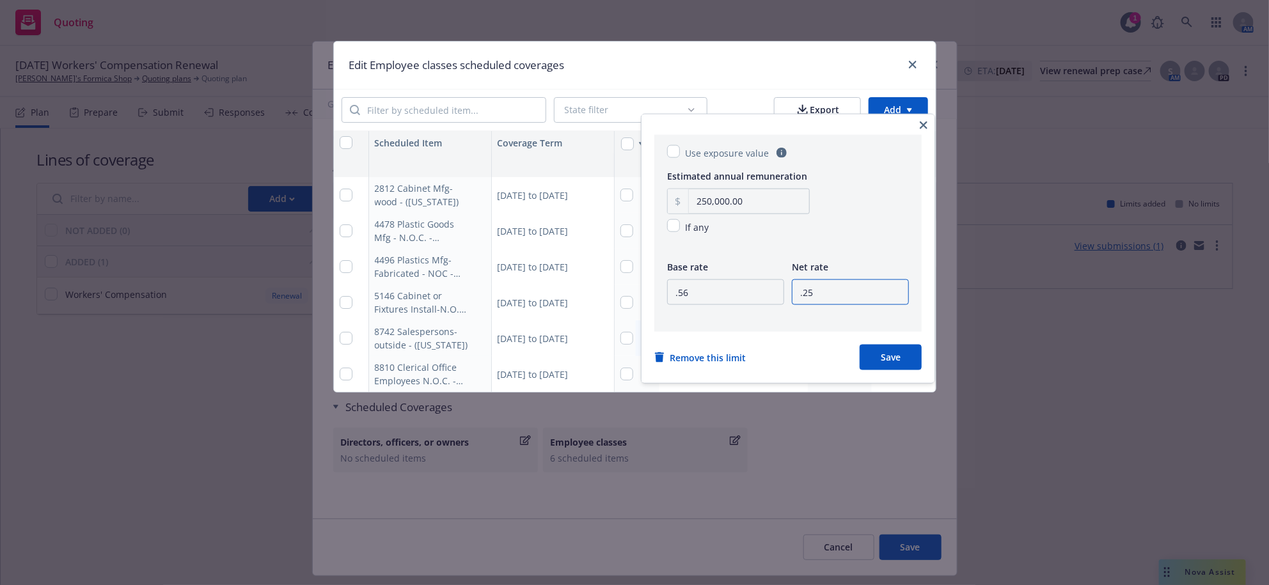
type input ".25"
click at [915, 370] on button "Save" at bounding box center [891, 358] width 62 height 26
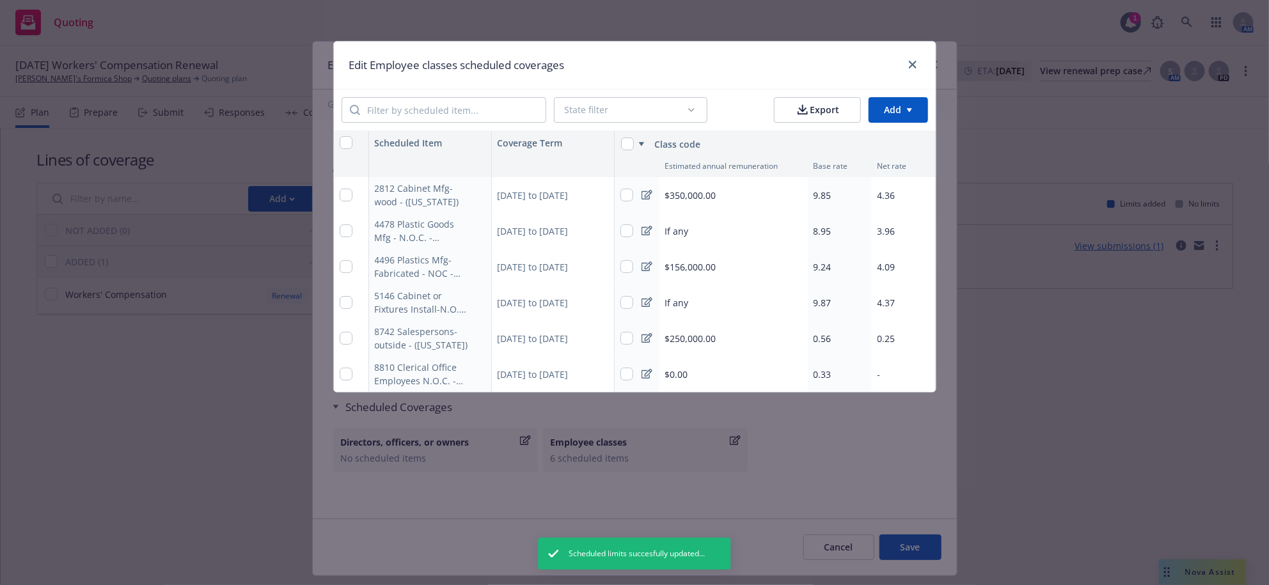
click at [642, 379] on icon at bounding box center [647, 374] width 11 height 10
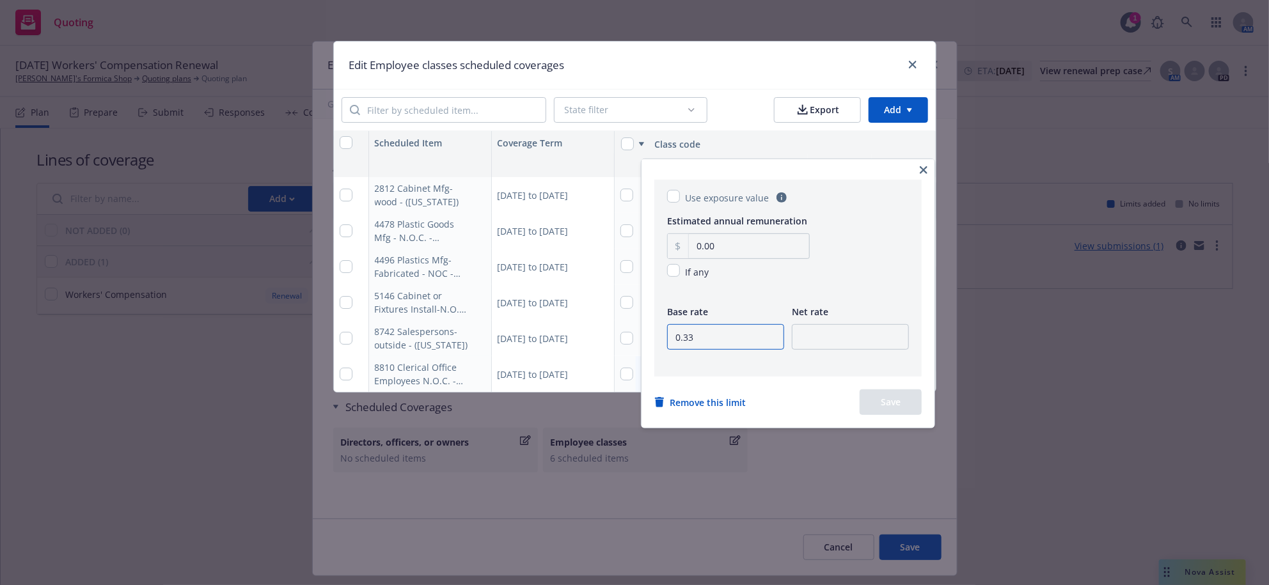
click at [735, 350] on input "0.33" at bounding box center [725, 337] width 117 height 26
click at [680, 277] on input "checkbox" at bounding box center [673, 270] width 13 height 13
checkbox input "true"
click at [701, 350] on input "0.33" at bounding box center [725, 337] width 117 height 26
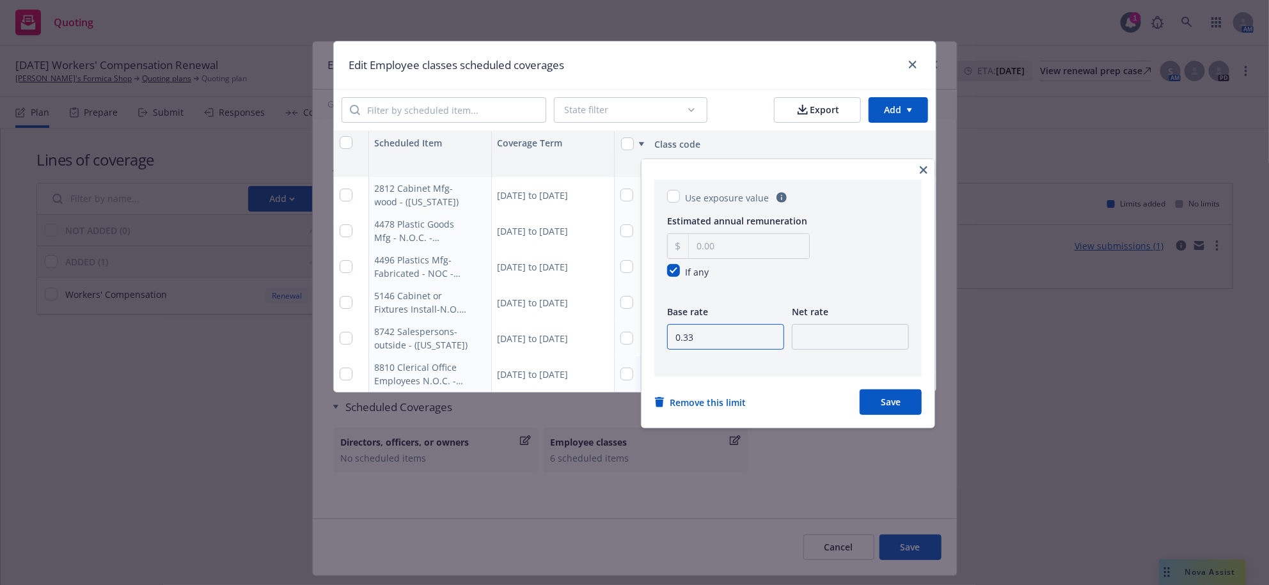
click at [701, 350] on input "0.33" at bounding box center [725, 337] width 117 height 26
type input ".36"
type input ".16"
click at [917, 415] on button "Save" at bounding box center [891, 403] width 62 height 26
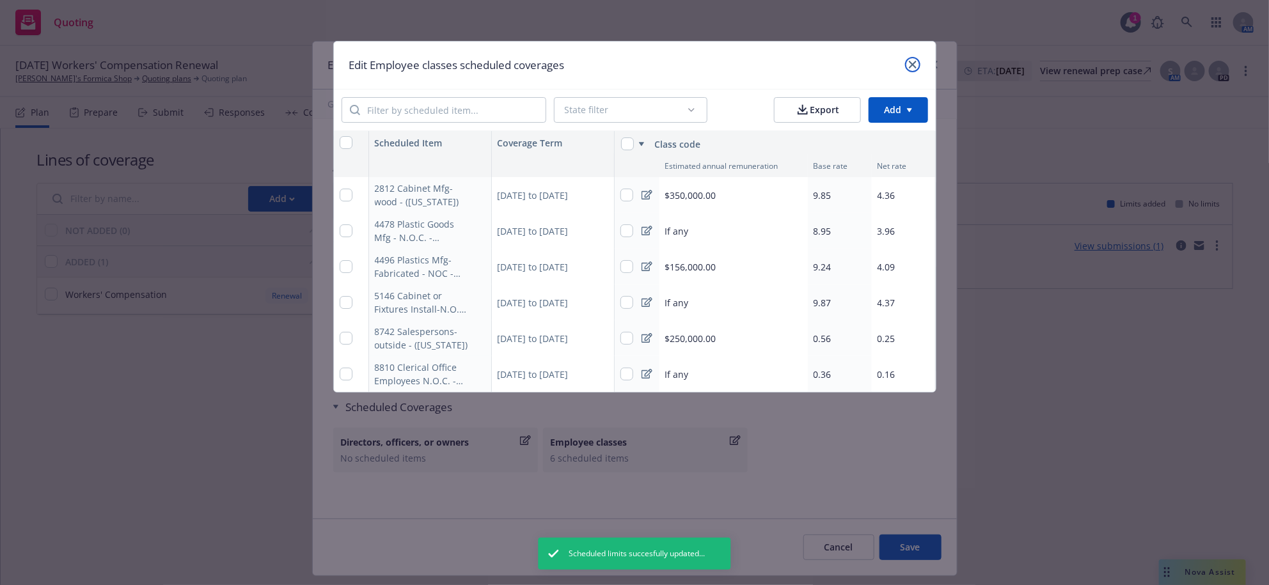
click at [921, 72] on link "close" at bounding box center [912, 64] width 15 height 15
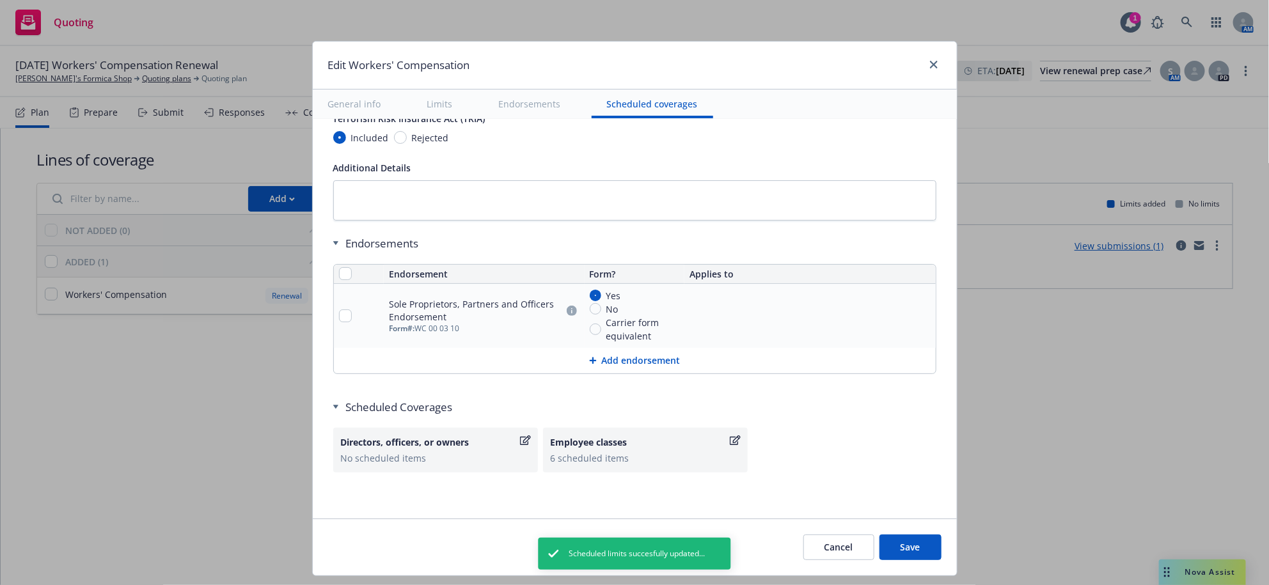
click at [942, 560] on button "Save" at bounding box center [911, 548] width 62 height 26
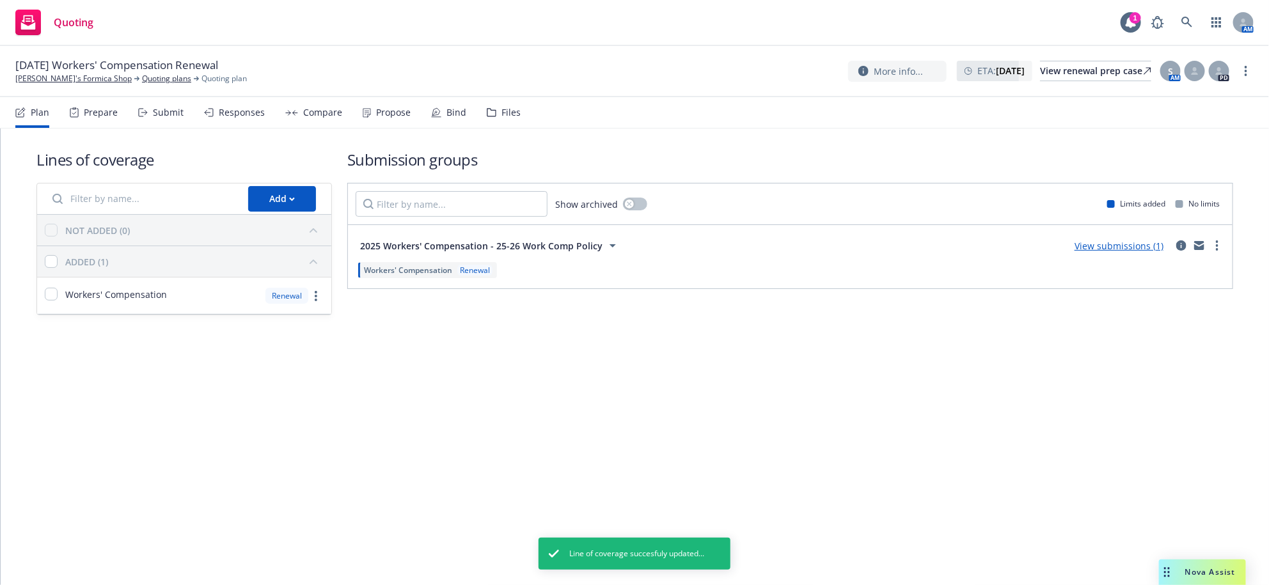
click at [184, 118] on div "Submit" at bounding box center [168, 112] width 31 height 10
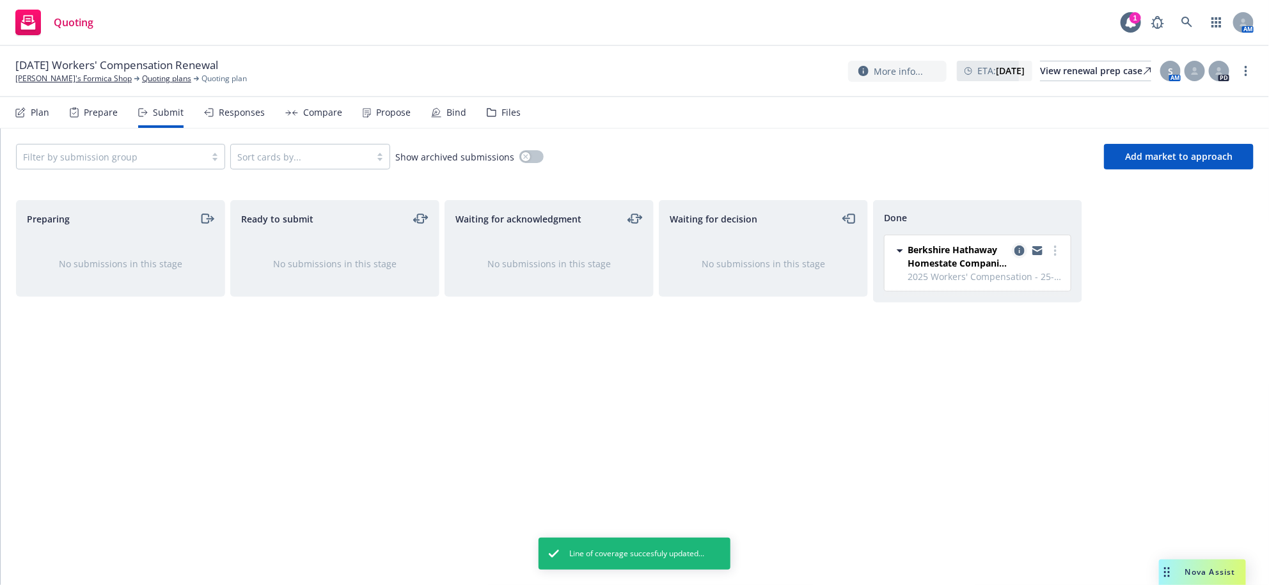
click at [1020, 256] on icon "copy logging email" at bounding box center [1020, 251] width 10 height 10
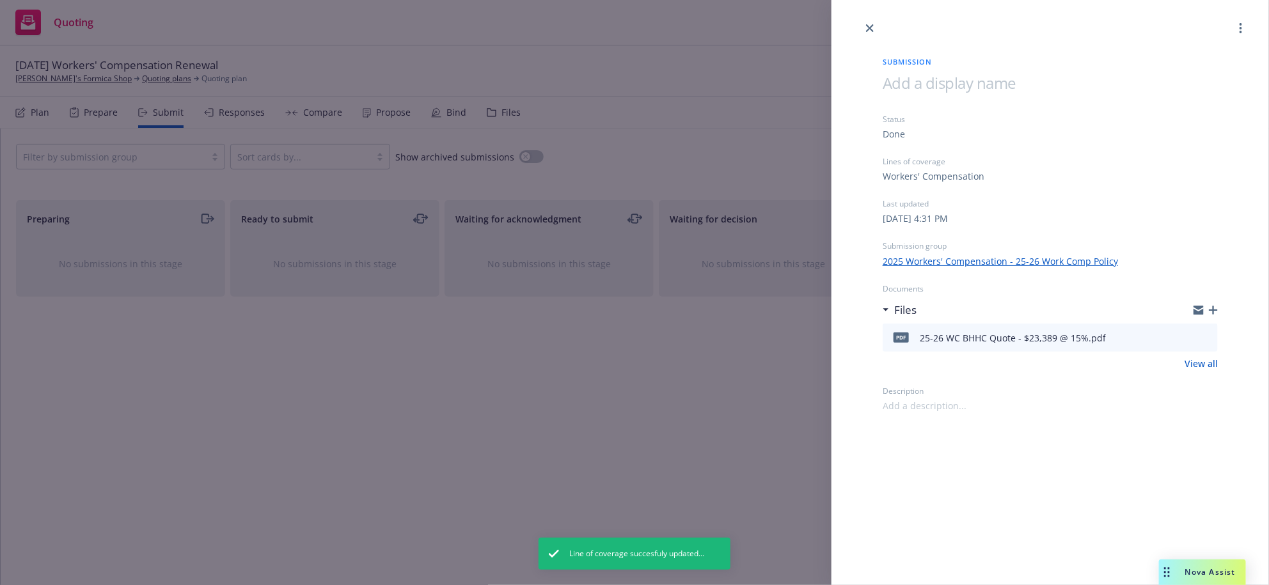
click at [611, 421] on div "Submission Status Done Lines of coverage Workers' Compensation Last updated Fri…" at bounding box center [634, 292] width 1269 height 585
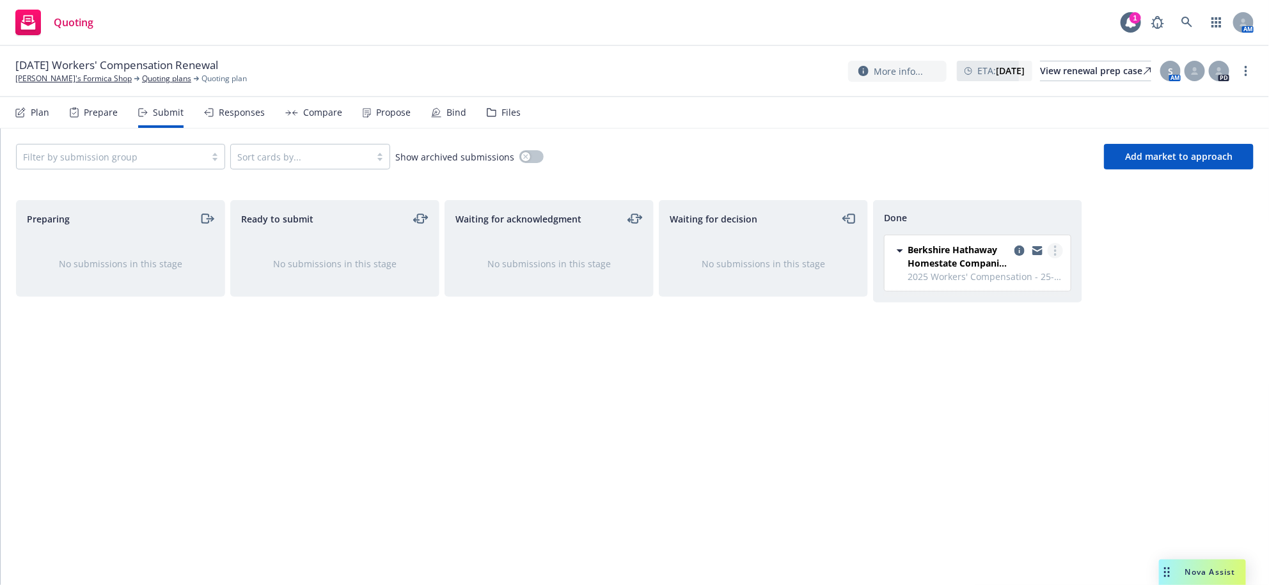
click at [1053, 258] on link "more" at bounding box center [1055, 250] width 15 height 15
click at [1020, 258] on link "copy logging email" at bounding box center [1019, 250] width 15 height 15
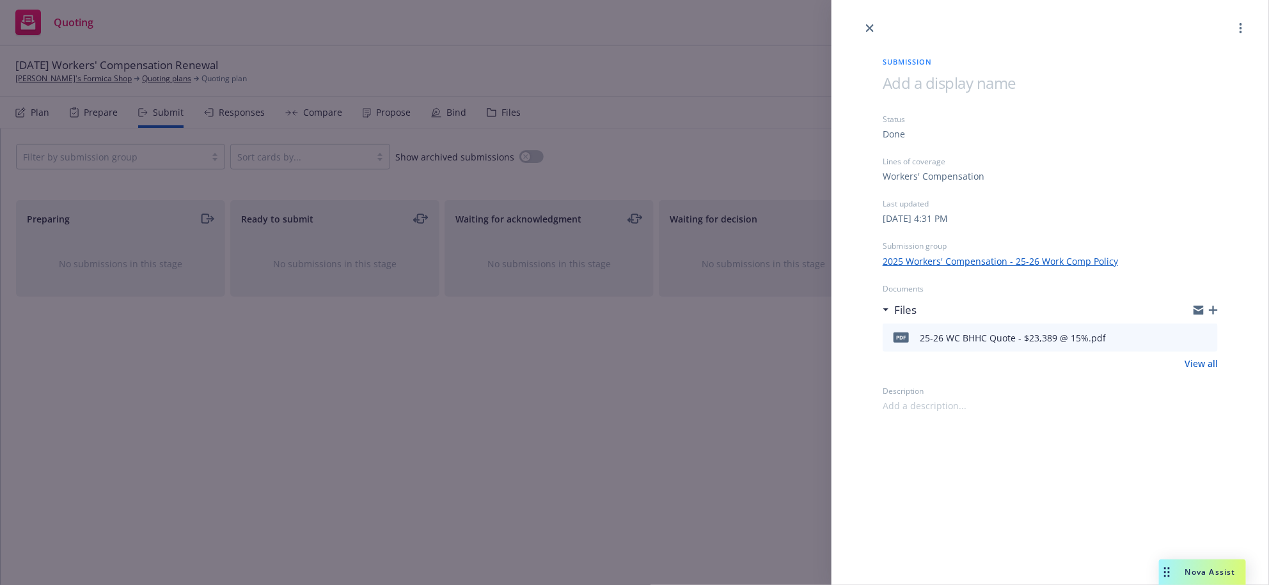
click at [658, 429] on div "Submission Status Done Lines of coverage Workers' Compensation Last updated Fri…" at bounding box center [634, 292] width 1269 height 585
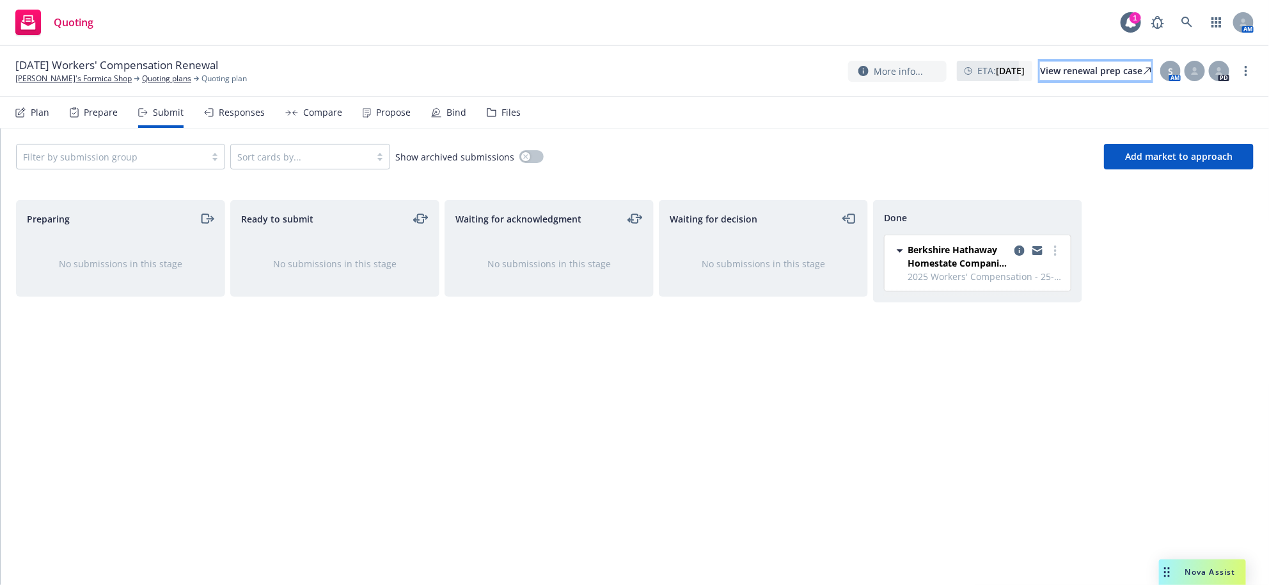
click at [1040, 79] on div "View renewal prep case" at bounding box center [1095, 70] width 111 height 19
click at [68, 84] on link "John's Formica Shop" at bounding box center [73, 79] width 116 height 12
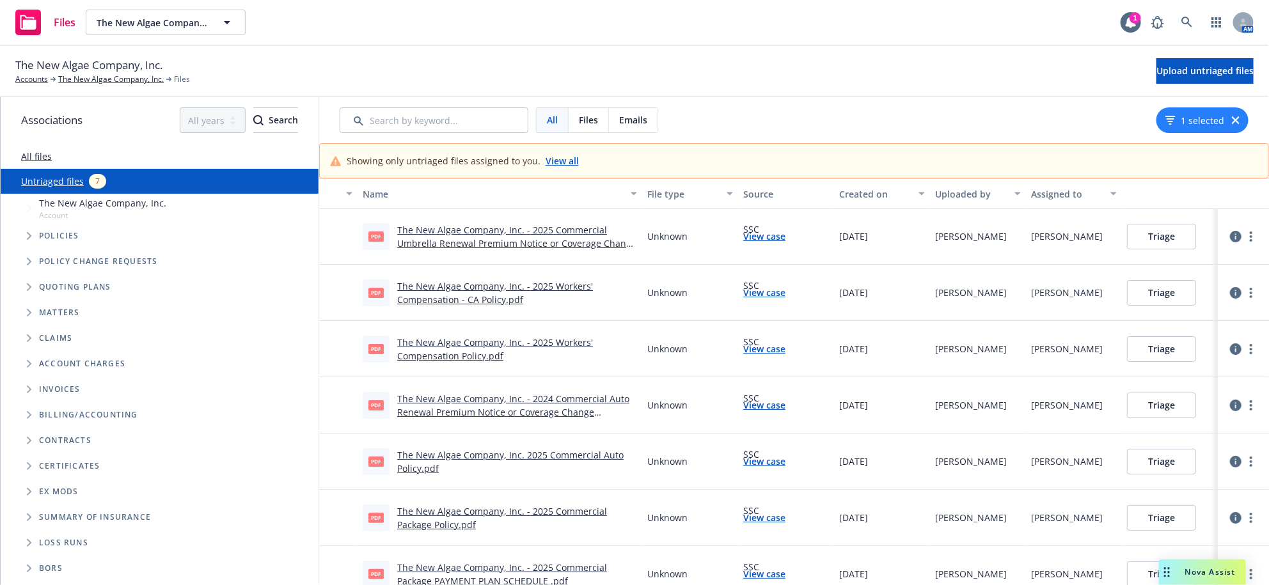
scroll to position [46, 0]
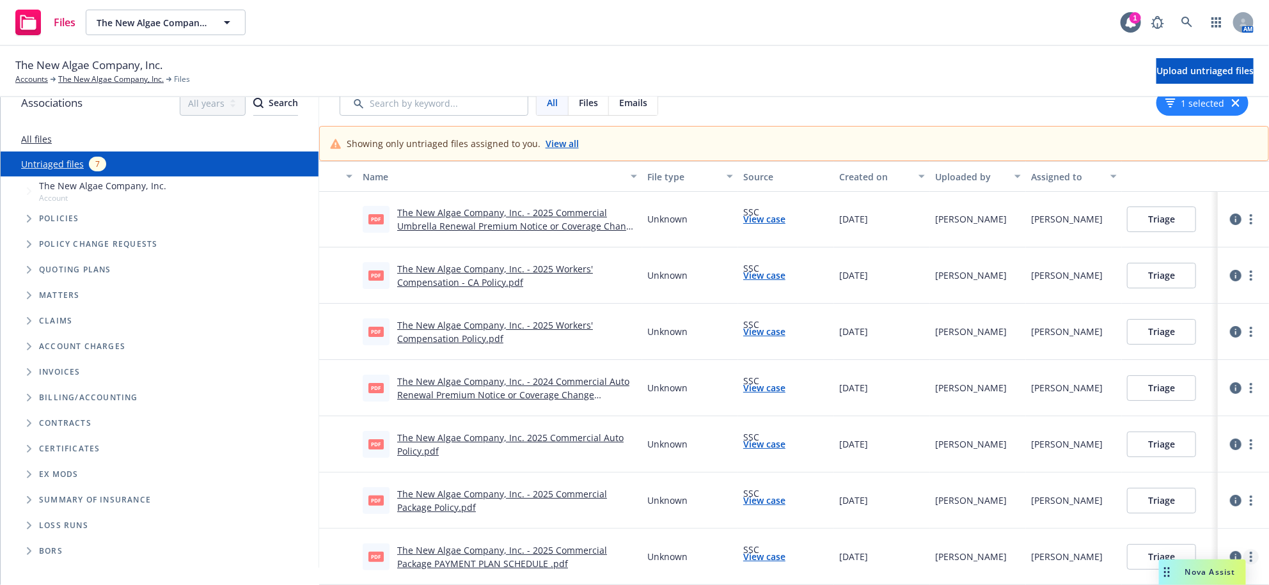
click at [1244, 550] on link "more" at bounding box center [1251, 557] width 15 height 15
click at [1141, 550] on button "Triage" at bounding box center [1161, 557] width 69 height 26
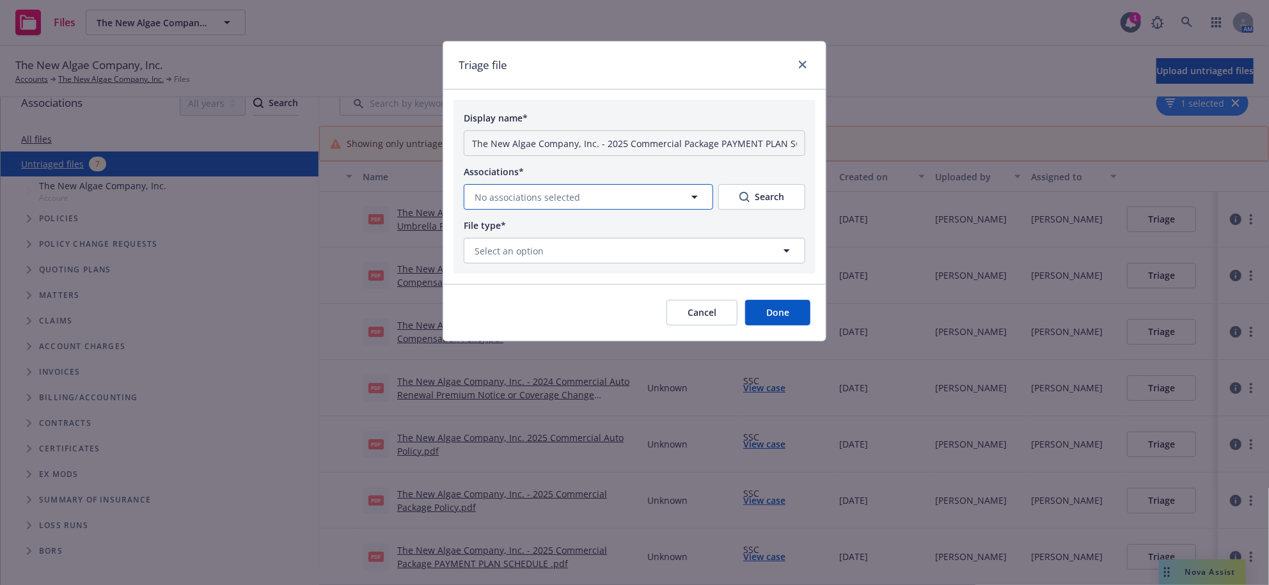
click at [575, 204] on span "No associations selected" at bounding box center [528, 197] width 106 height 13
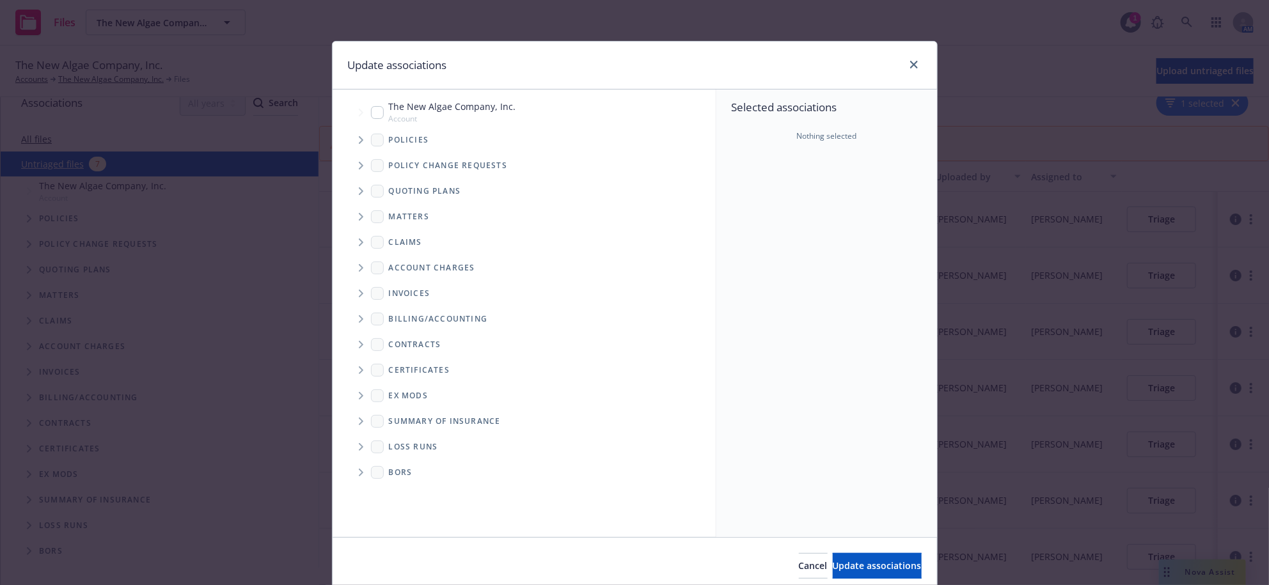
click at [351, 202] on span "Tree Example" at bounding box center [361, 191] width 20 height 20
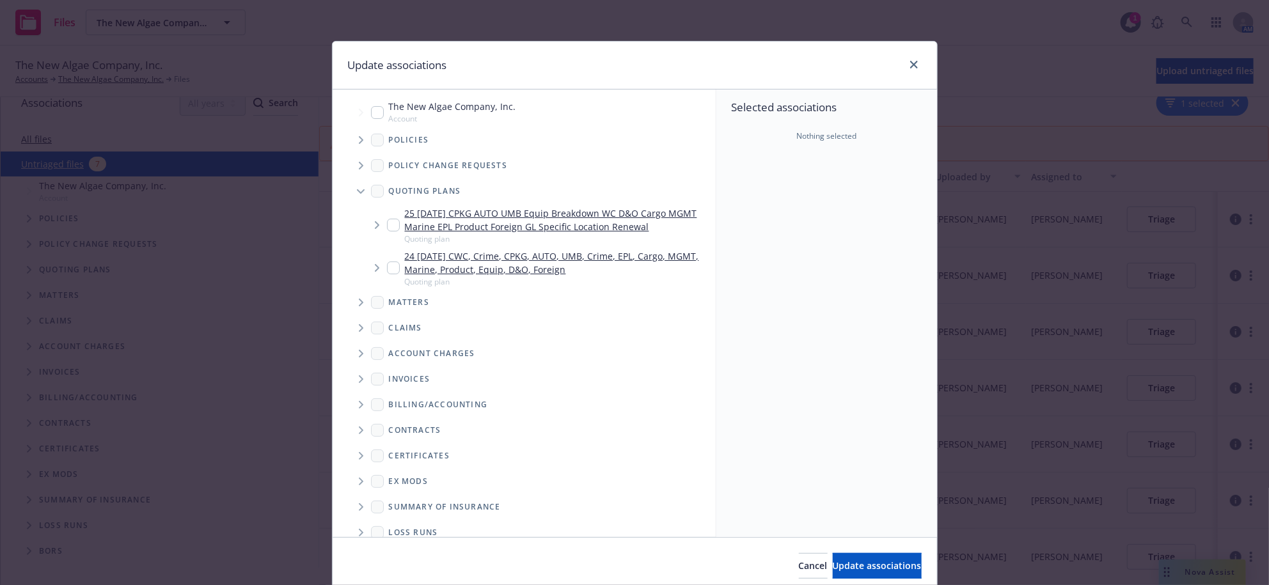
click at [375, 229] on icon "Tree Example" at bounding box center [377, 225] width 5 height 8
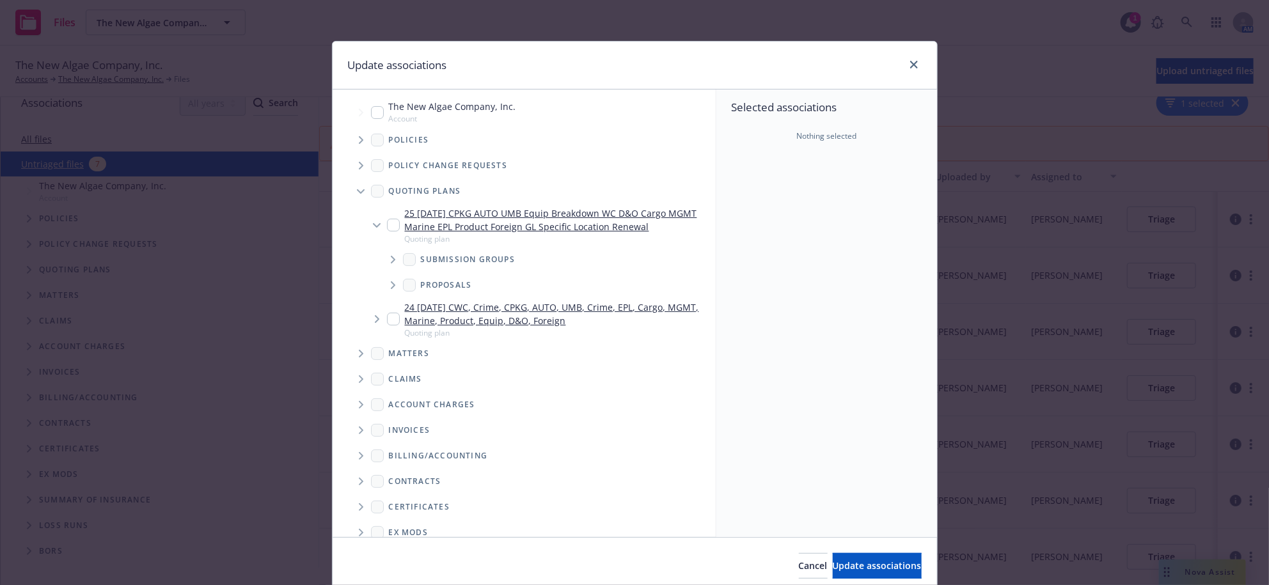
click at [391, 264] on icon "Tree Example" at bounding box center [393, 260] width 4 height 8
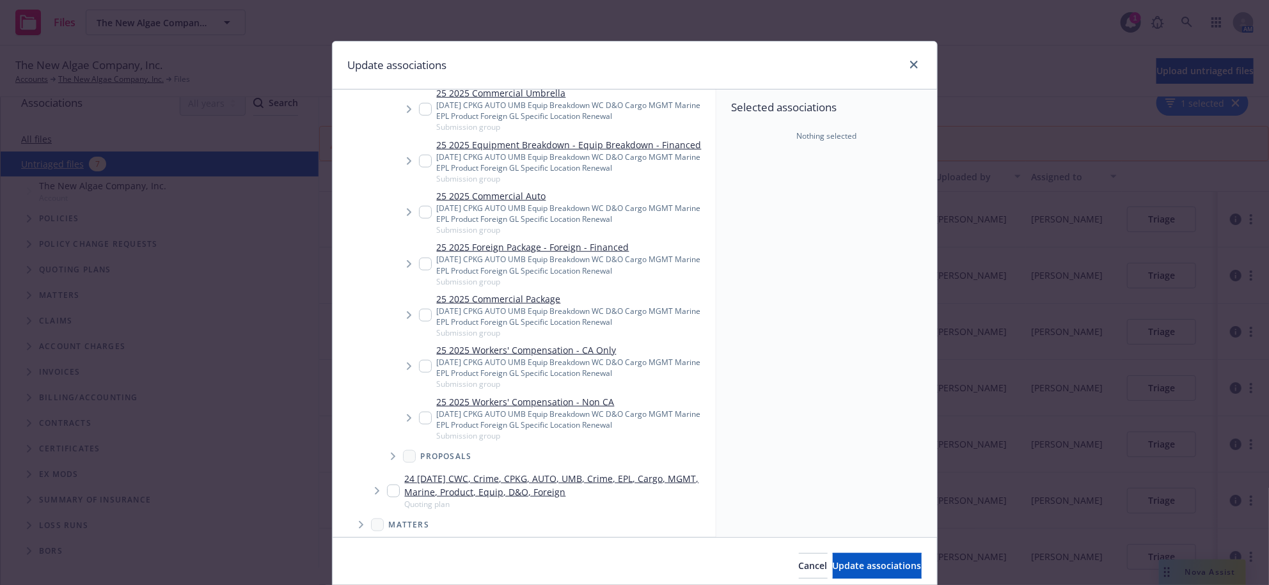
scroll to position [639, 0]
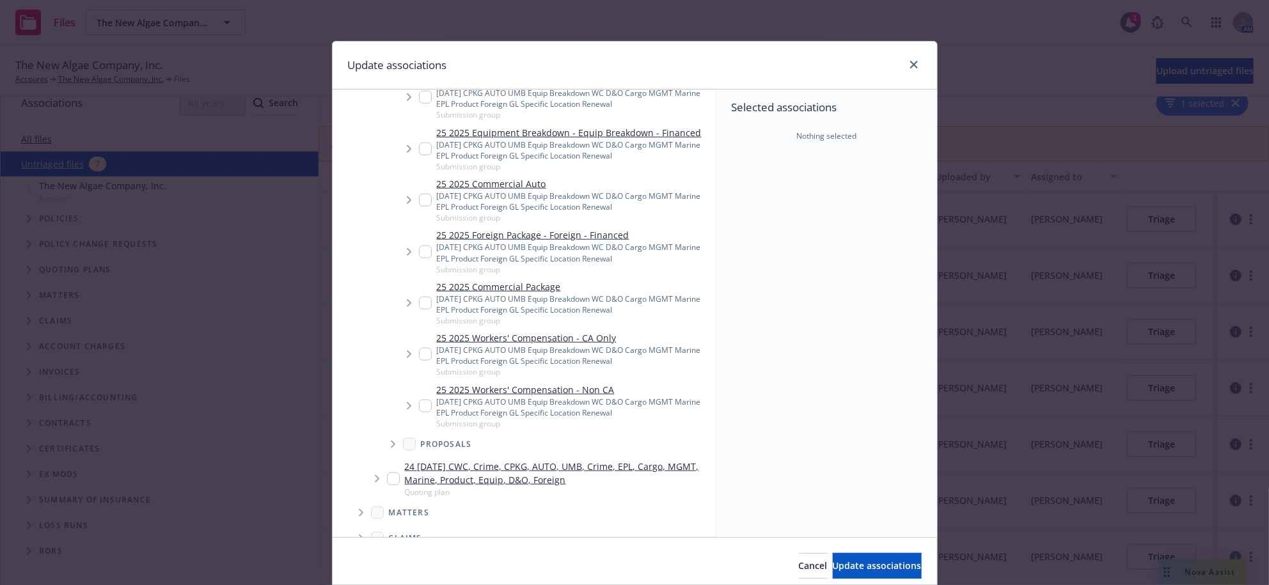
click at [408, 313] on span "Tree Example" at bounding box center [409, 303] width 20 height 20
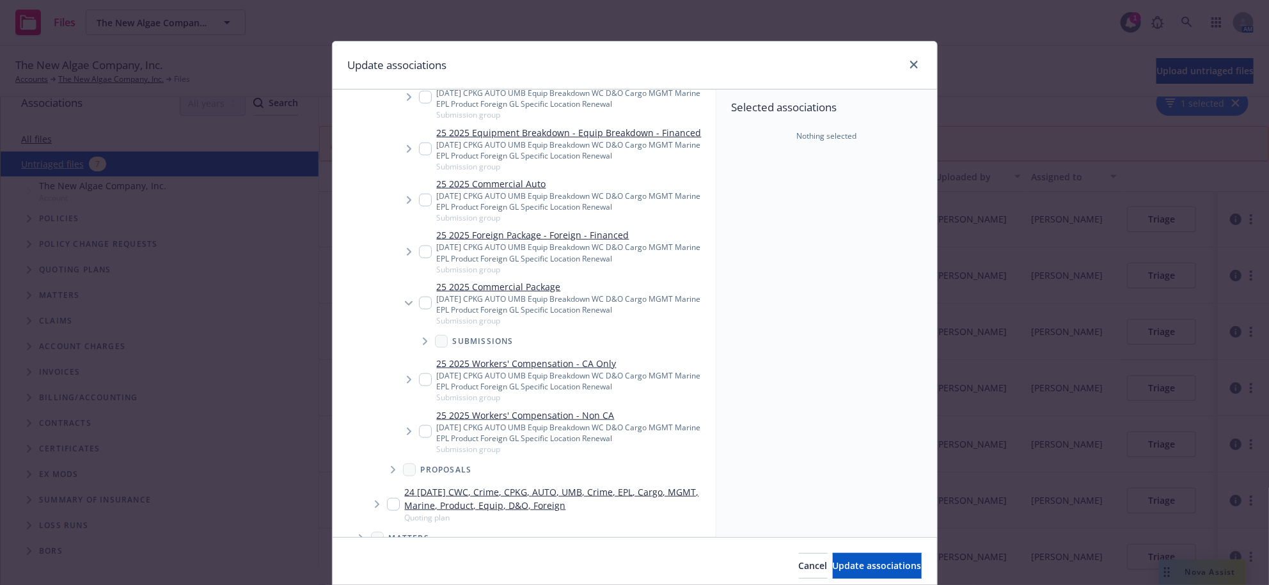
click at [423, 345] on icon "Tree Example" at bounding box center [425, 342] width 5 height 8
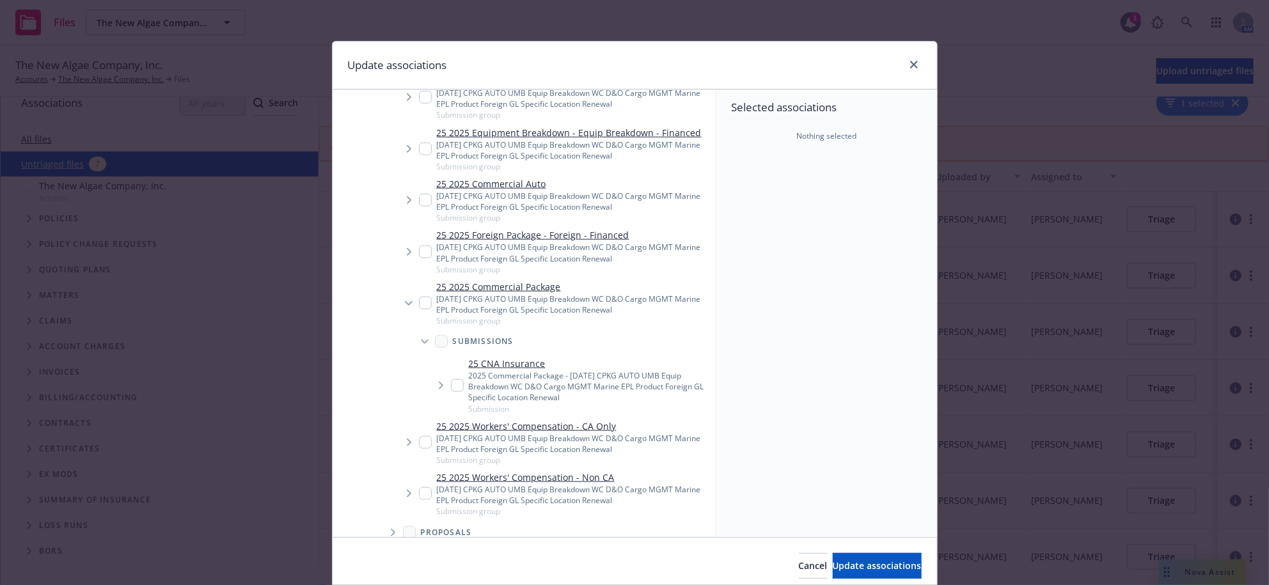
click at [451, 392] on input "Tree Example" at bounding box center [457, 385] width 13 height 13
checkbox input "true"
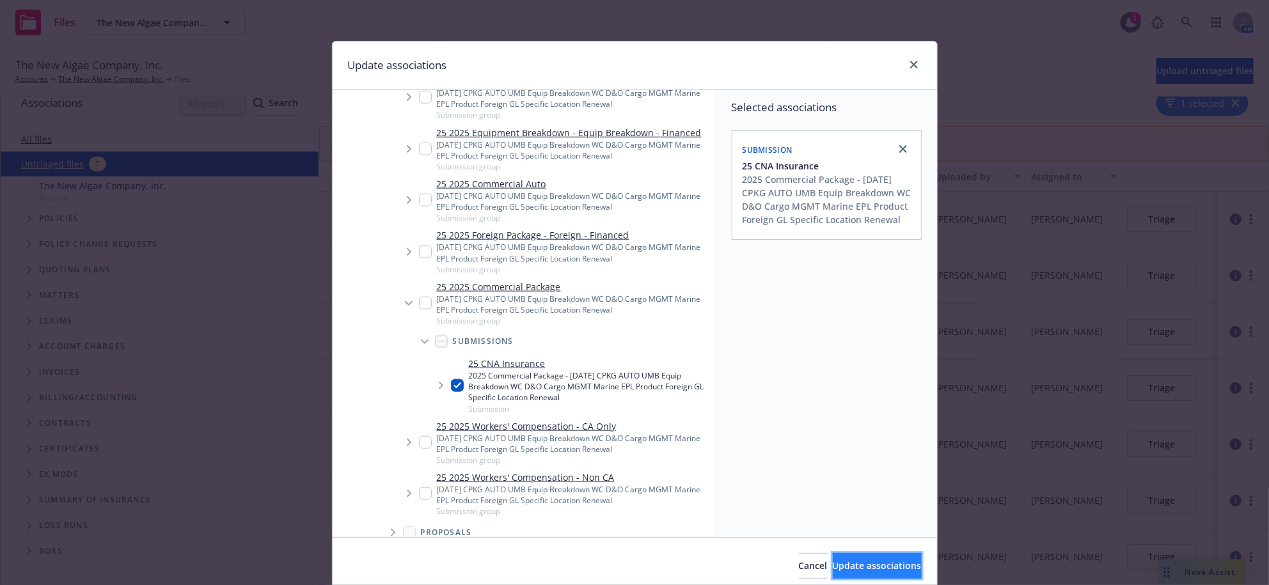
click at [834, 571] on span "Update associations" at bounding box center [877, 566] width 89 height 12
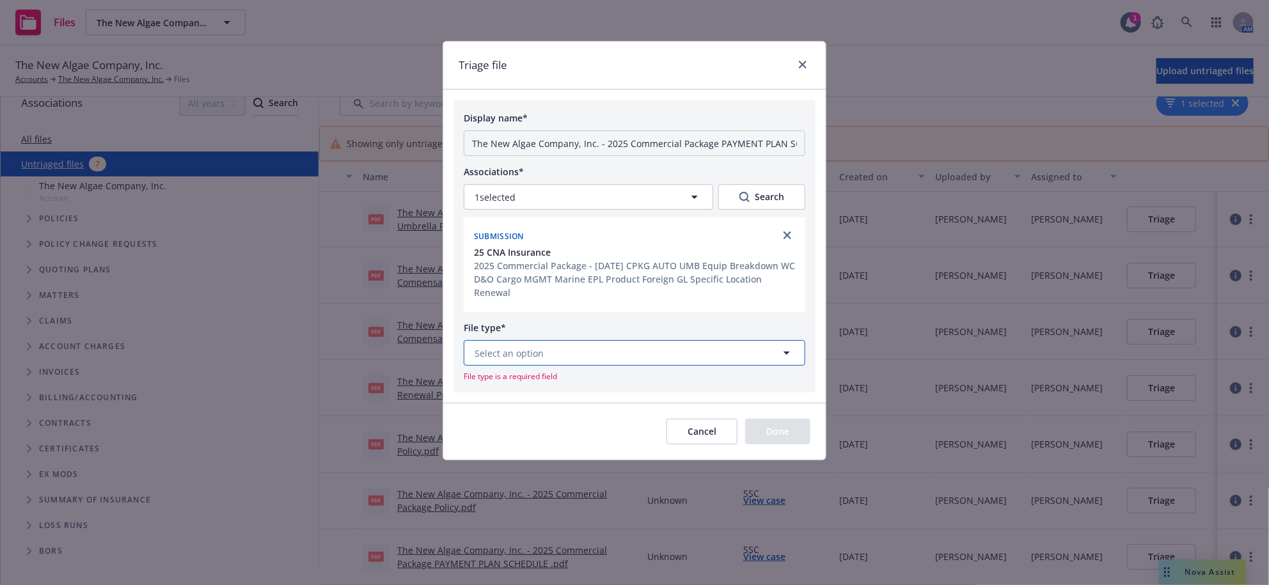
click at [543, 360] on span "Select an option" at bounding box center [509, 353] width 69 height 13
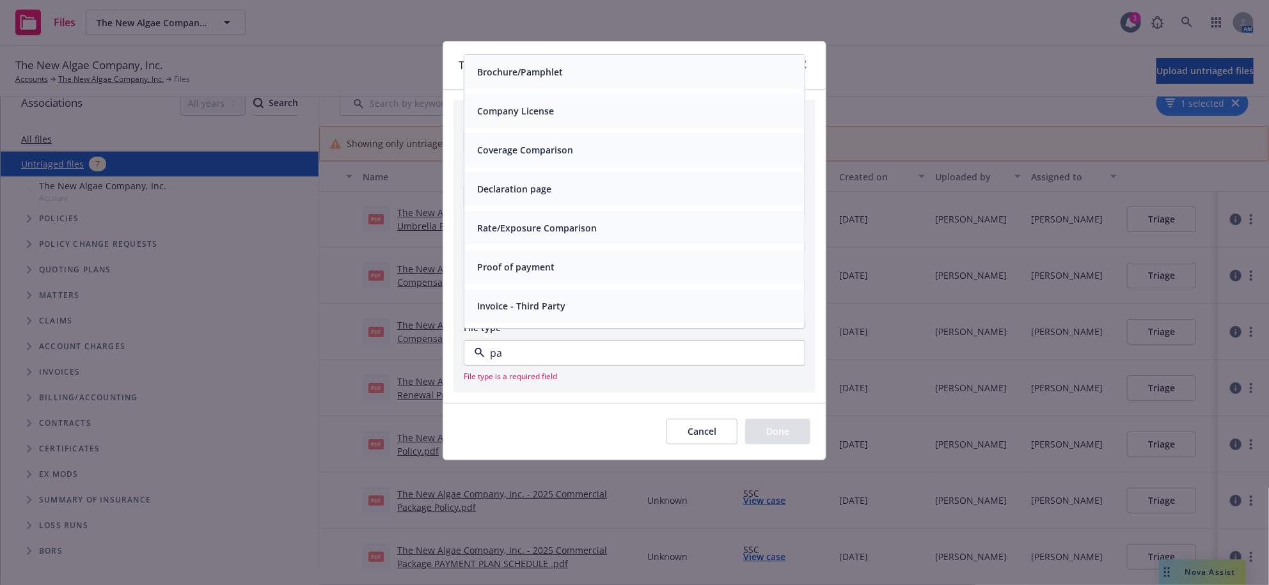
type input "p"
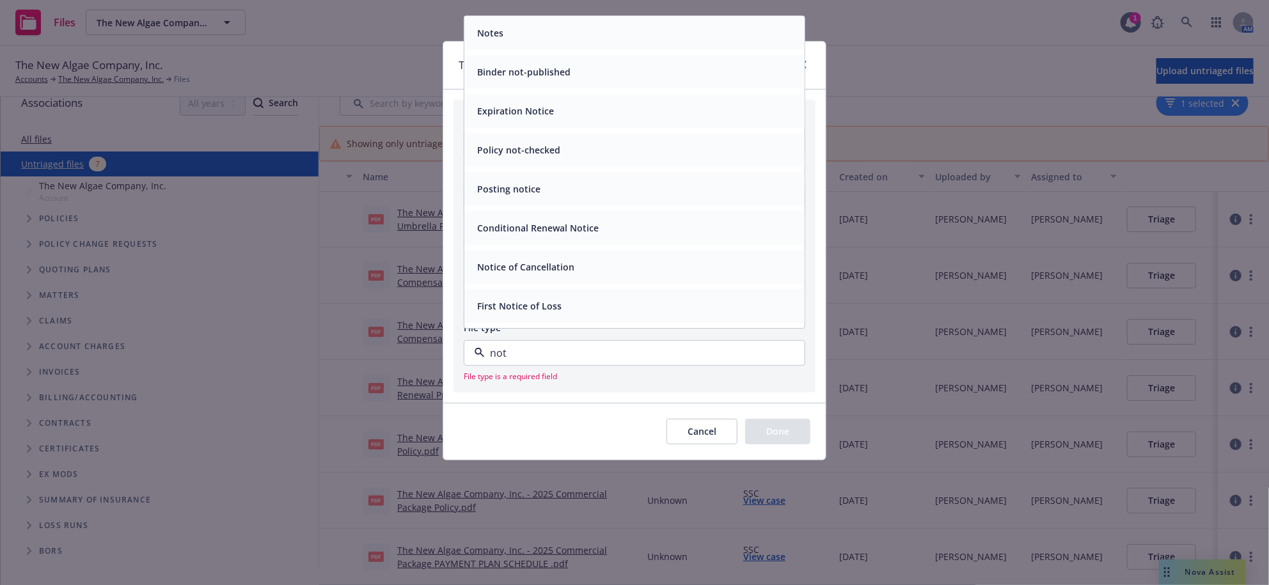
type input "noti"
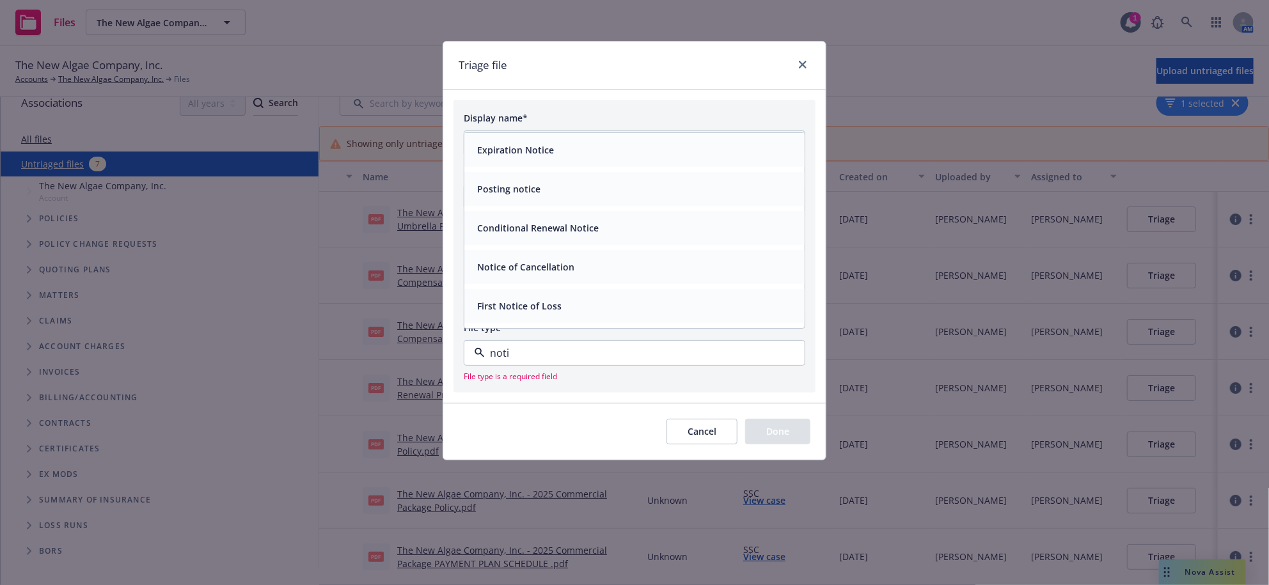
click at [572, 235] on span "Conditional Renewal Notice" at bounding box center [538, 228] width 122 height 13
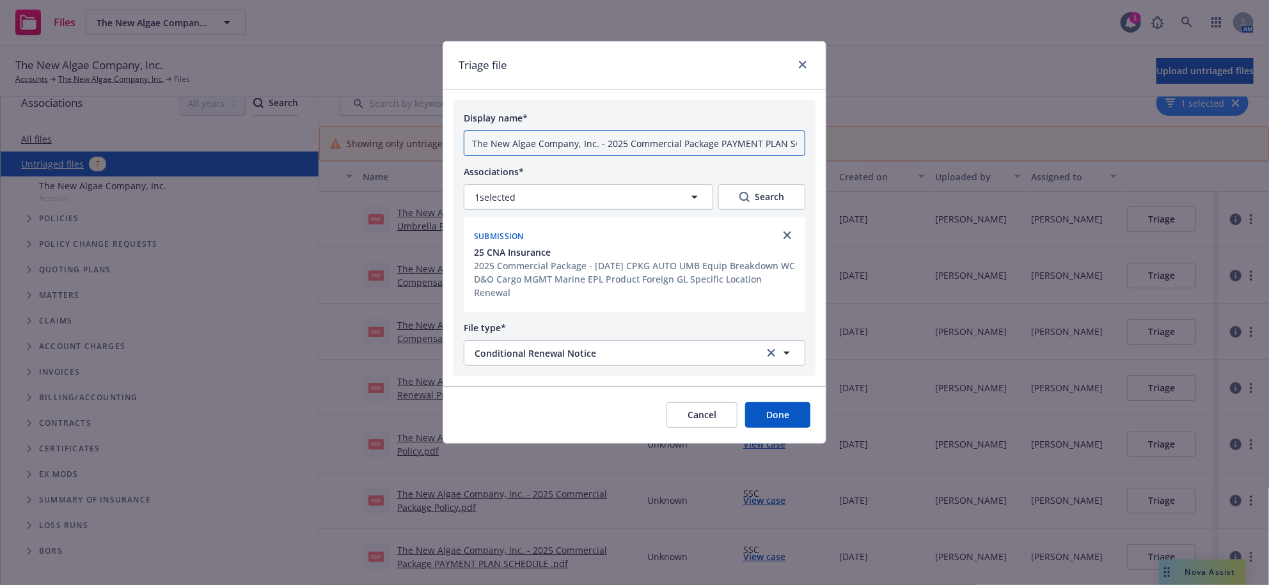
click at [594, 156] on input "The New Algae Company, Inc. - 2025 Commercial Package PAYMENT PLAN SCHEDULE .pdf" at bounding box center [635, 144] width 342 height 26
click at [625, 156] on input "The New Algae Company, Inc. - 2025 Commercial Package PAYMENT PLAN SCHEDULE .pdf" at bounding box center [635, 144] width 342 height 26
drag, startPoint x: 608, startPoint y: 163, endPoint x: 453, endPoint y: 166, distance: 154.9
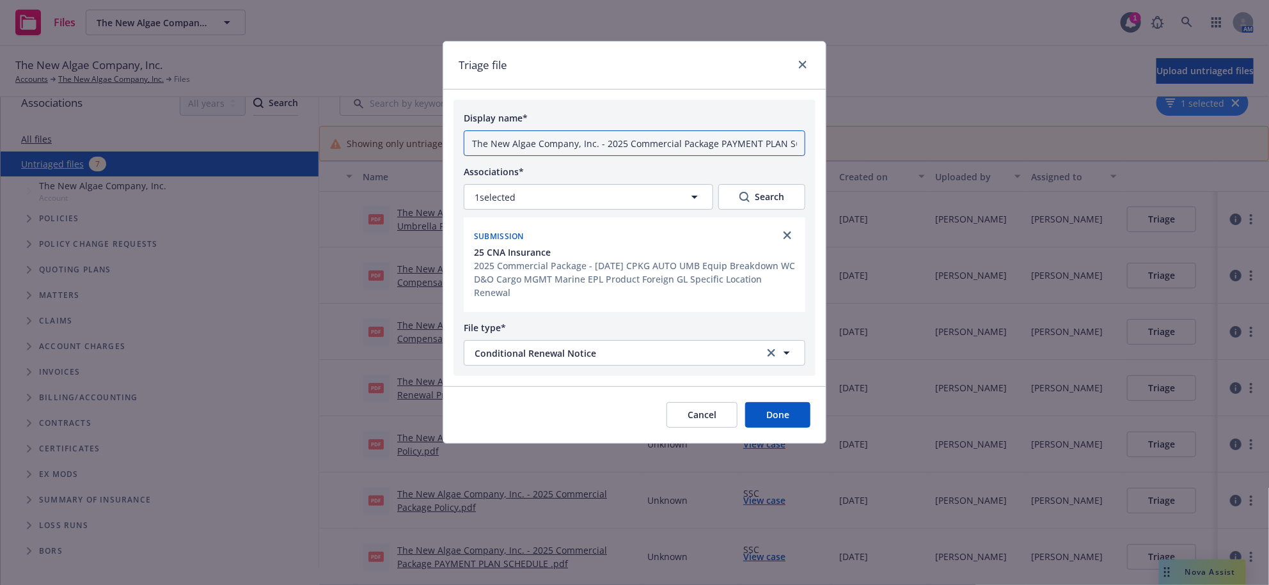
click at [462, 166] on div "Display name* The New Algae Company, Inc. - 2025 Commercial Package PAYMENT PLA…" at bounding box center [635, 238] width 362 height 276
type input "2025 Commercial Package PAYMENT PLAN SCHEDULE .pdf"
click at [621, 366] on button "Conditional Renewal Notice" at bounding box center [635, 353] width 342 height 26
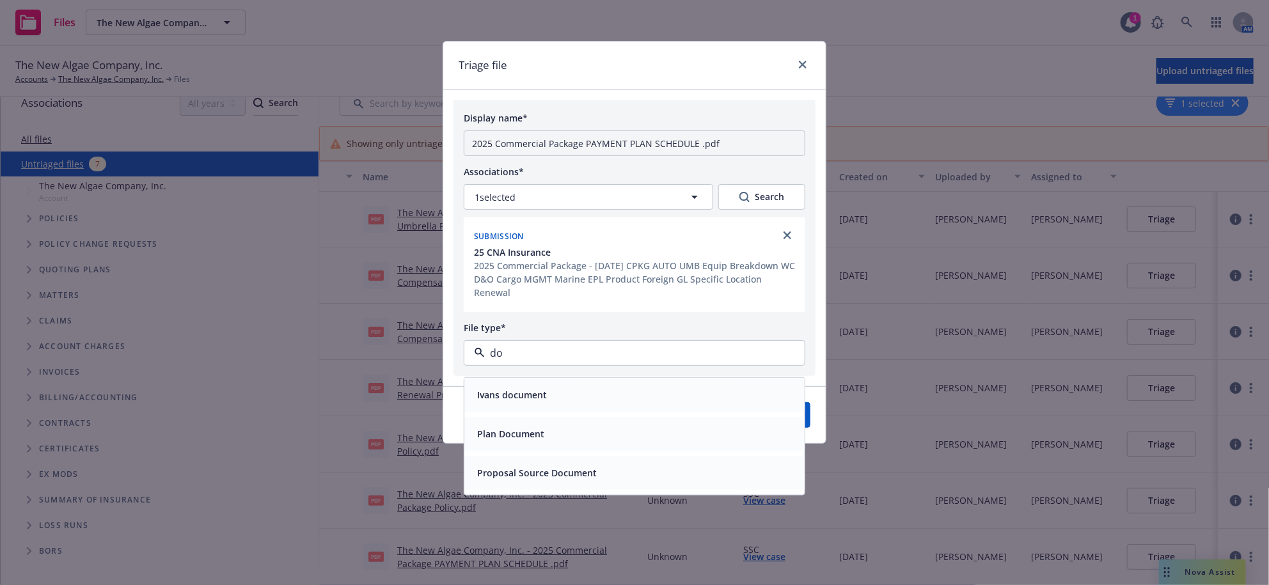
type input "d"
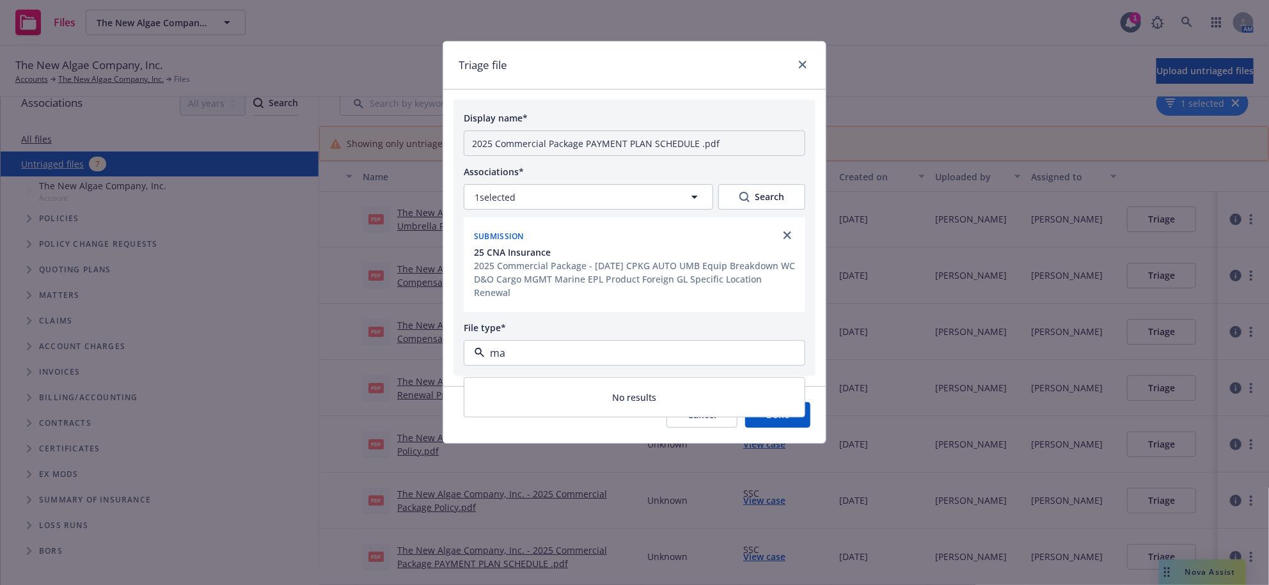
type input "m"
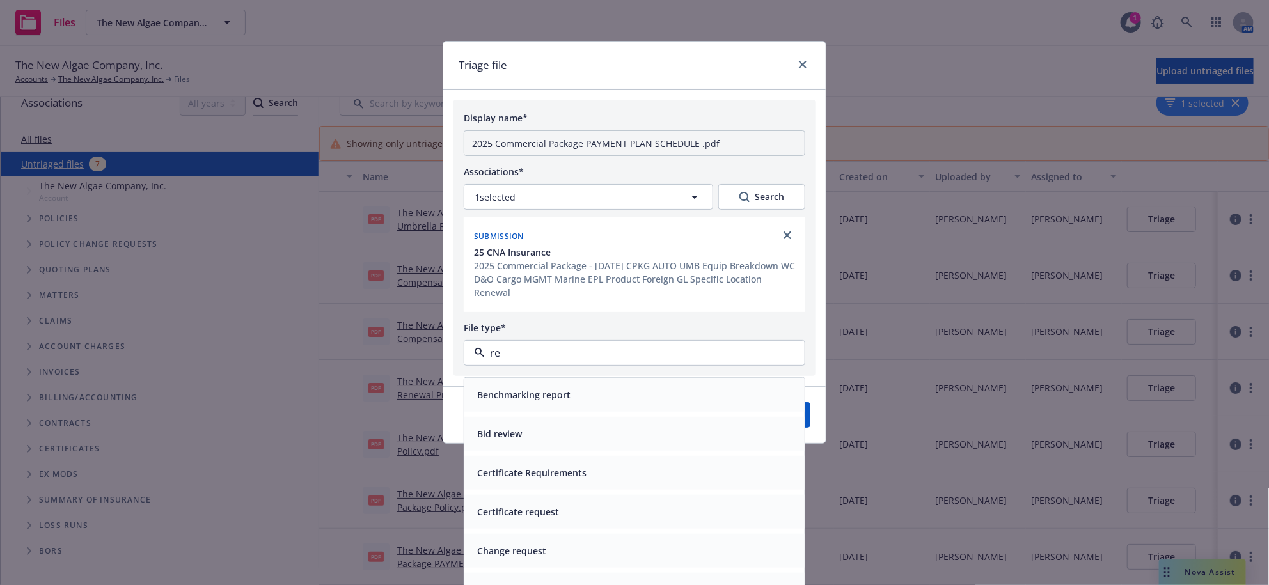
type input "r"
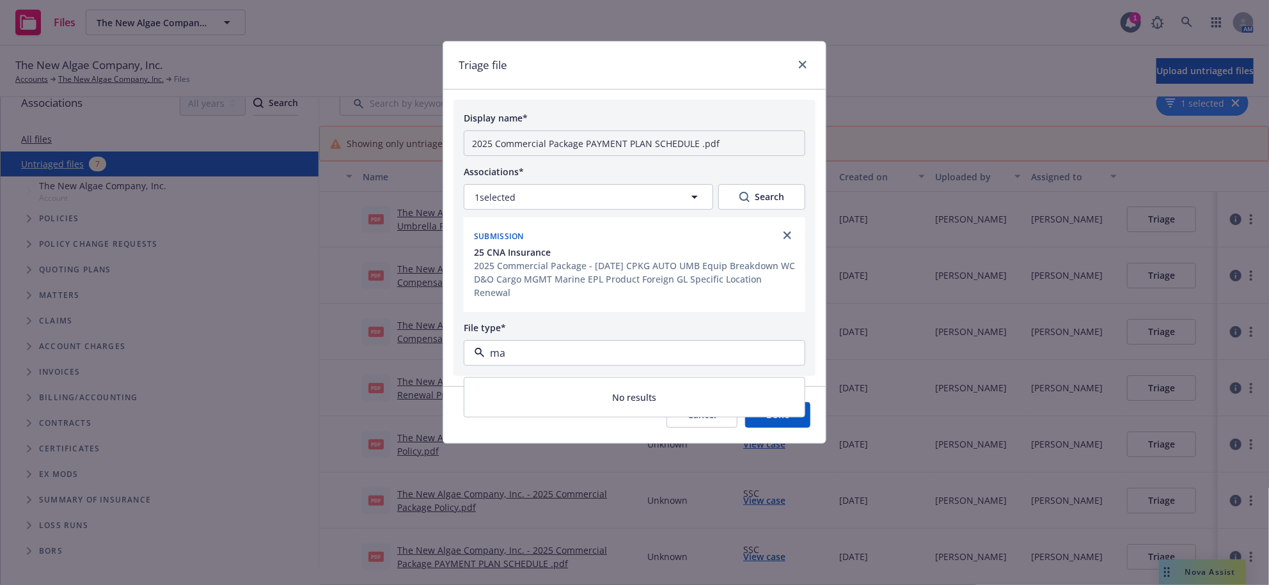
type input "m"
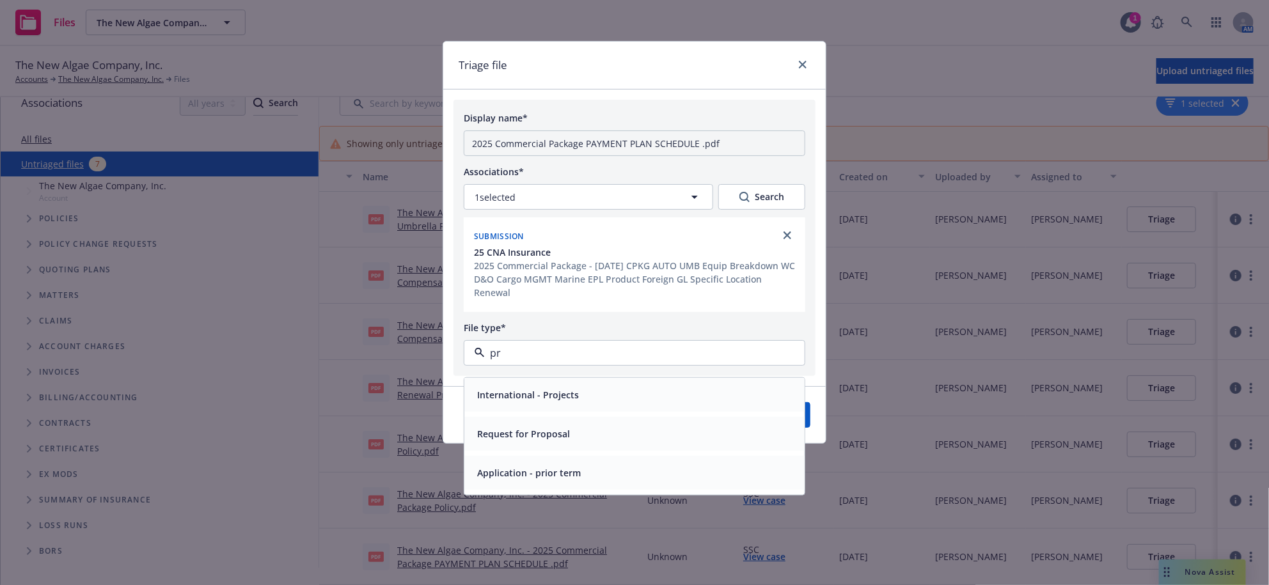
type input "p"
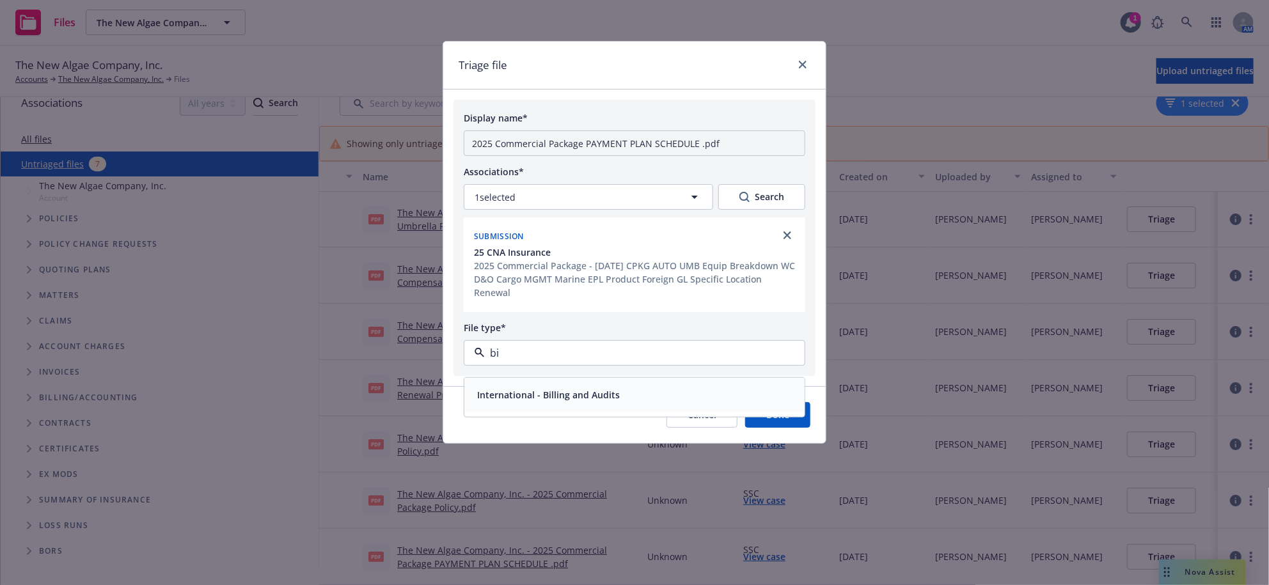
type input "b"
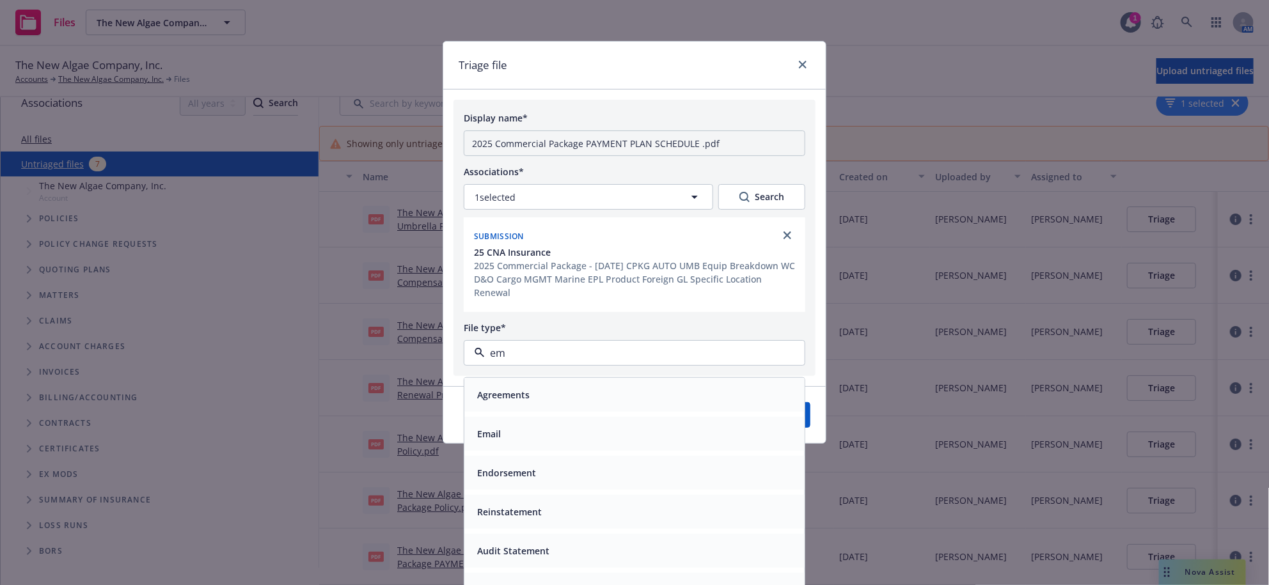
type input "e"
type input "noti"
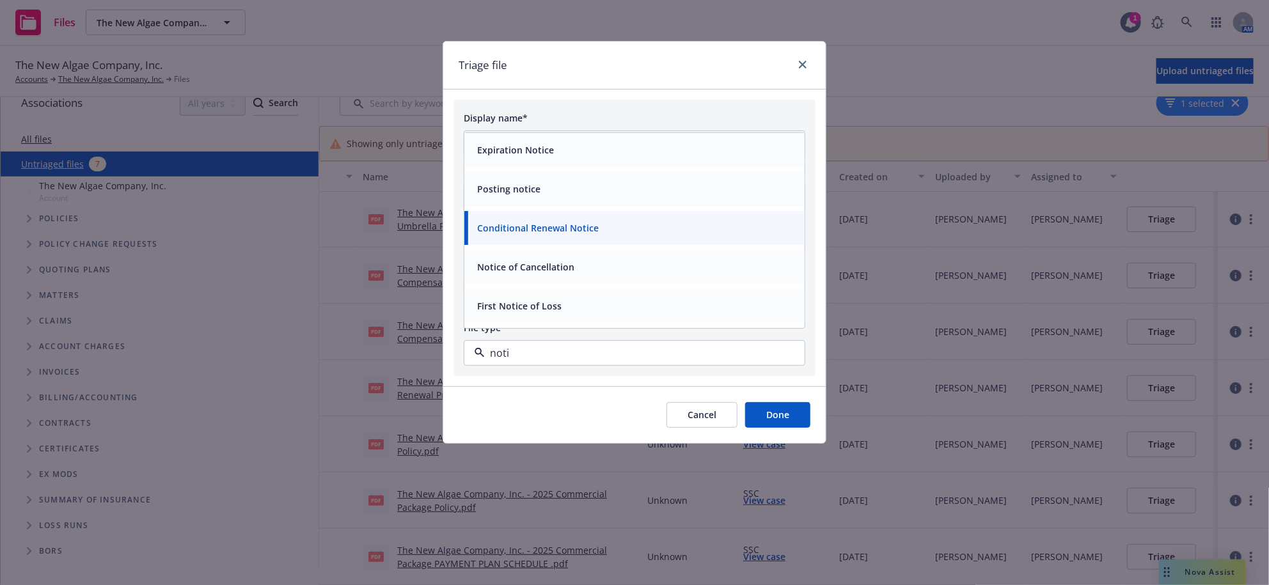
scroll to position [0, 0]
click at [556, 235] on span "Conditional Renewal Notice" at bounding box center [538, 228] width 122 height 13
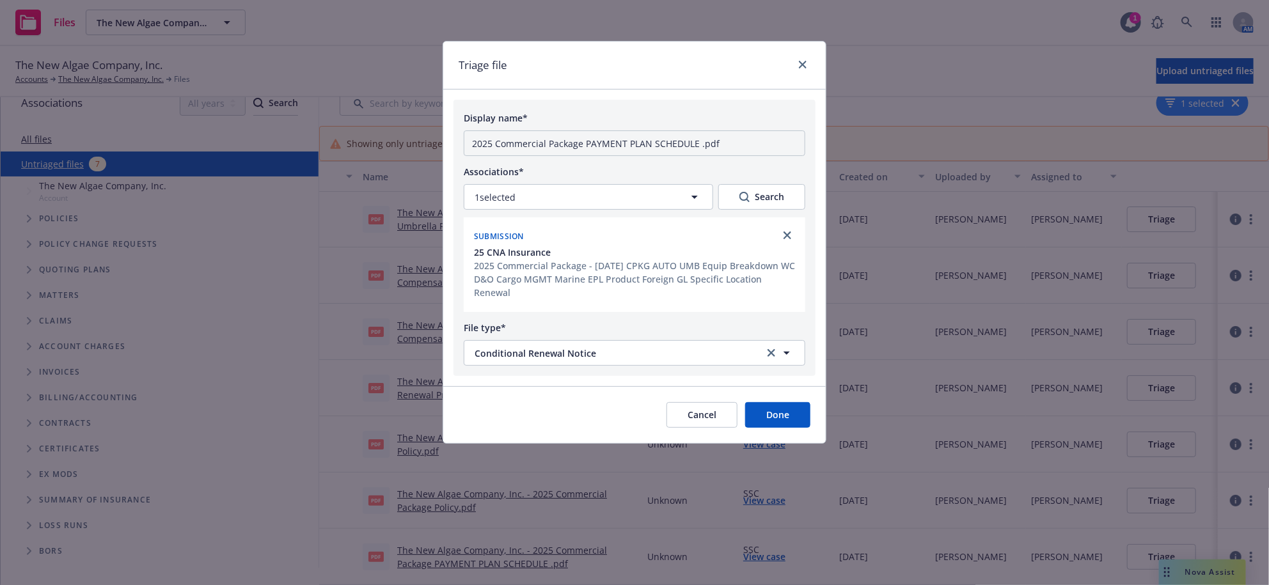
click at [782, 428] on button "Done" at bounding box center [777, 415] width 65 height 26
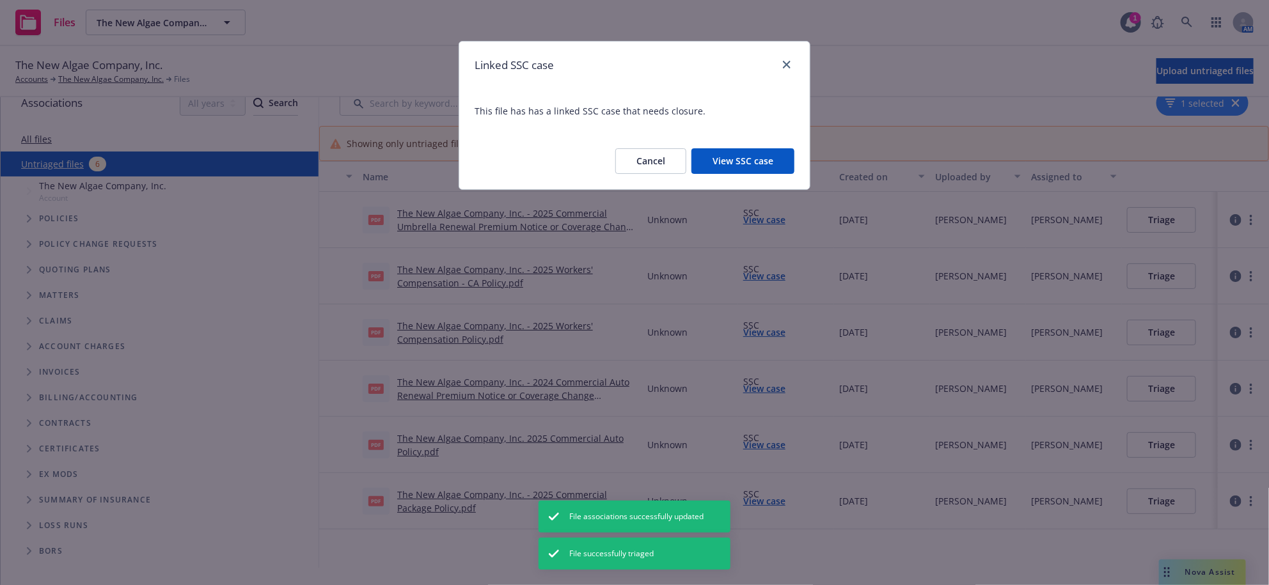
click at [615, 174] on button "Cancel" at bounding box center [650, 161] width 71 height 26
